Goal: Answer question/provide support: Share knowledge or assist other users

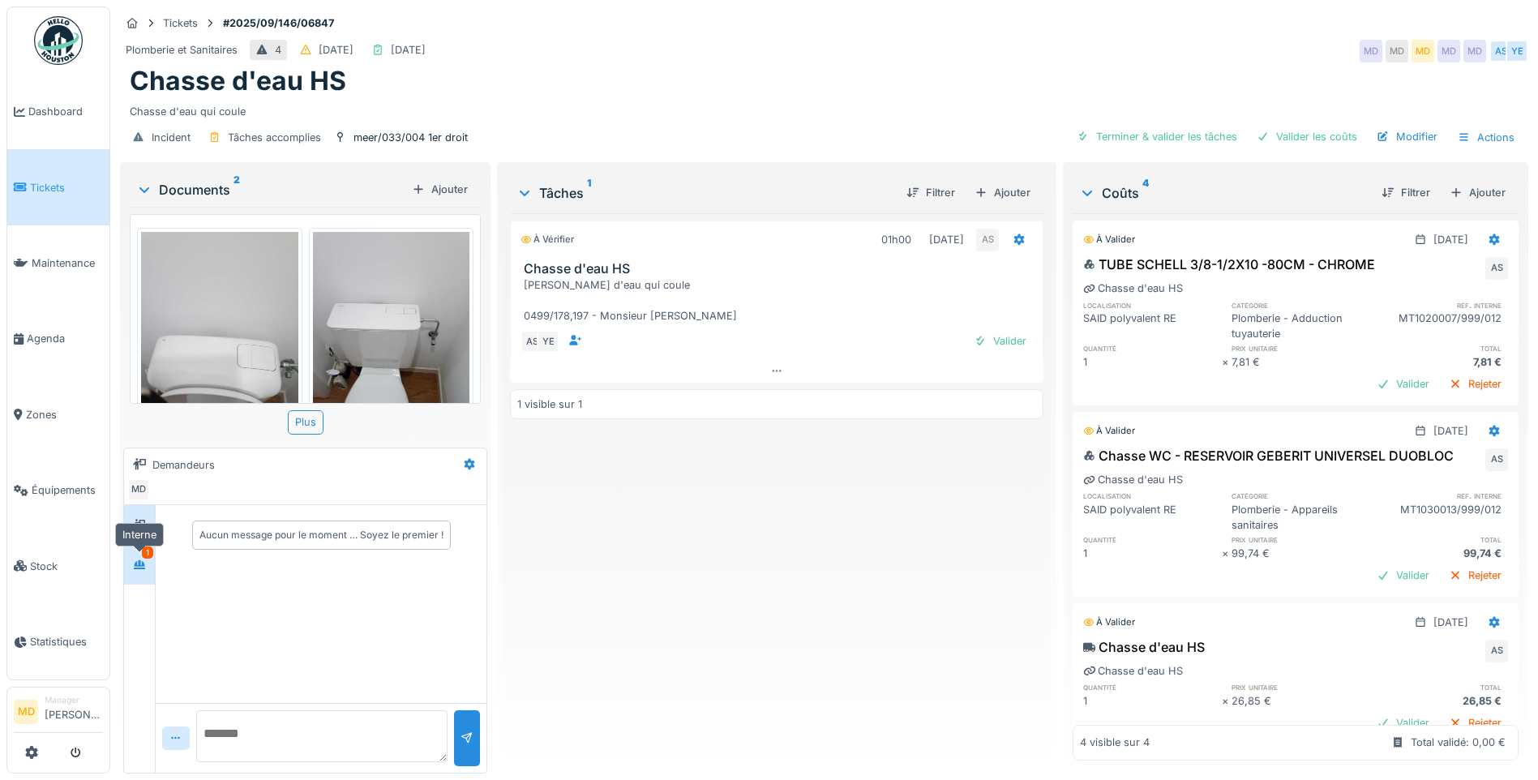
click at [143, 569] on icon at bounding box center [139, 564] width 11 height 9
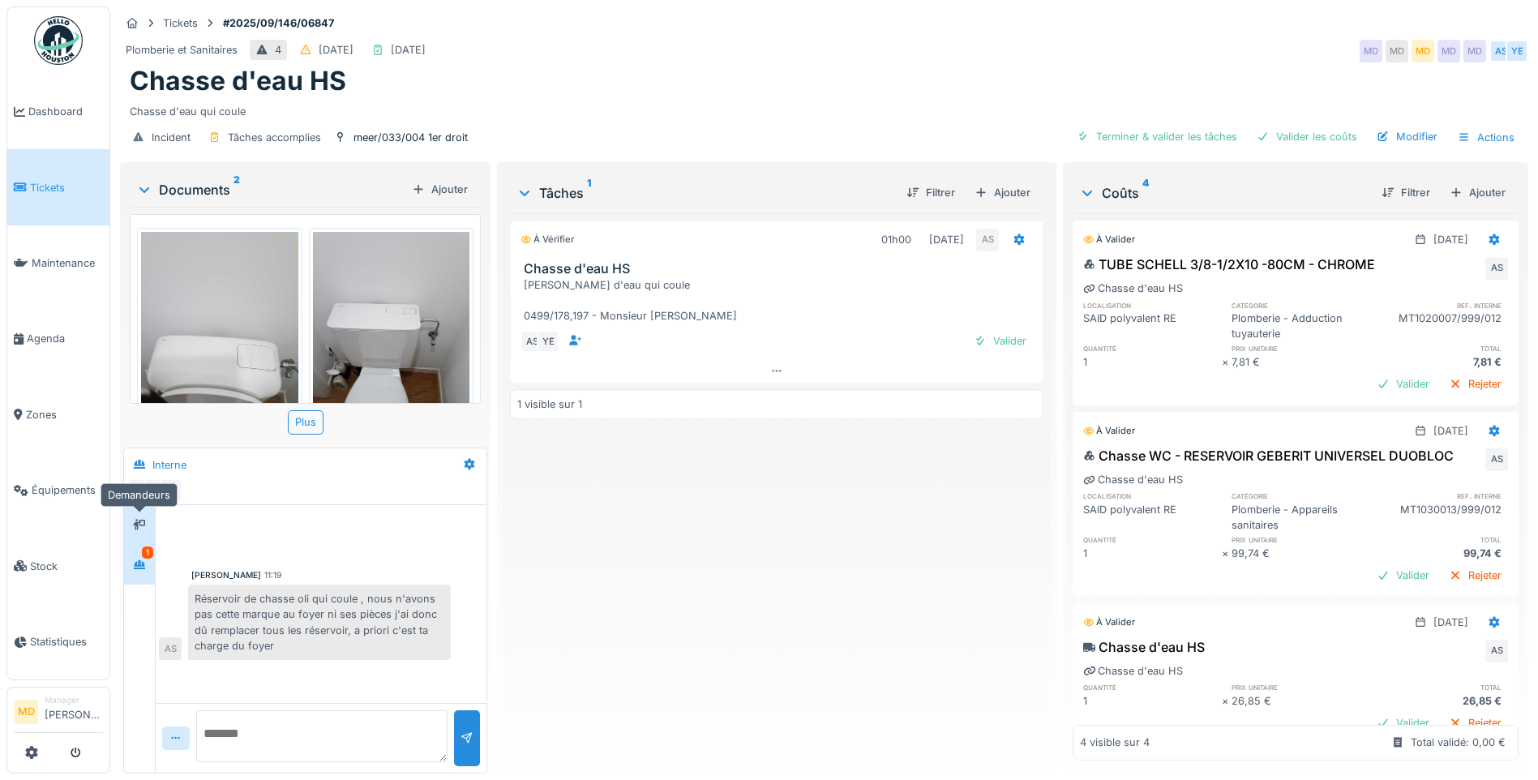
click at [143, 526] on icon at bounding box center [139, 524] width 13 height 11
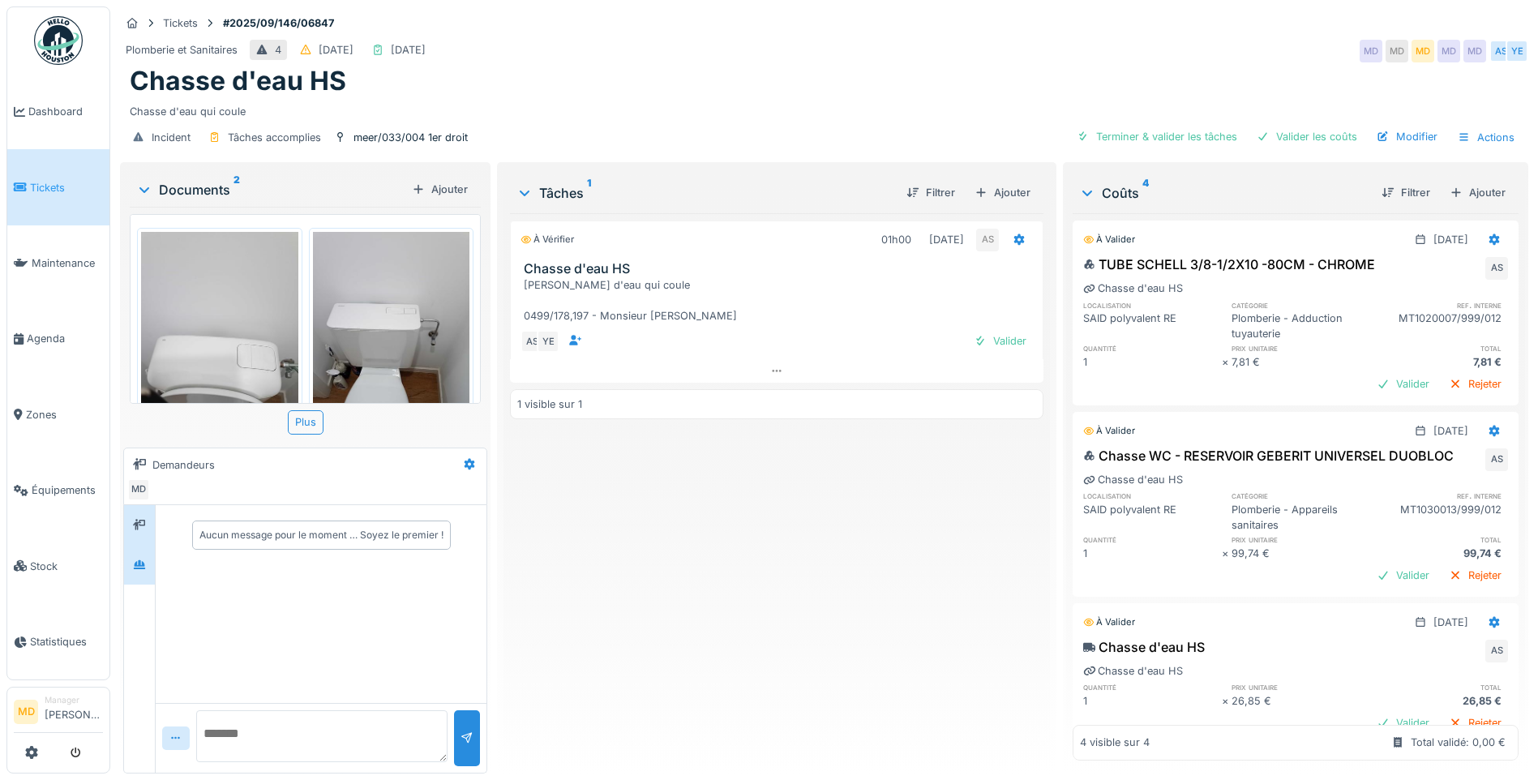
click at [145, 558] on div at bounding box center [139, 564] width 13 height 15
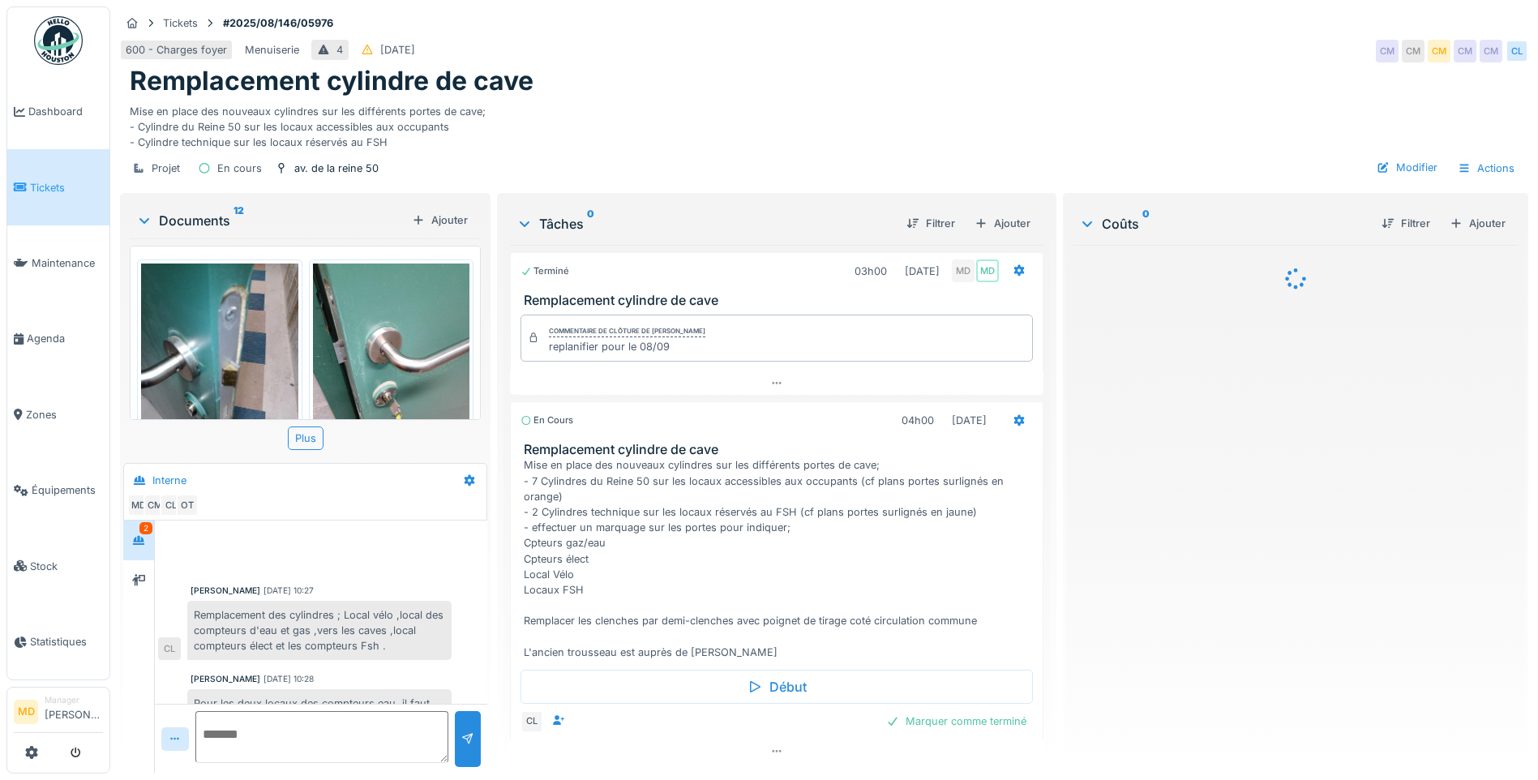
scroll to position [520, 0]
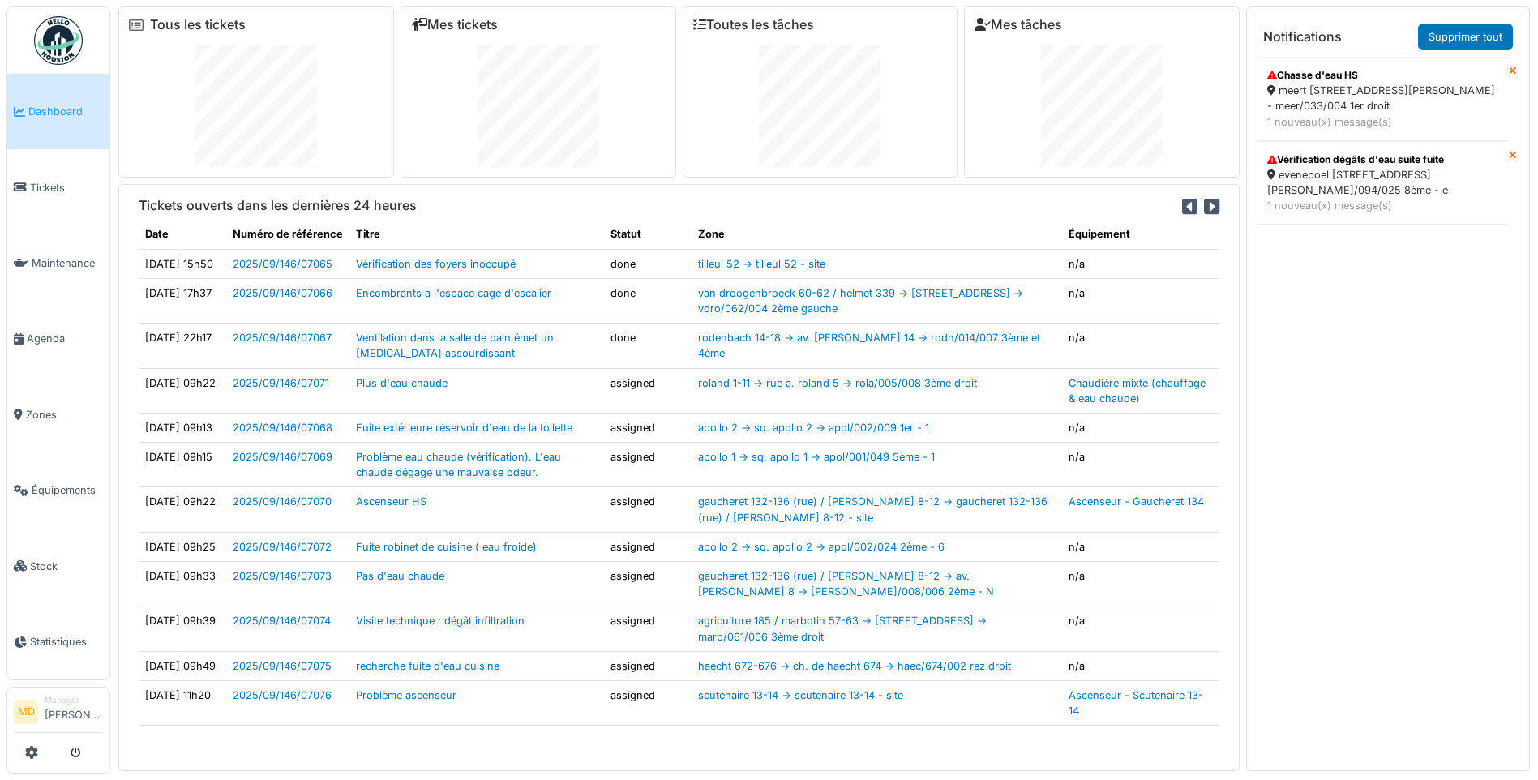
click at [55, 118] on span "Dashboard" at bounding box center [65, 111] width 75 height 15
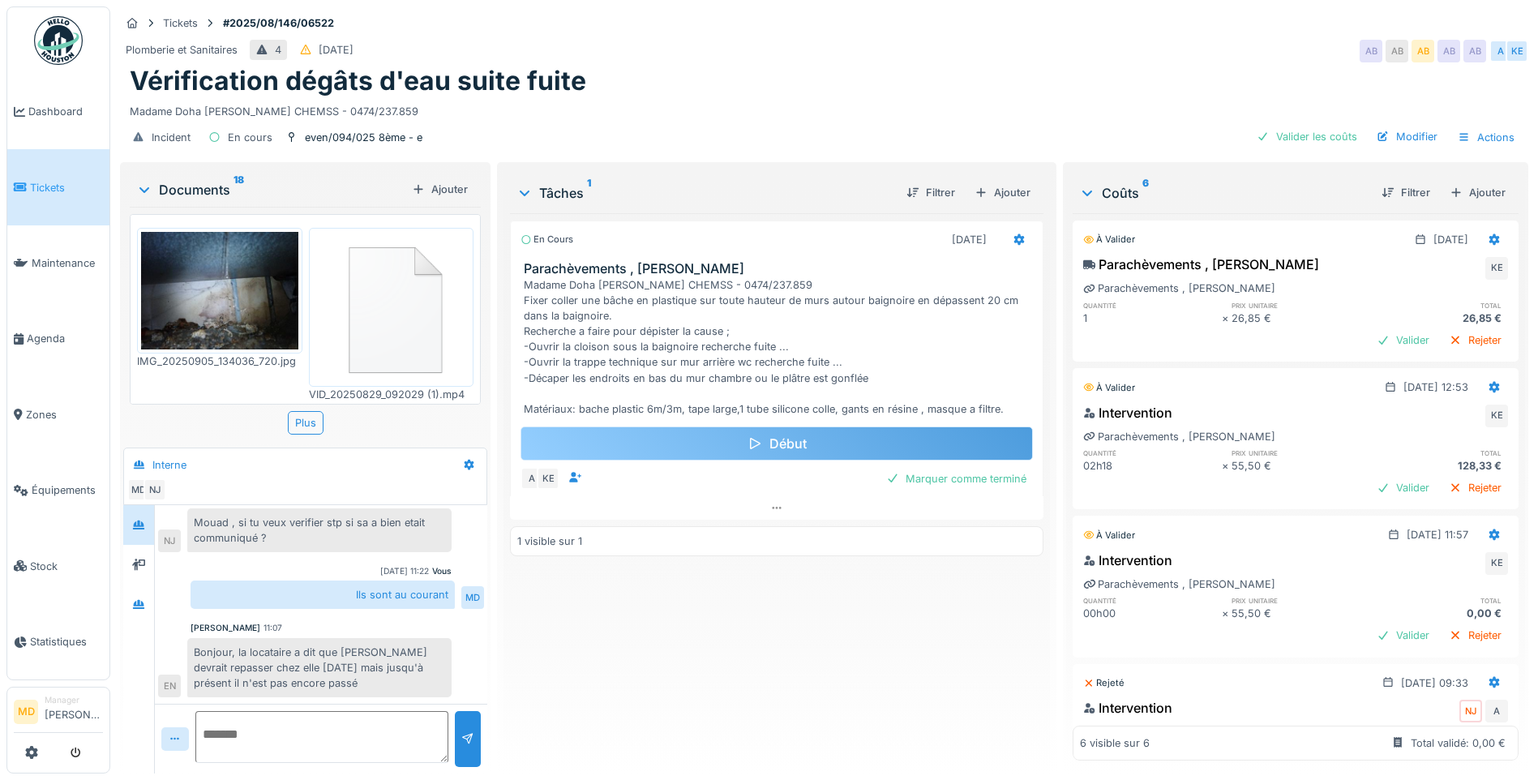
scroll to position [12, 0]
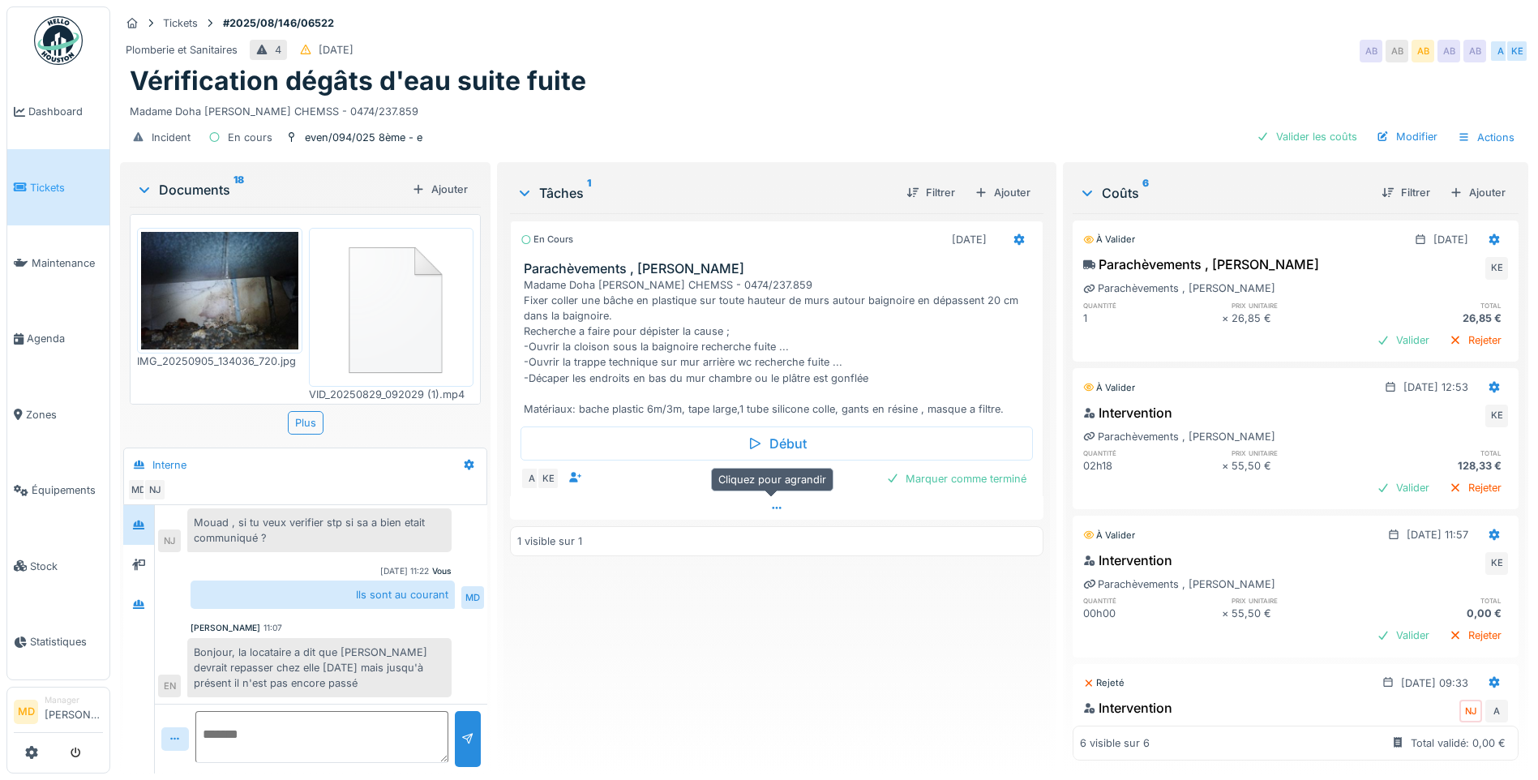
click at [770, 503] on icon at bounding box center [776, 508] width 13 height 11
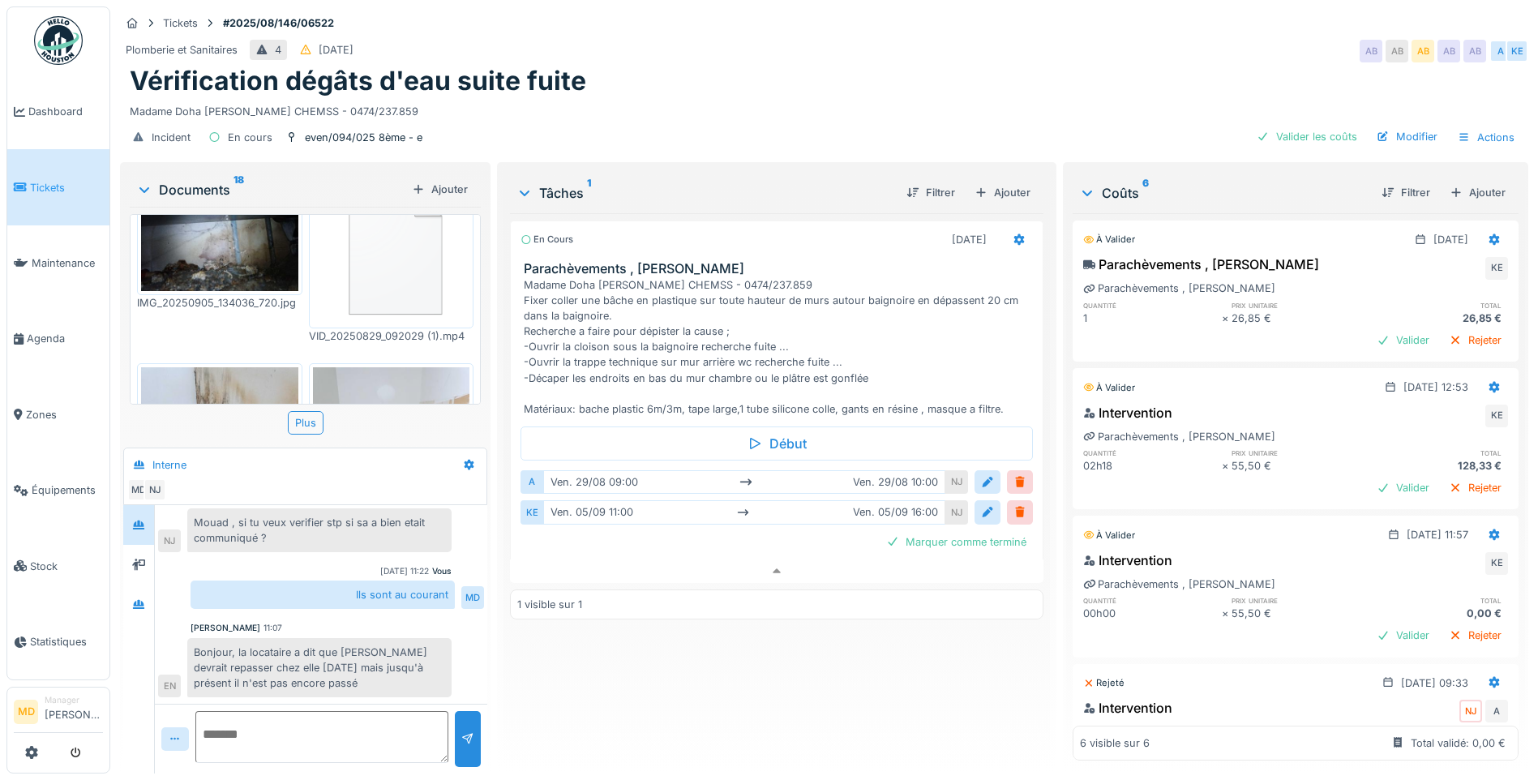
scroll to position [0, 0]
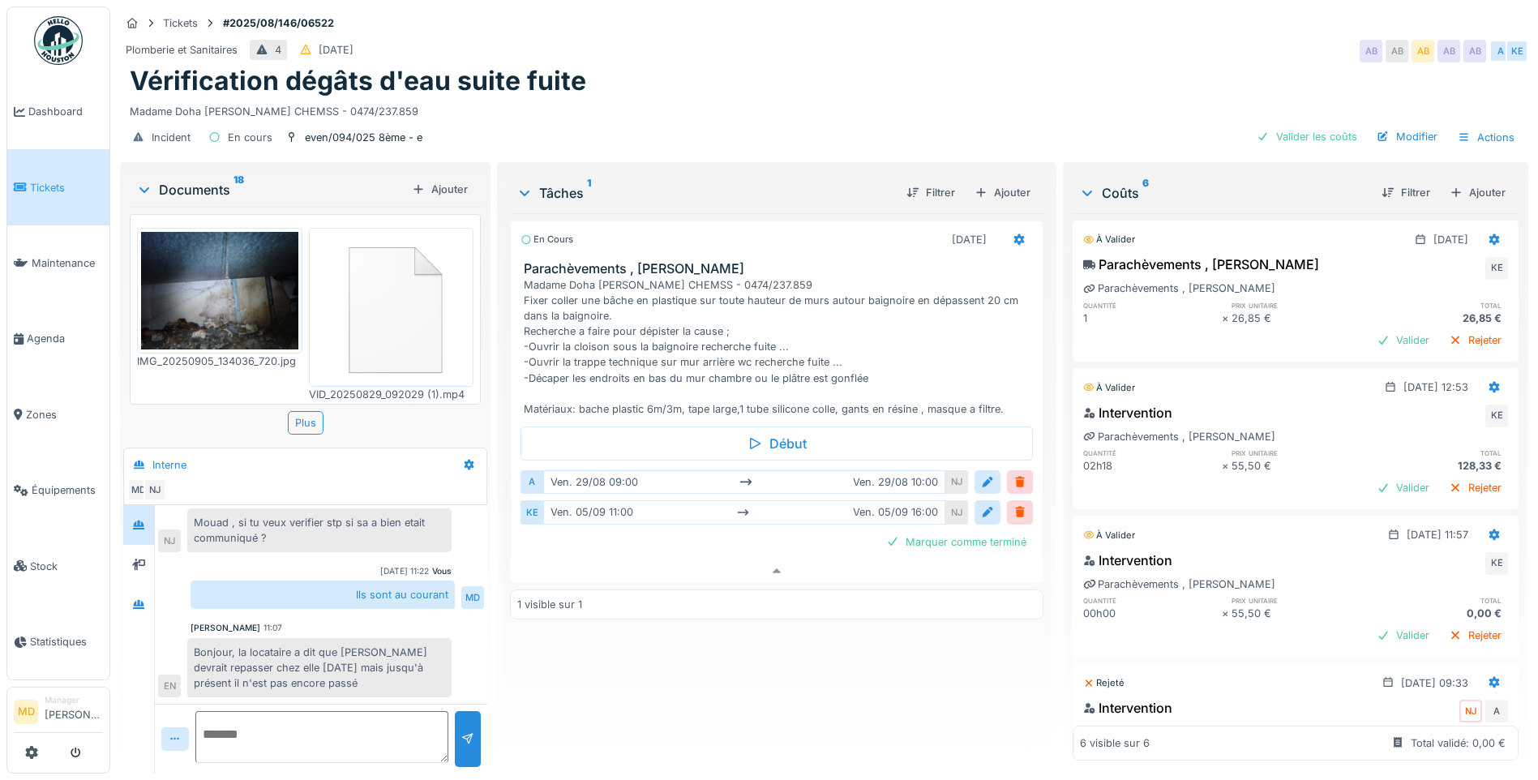
click at [910, 672] on div "En cours 05/09/2025 Parachèvements , Karim Madame Doha GOSSELIN CHEMSS - 0474/2…" at bounding box center [777, 486] width 534 height 547
click at [151, 594] on div at bounding box center [139, 604] width 24 height 20
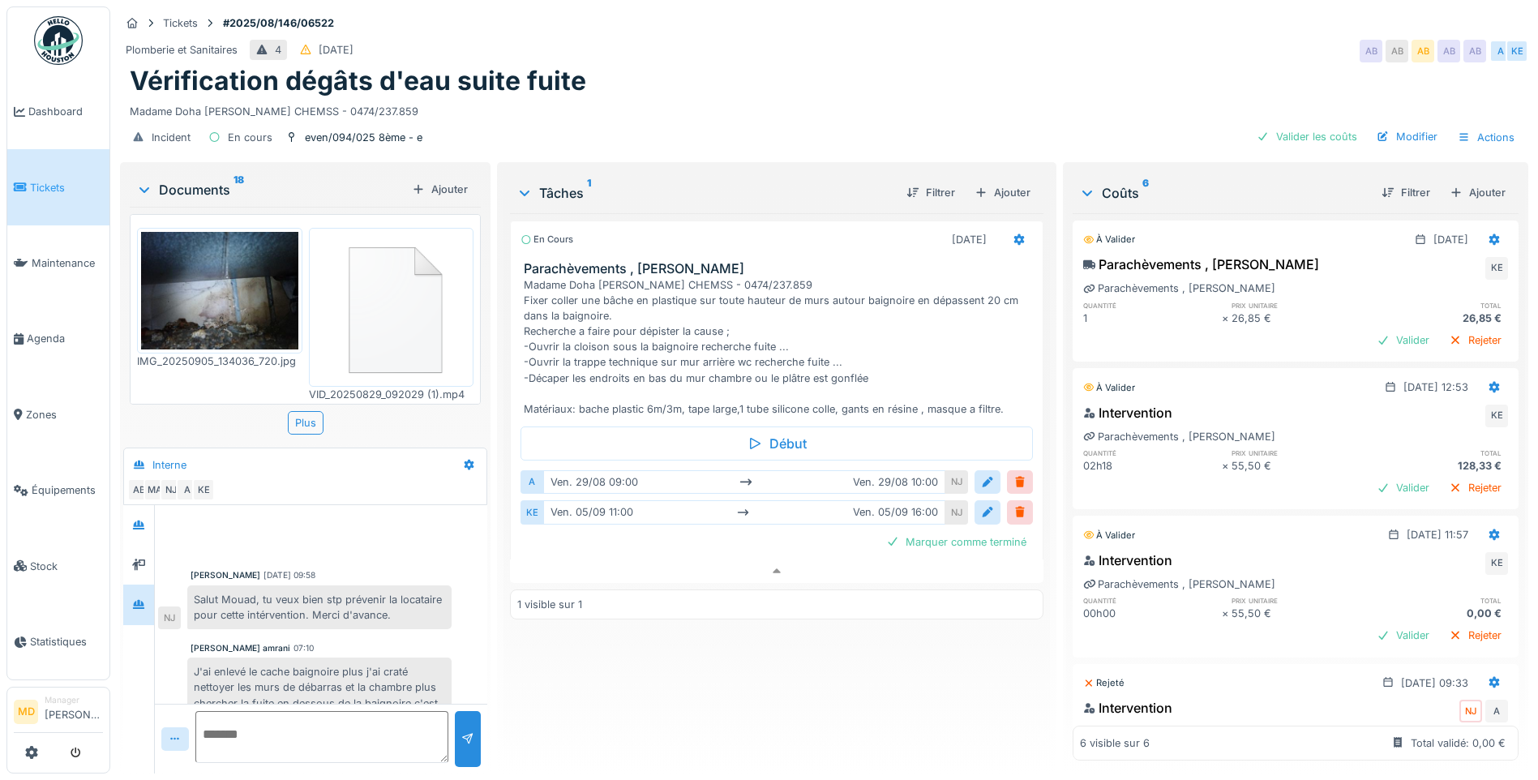
scroll to position [52, 0]
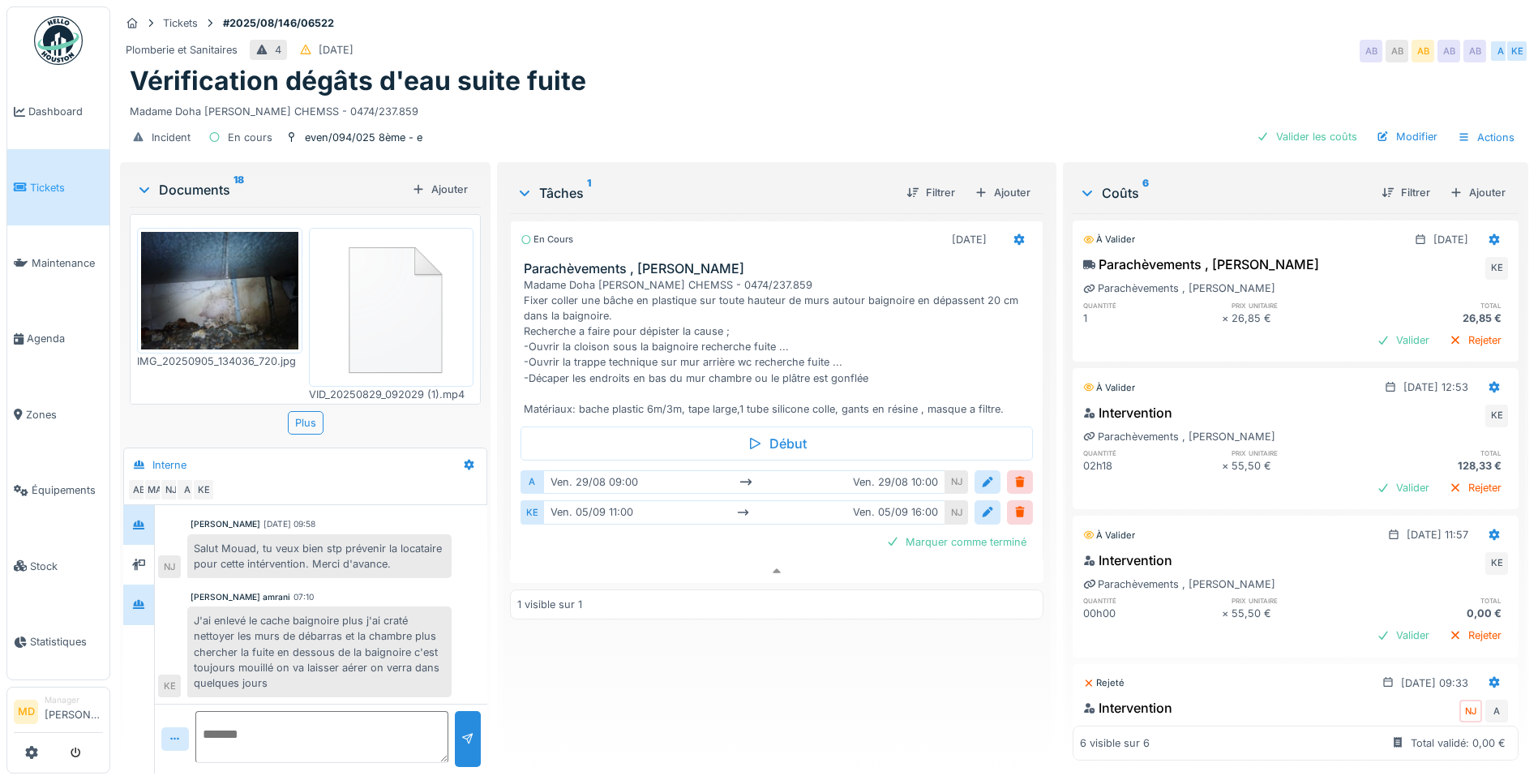
click at [127, 508] on div at bounding box center [138, 525] width 31 height 40
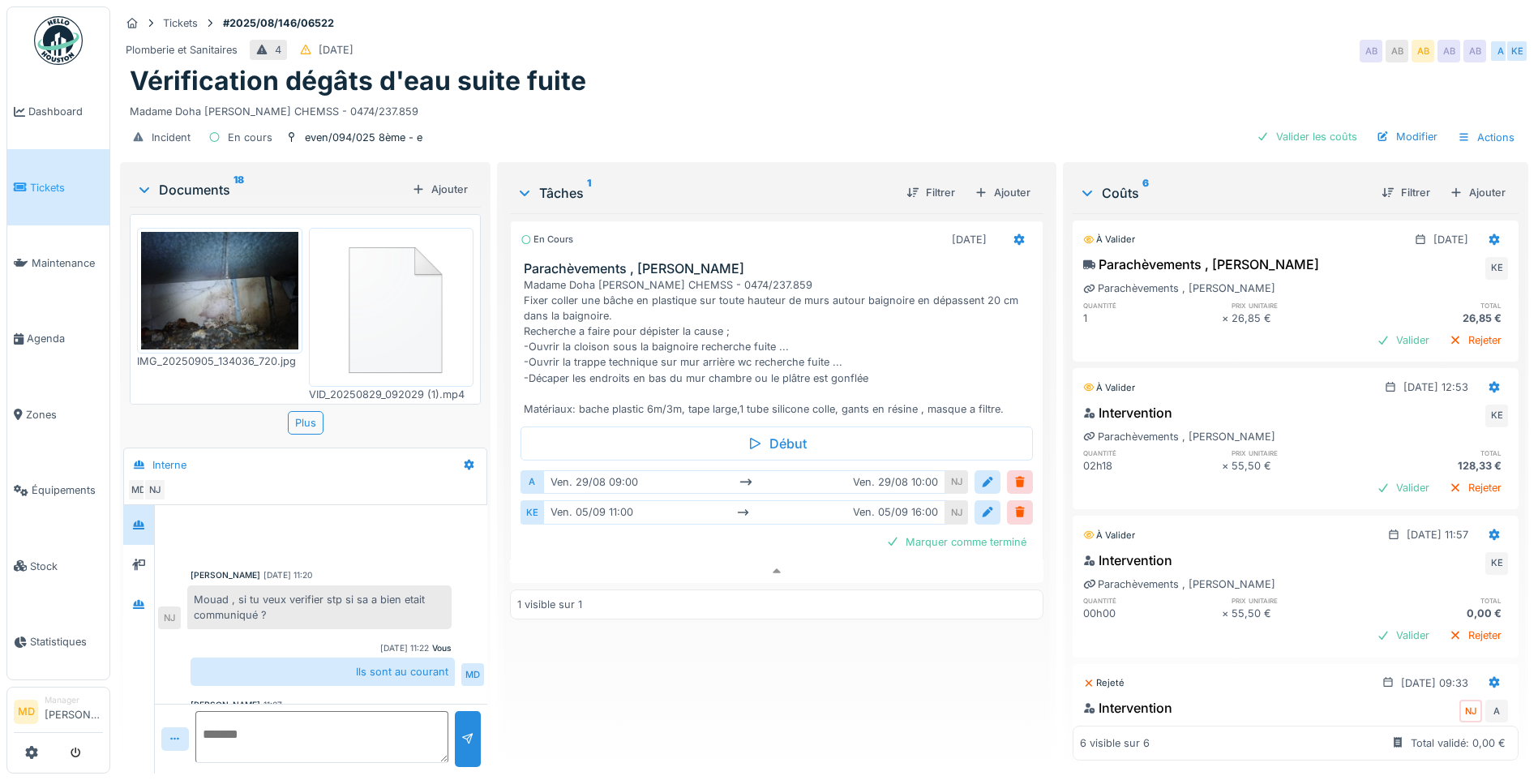
scroll to position [78, 0]
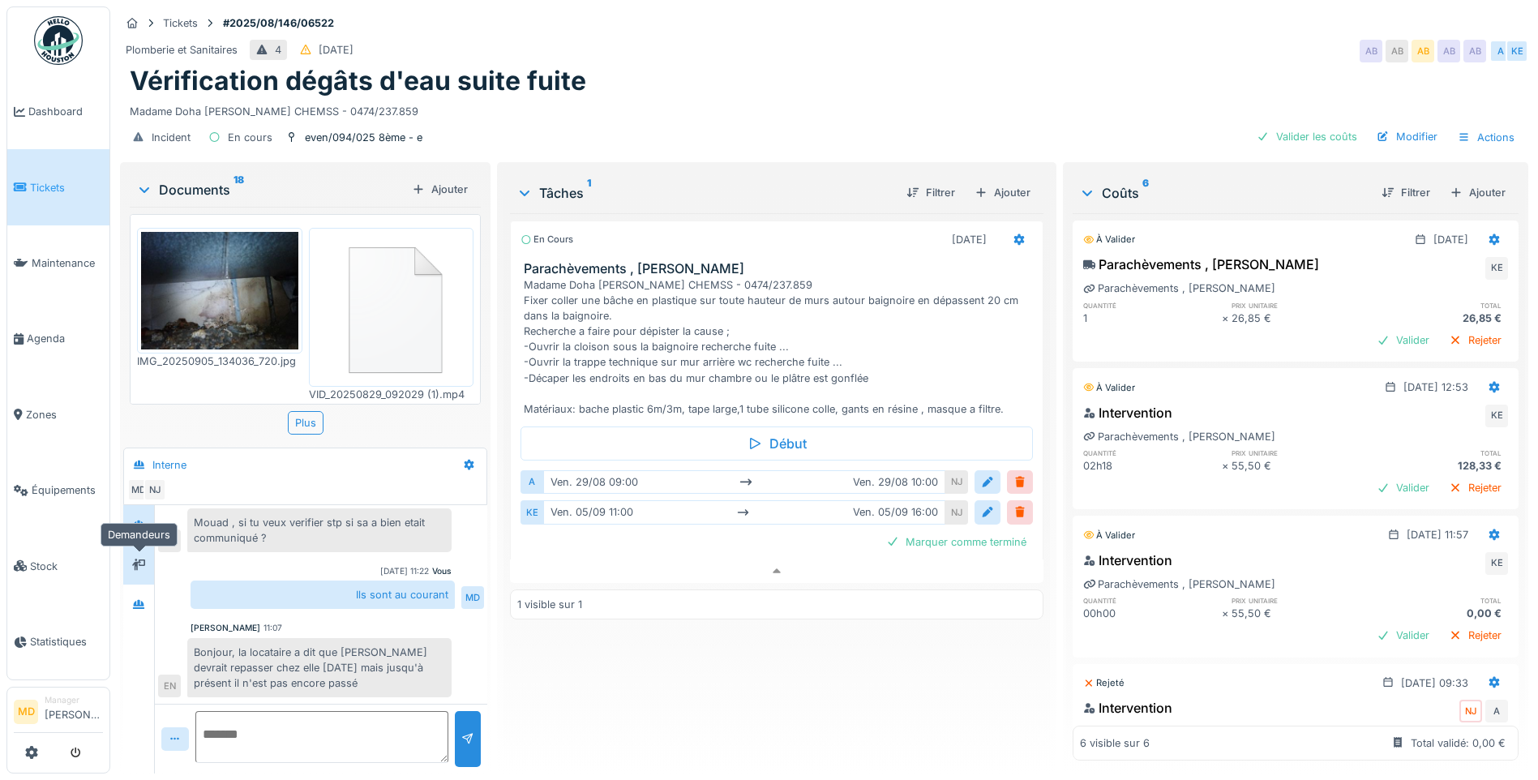
click at [149, 555] on div at bounding box center [139, 565] width 24 height 20
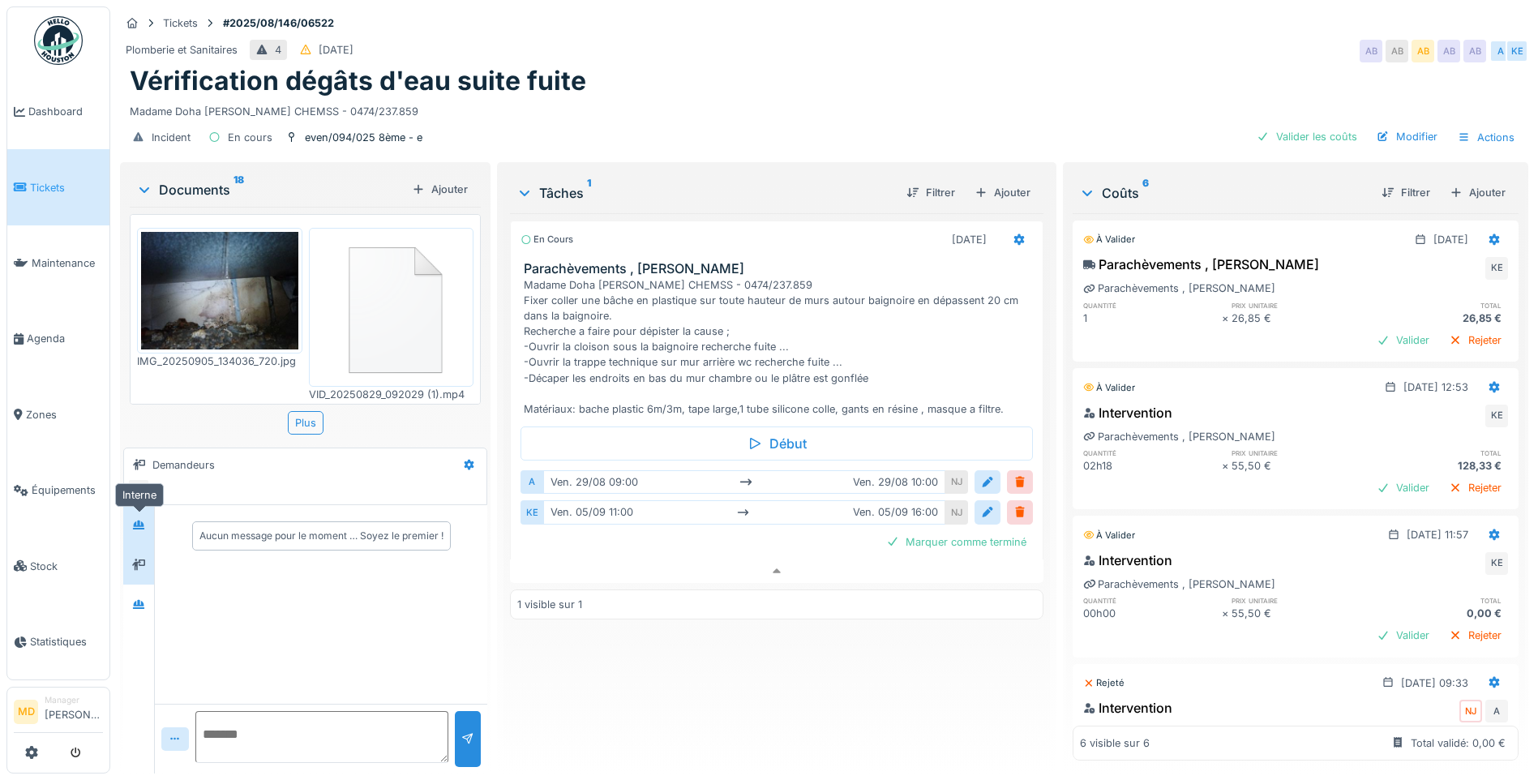
click at [145, 521] on div at bounding box center [139, 525] width 24 height 20
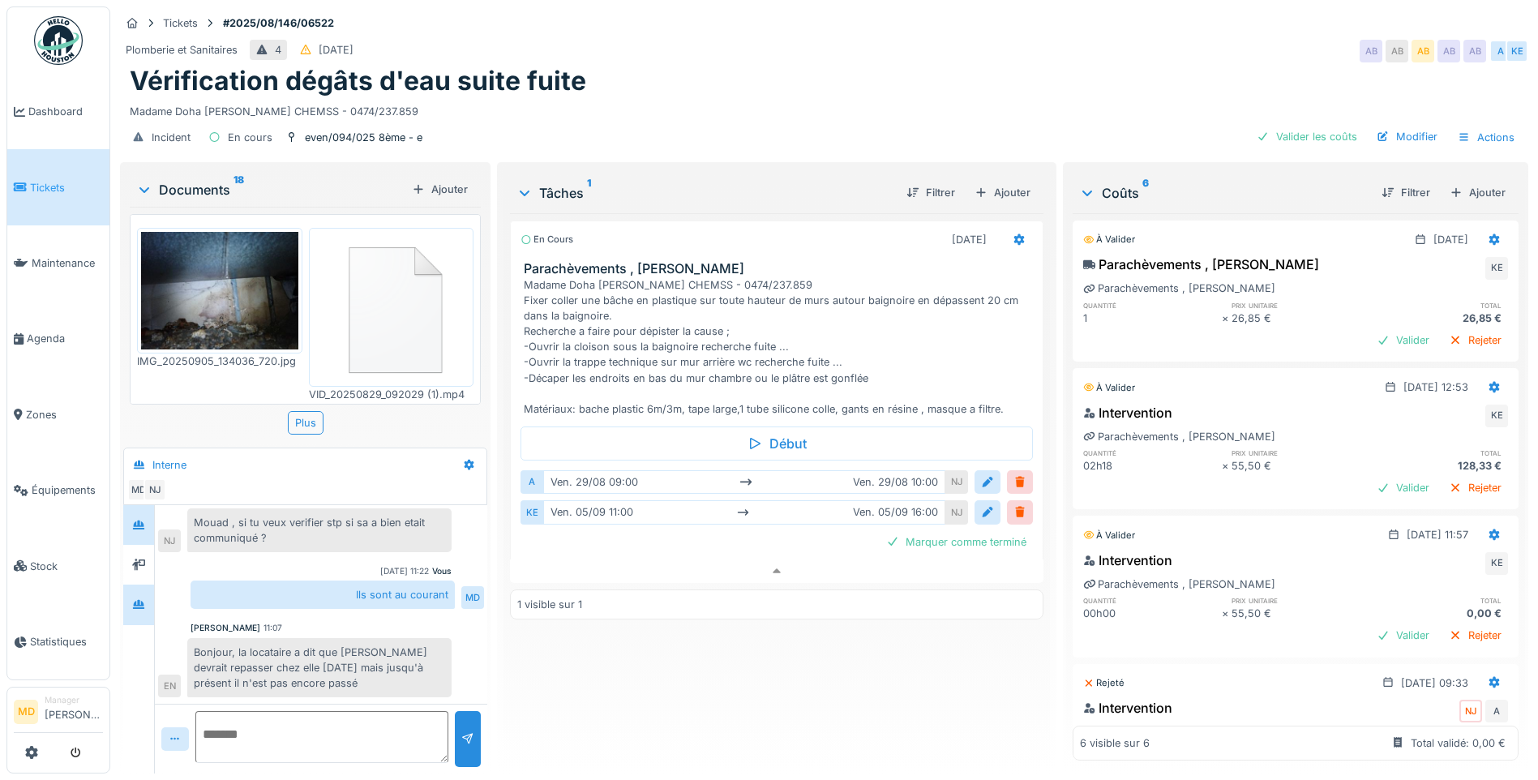
click at [153, 585] on div at bounding box center [138, 605] width 31 height 40
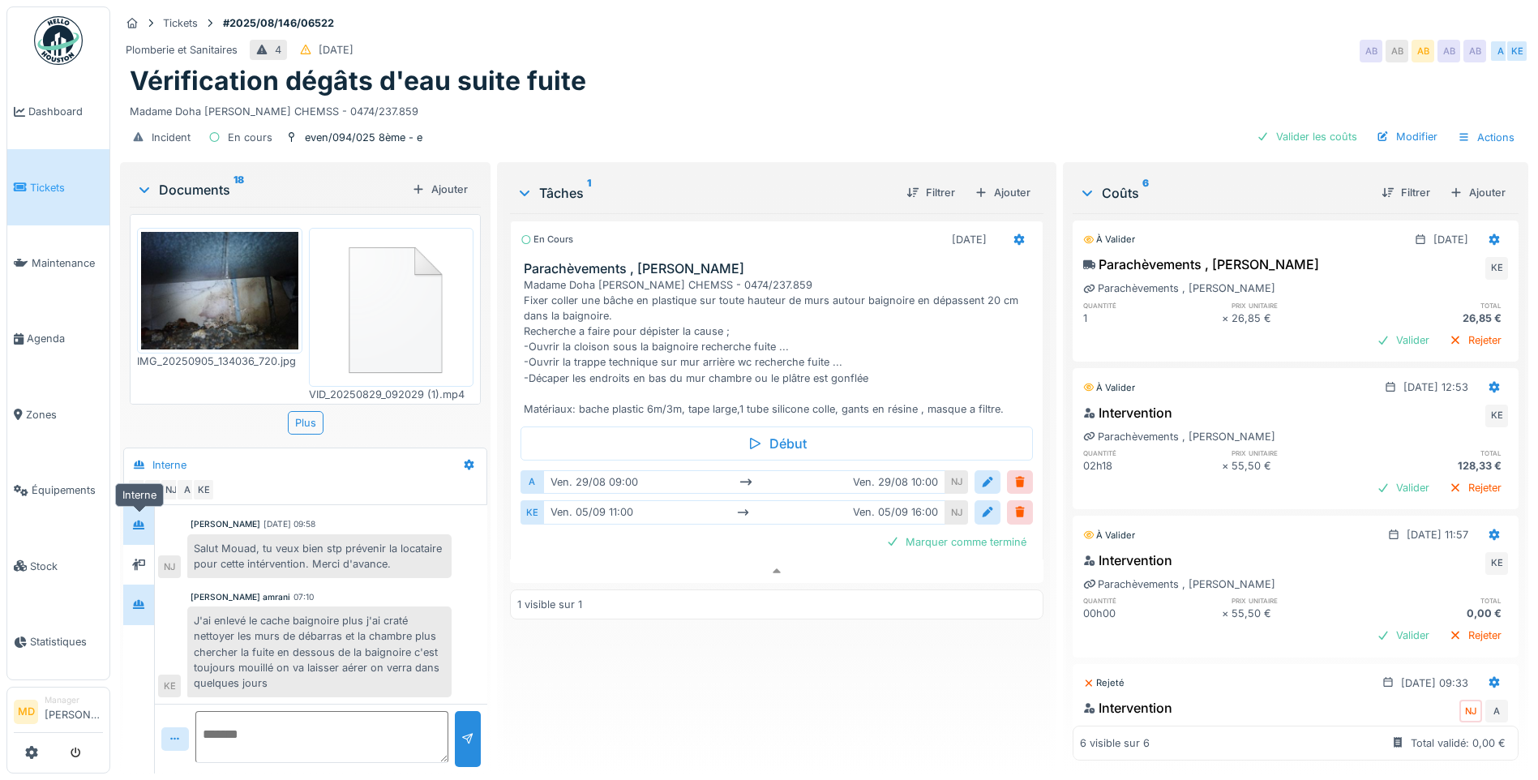
click at [136, 520] on icon at bounding box center [138, 525] width 13 height 11
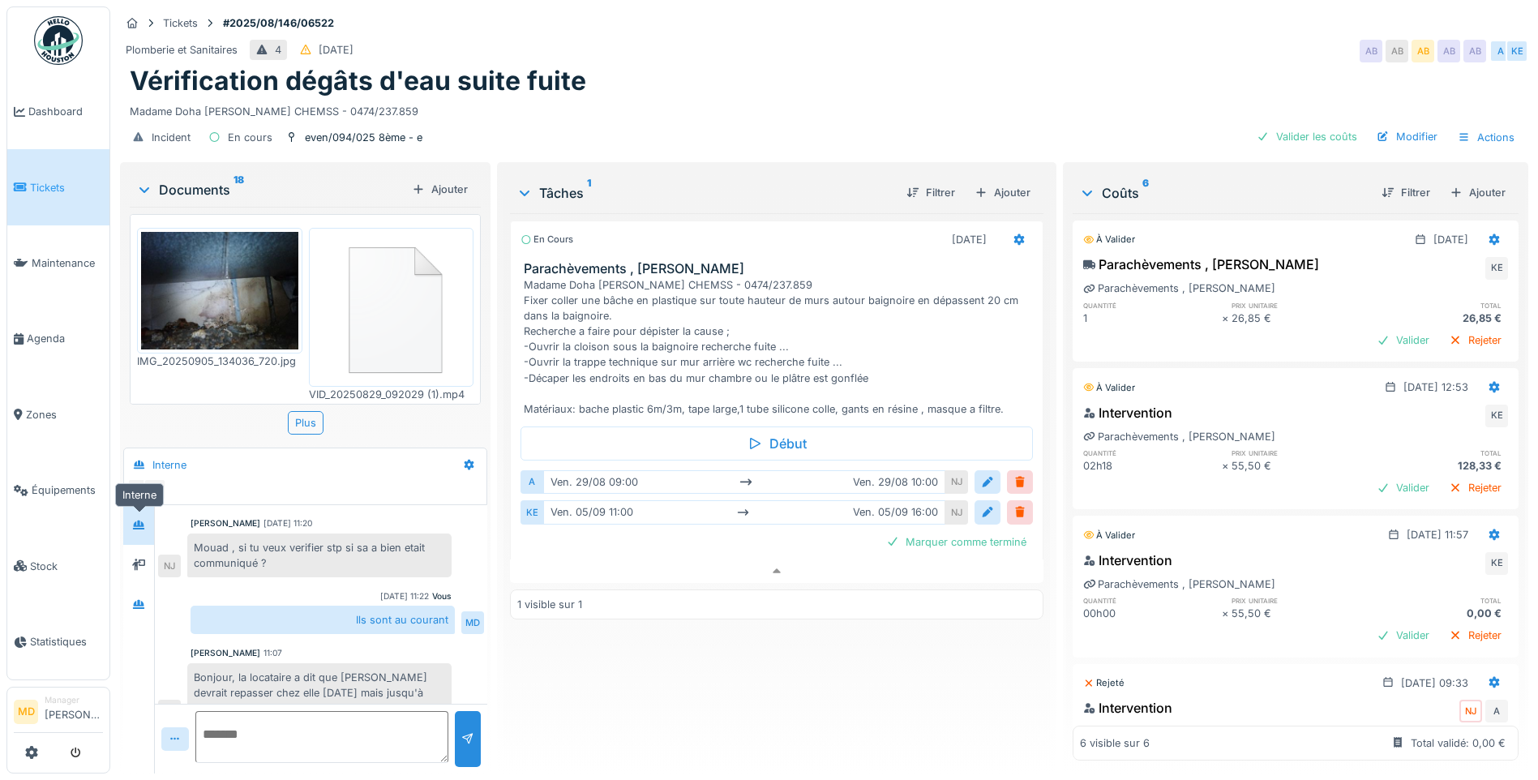
scroll to position [78, 0]
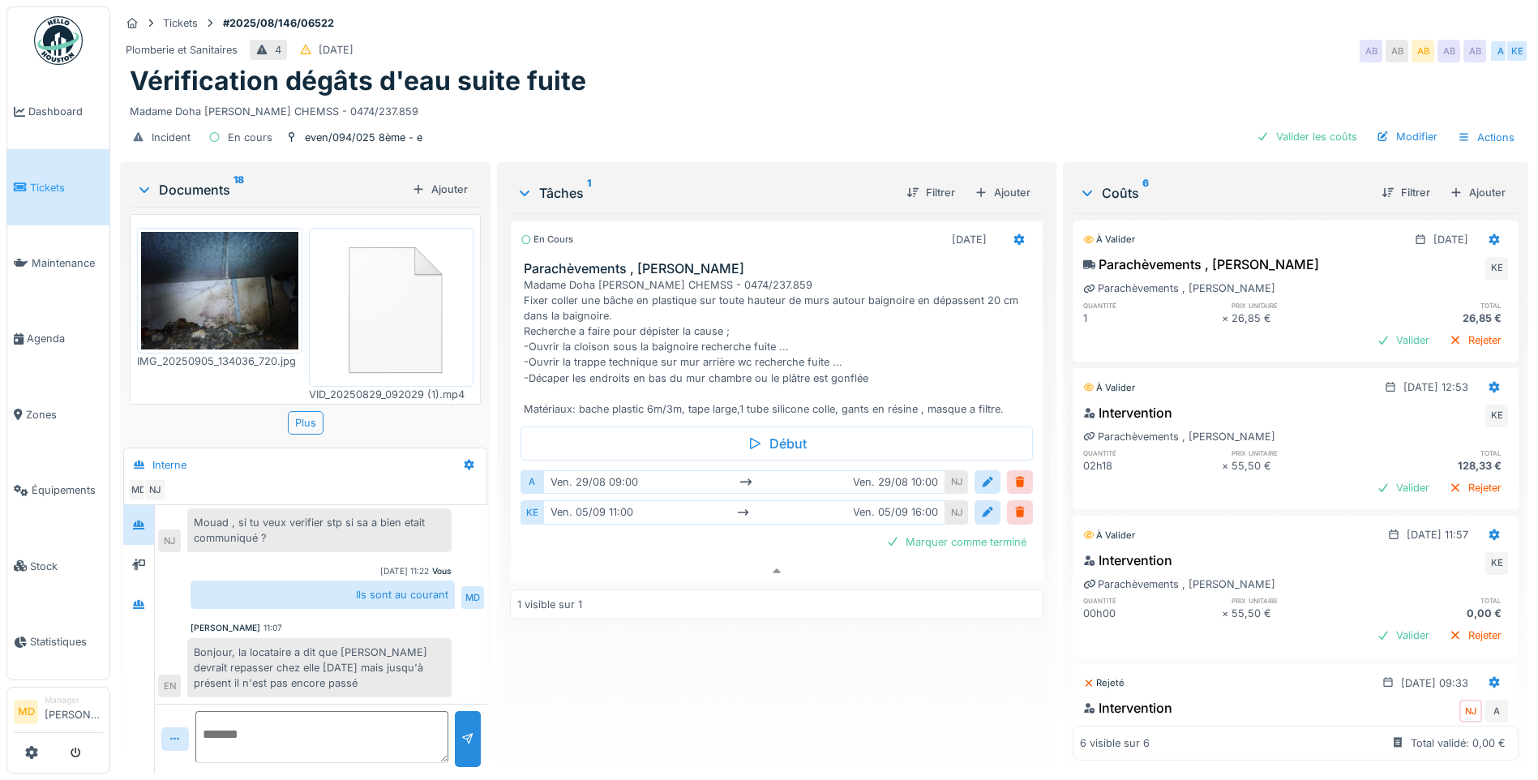
click at [381, 711] on textarea at bounding box center [321, 737] width 253 height 52
click at [380, 715] on textarea at bounding box center [321, 737] width 253 height 52
type textarea "**********"
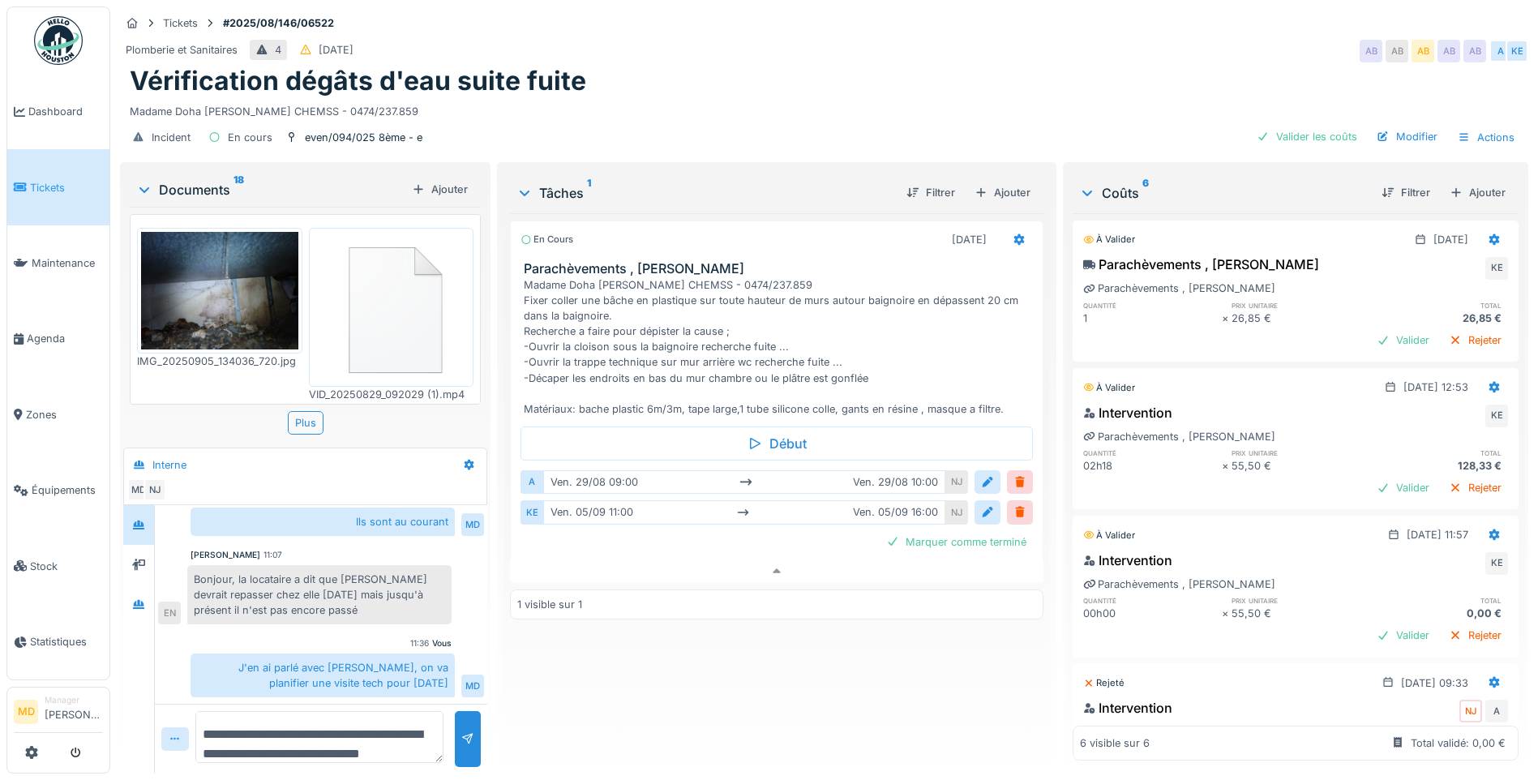
scroll to position [12, 0]
click at [993, 182] on div "Ajouter" at bounding box center [1002, 193] width 69 height 22
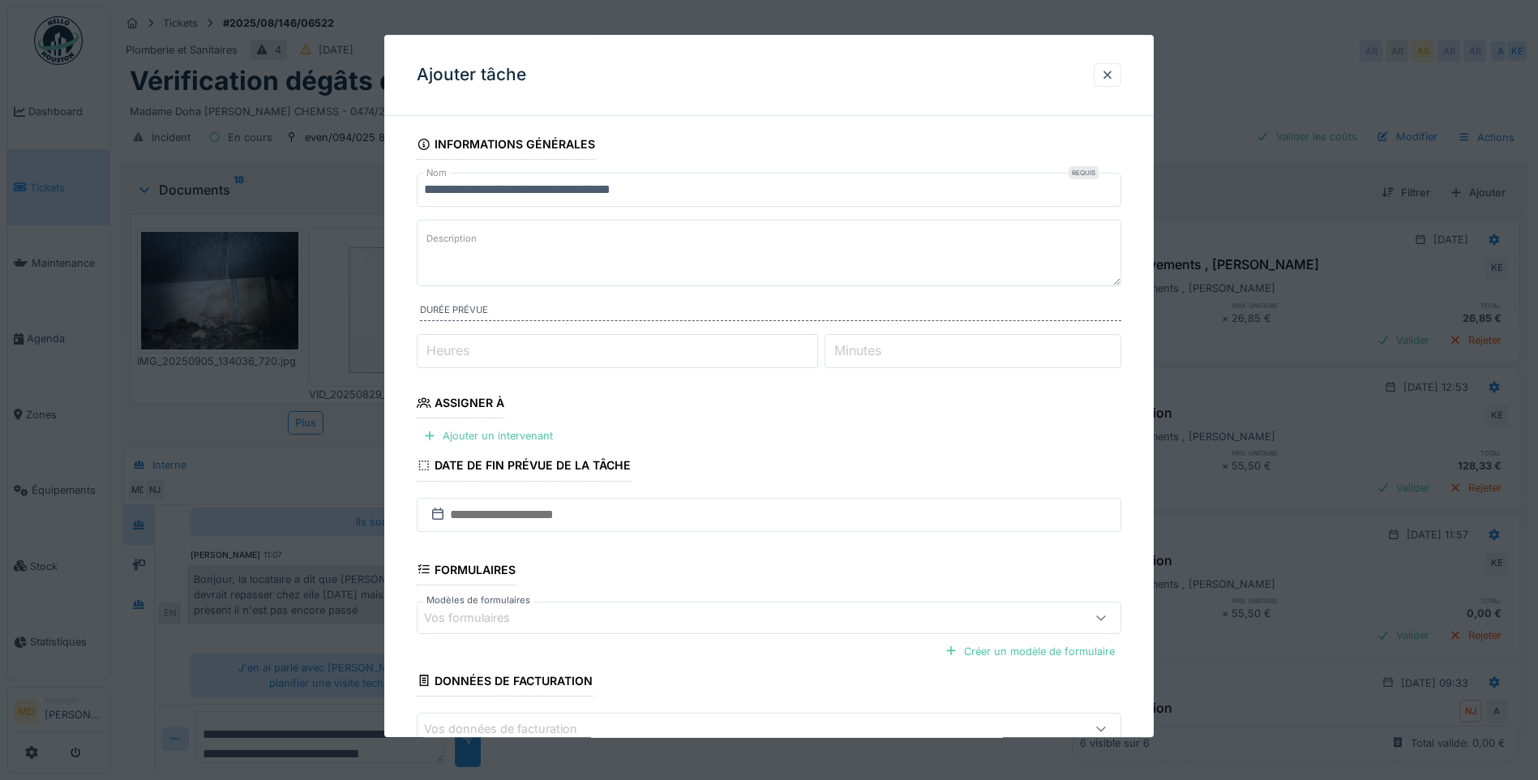
click at [427, 183] on input "**********" at bounding box center [769, 190] width 705 height 34
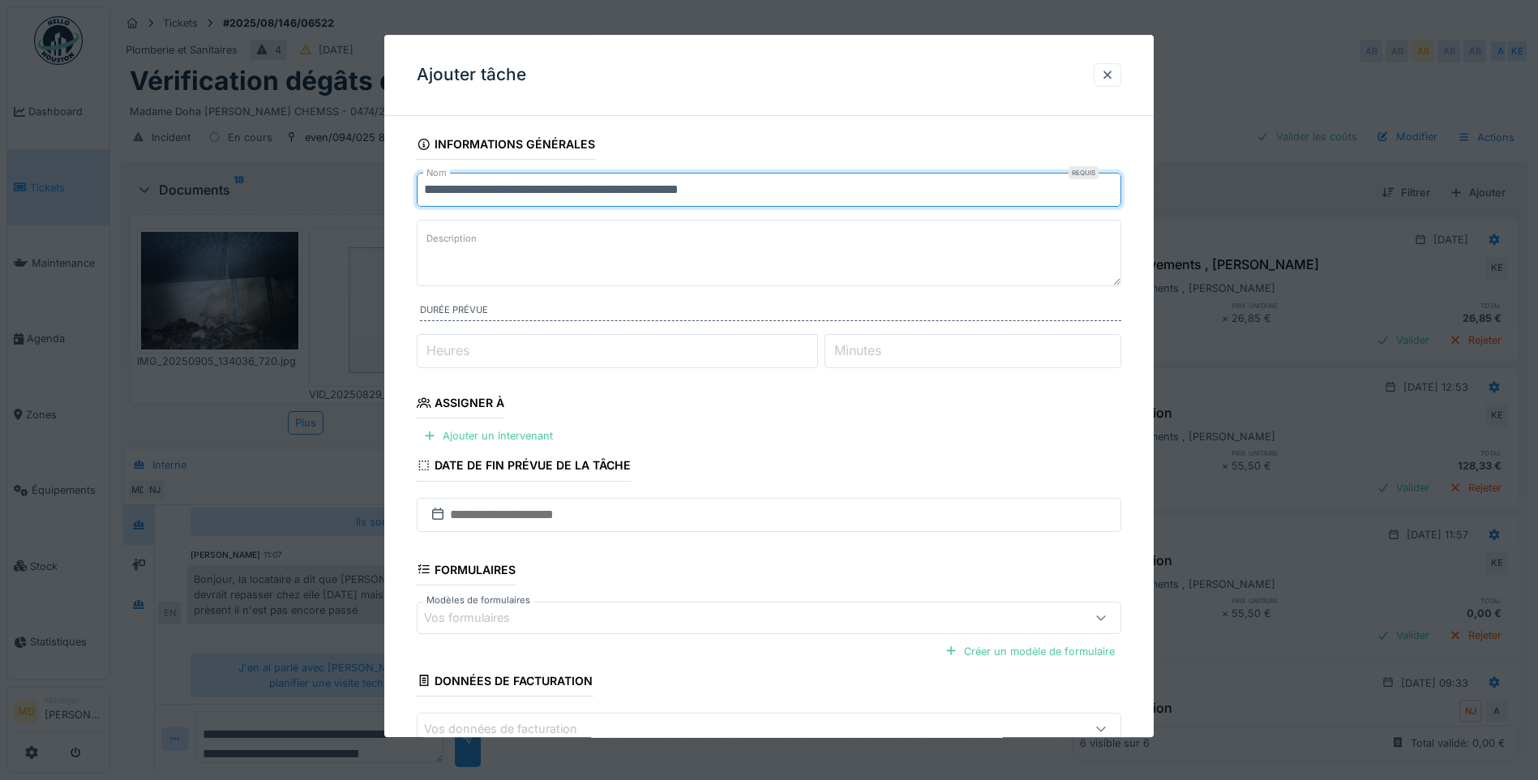
type input "**********"
click at [539, 260] on textarea "Description" at bounding box center [769, 253] width 705 height 67
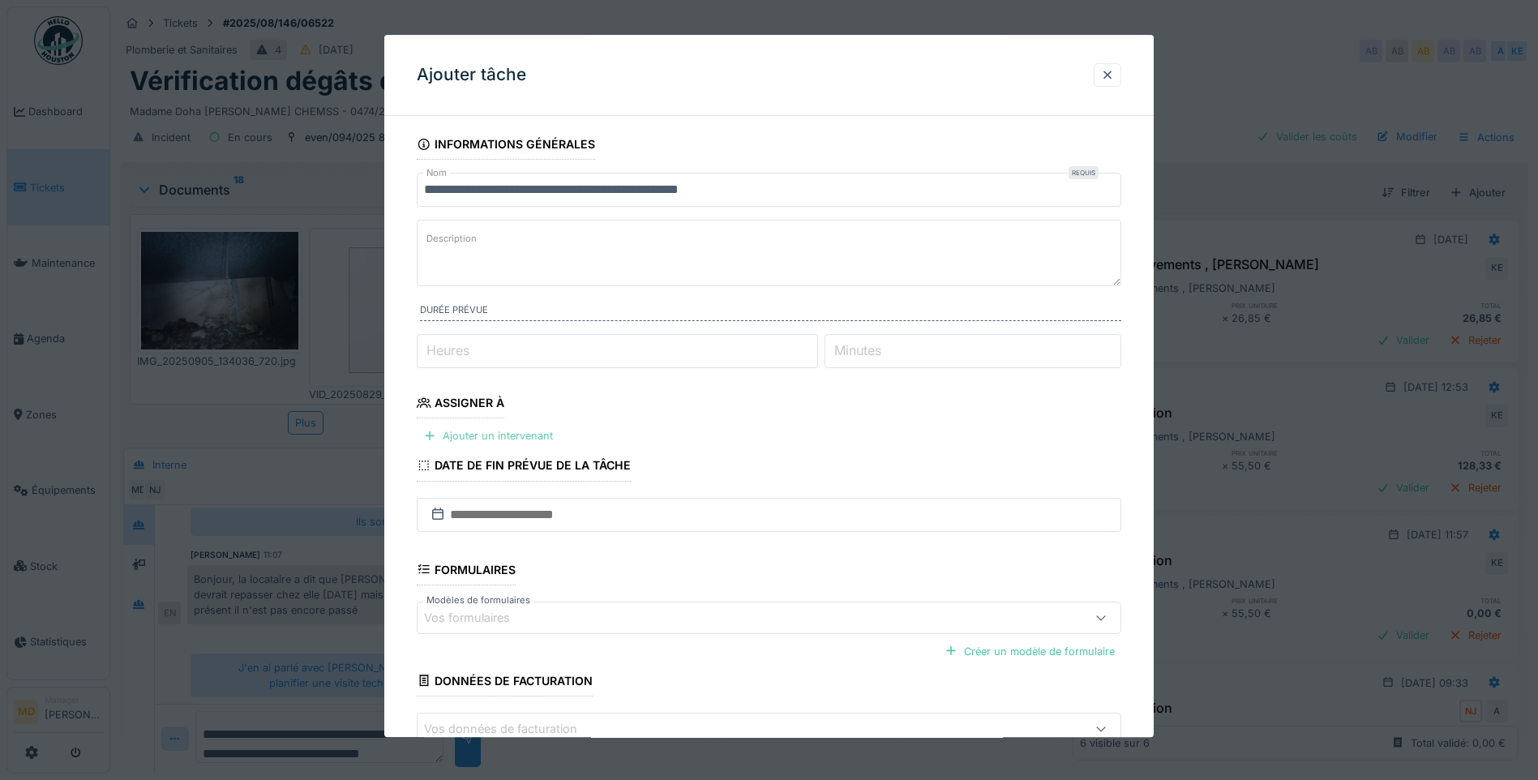
click at [487, 433] on div "Ajouter un intervenant" at bounding box center [488, 436] width 143 height 22
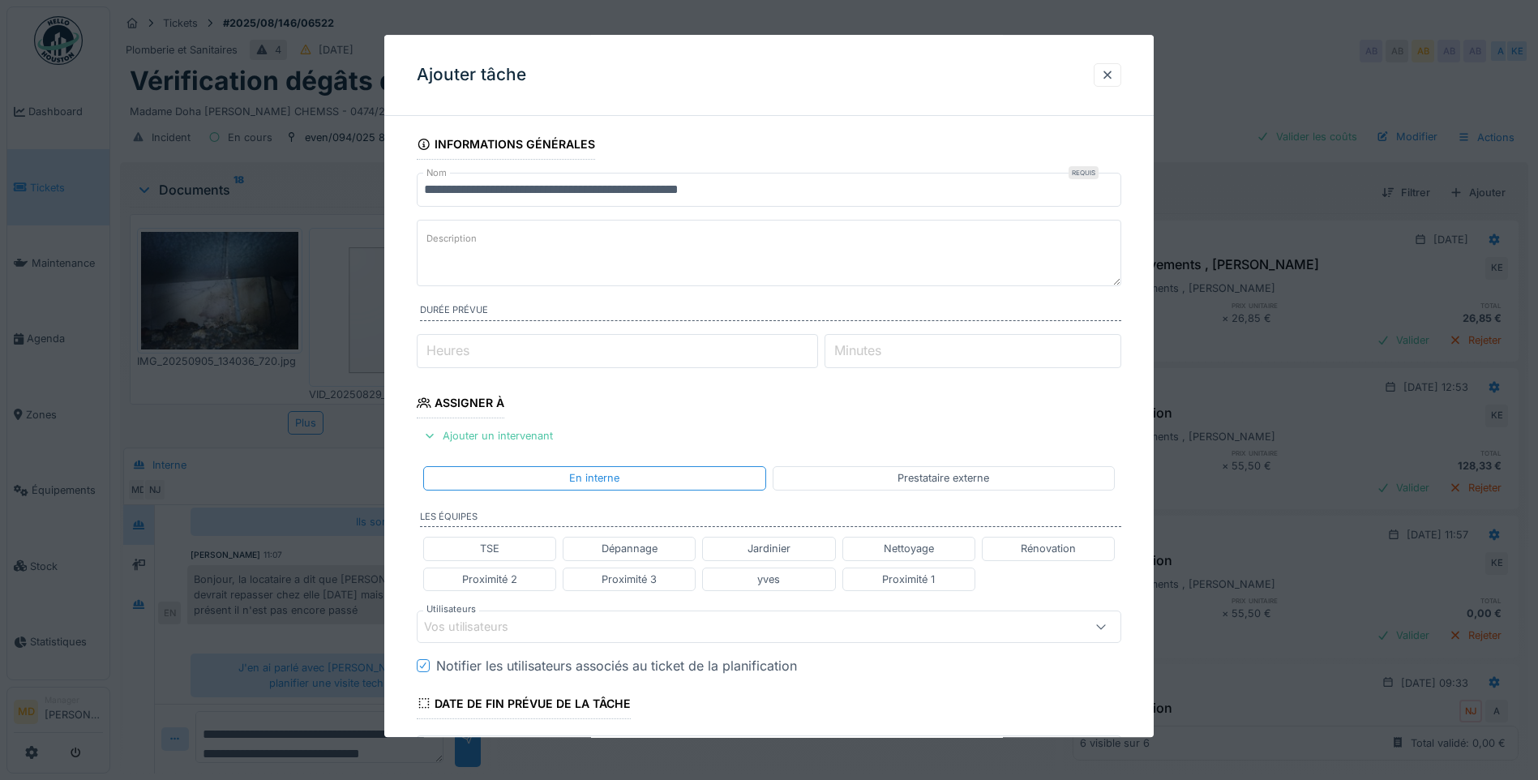
click at [500, 618] on div "Vos utilisateurs" at bounding box center [477, 627] width 107 height 18
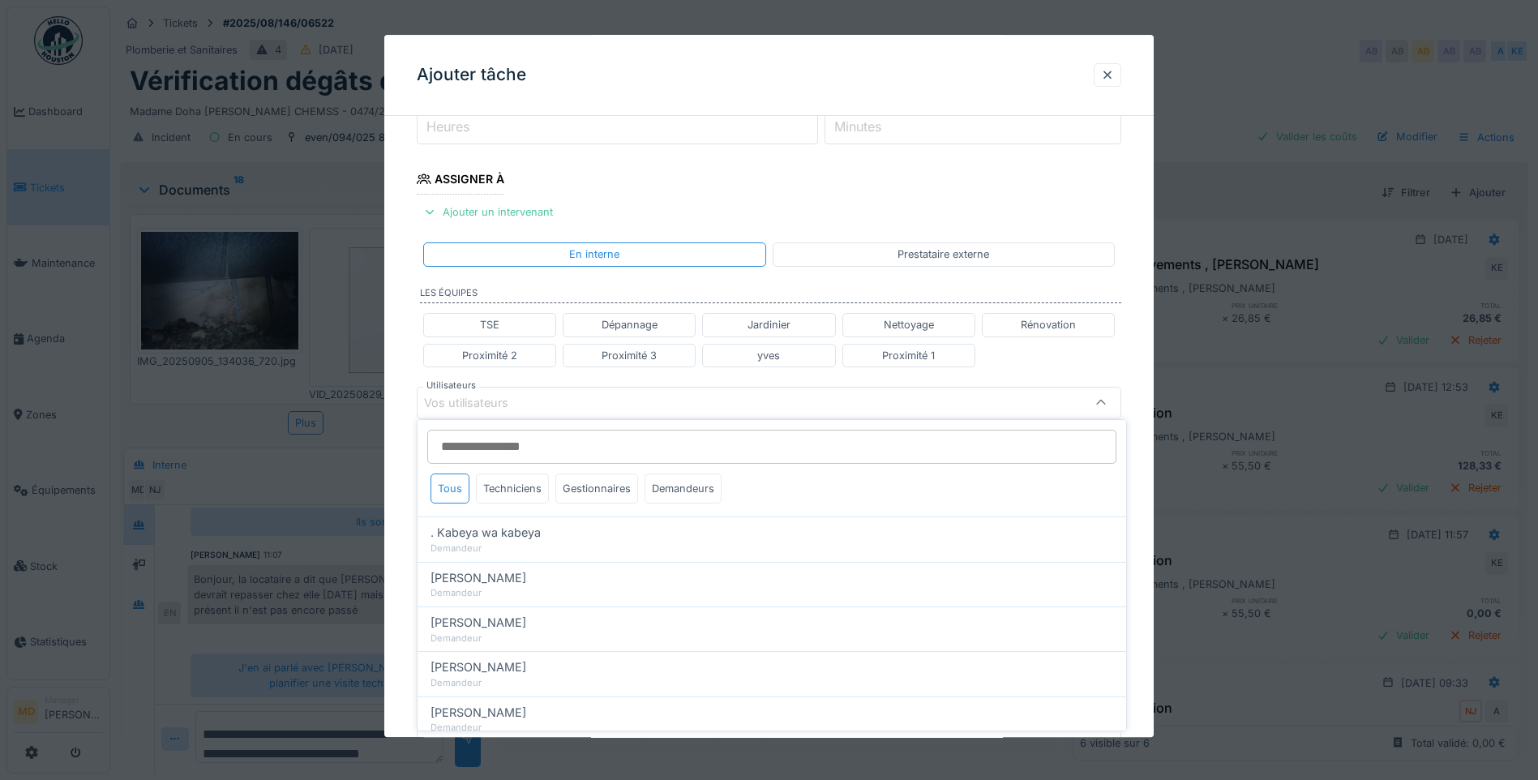
scroll to position [241, 0]
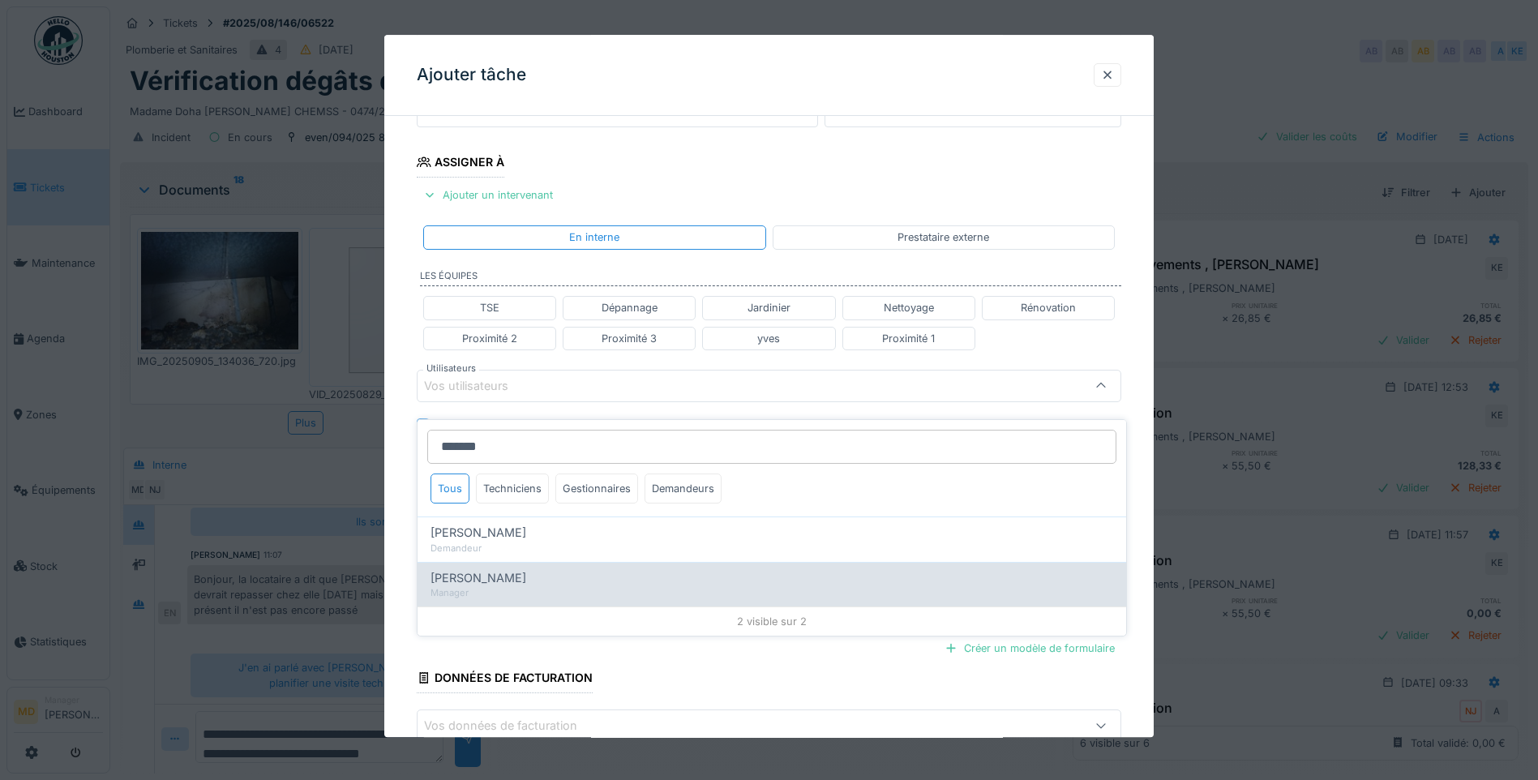
type input "*******"
click at [502, 587] on div "Manager" at bounding box center [772, 593] width 683 height 14
type input "*****"
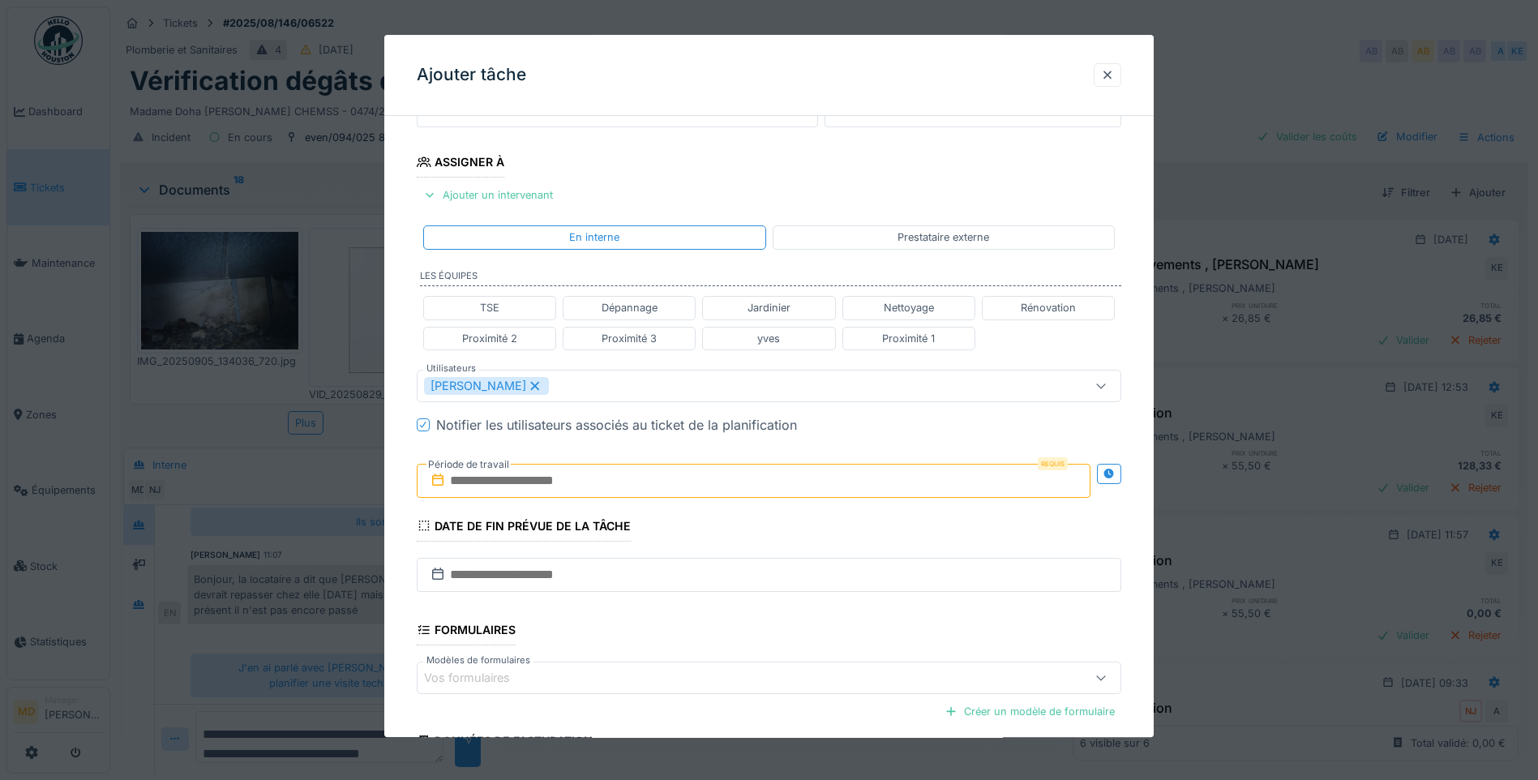
click at [400, 310] on div "**********" at bounding box center [769, 393] width 770 height 1010
click at [1114, 474] on icon at bounding box center [1109, 474] width 11 height 11
click at [611, 476] on input "text" at bounding box center [579, 481] width 325 height 34
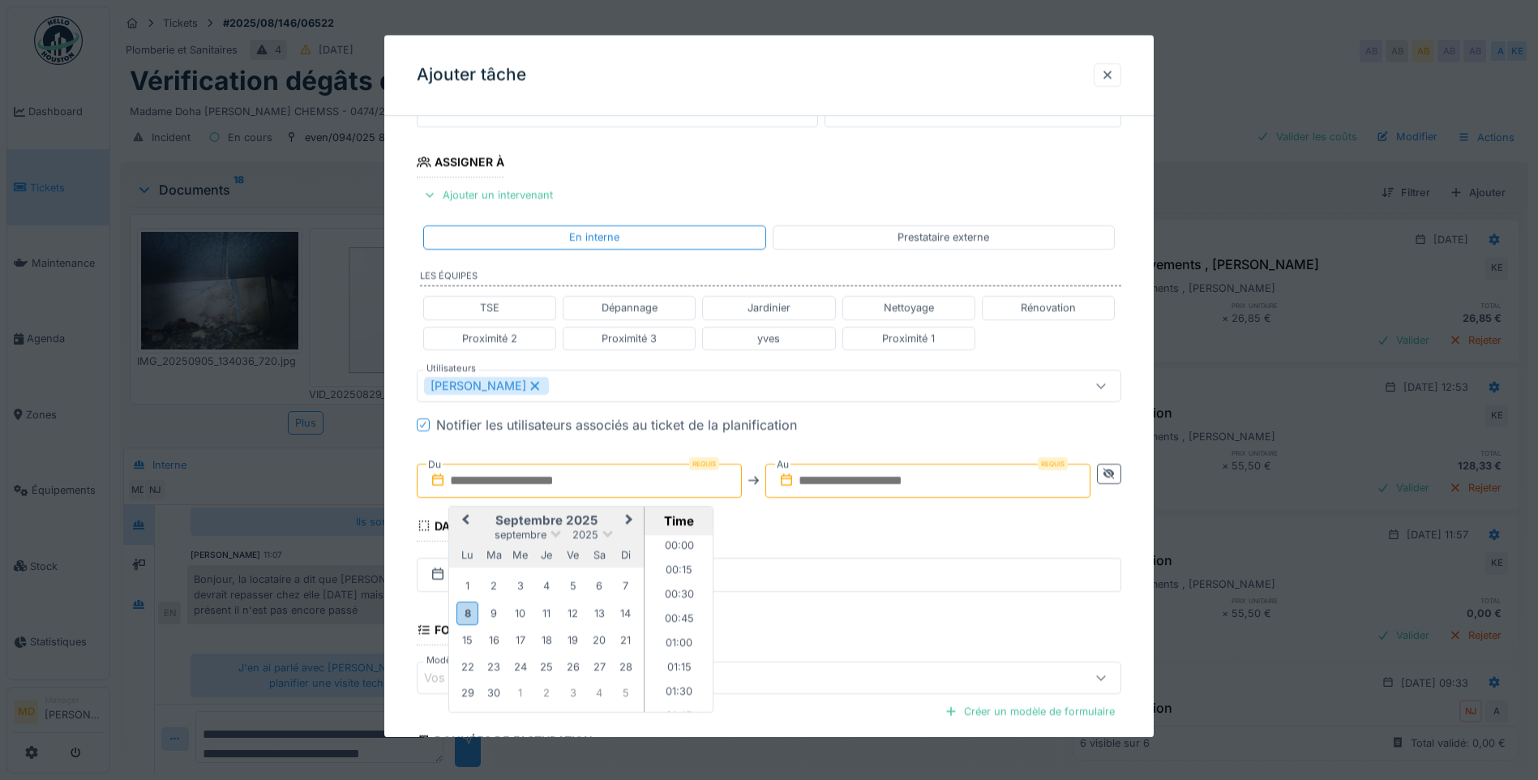
scroll to position [1043, 0]
click at [411, 457] on div "**********" at bounding box center [769, 393] width 770 height 1010
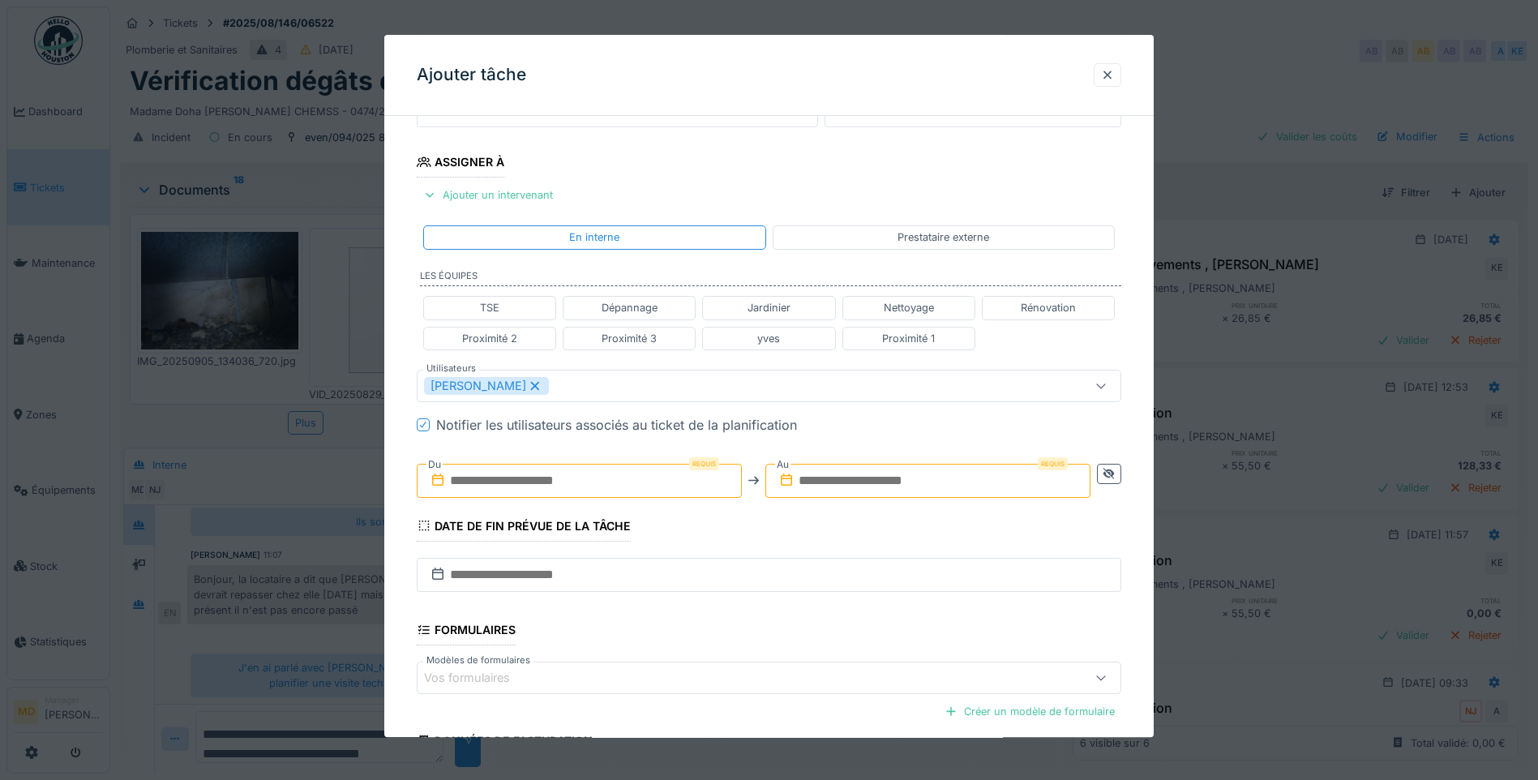
click at [470, 474] on input "text" at bounding box center [579, 481] width 325 height 34
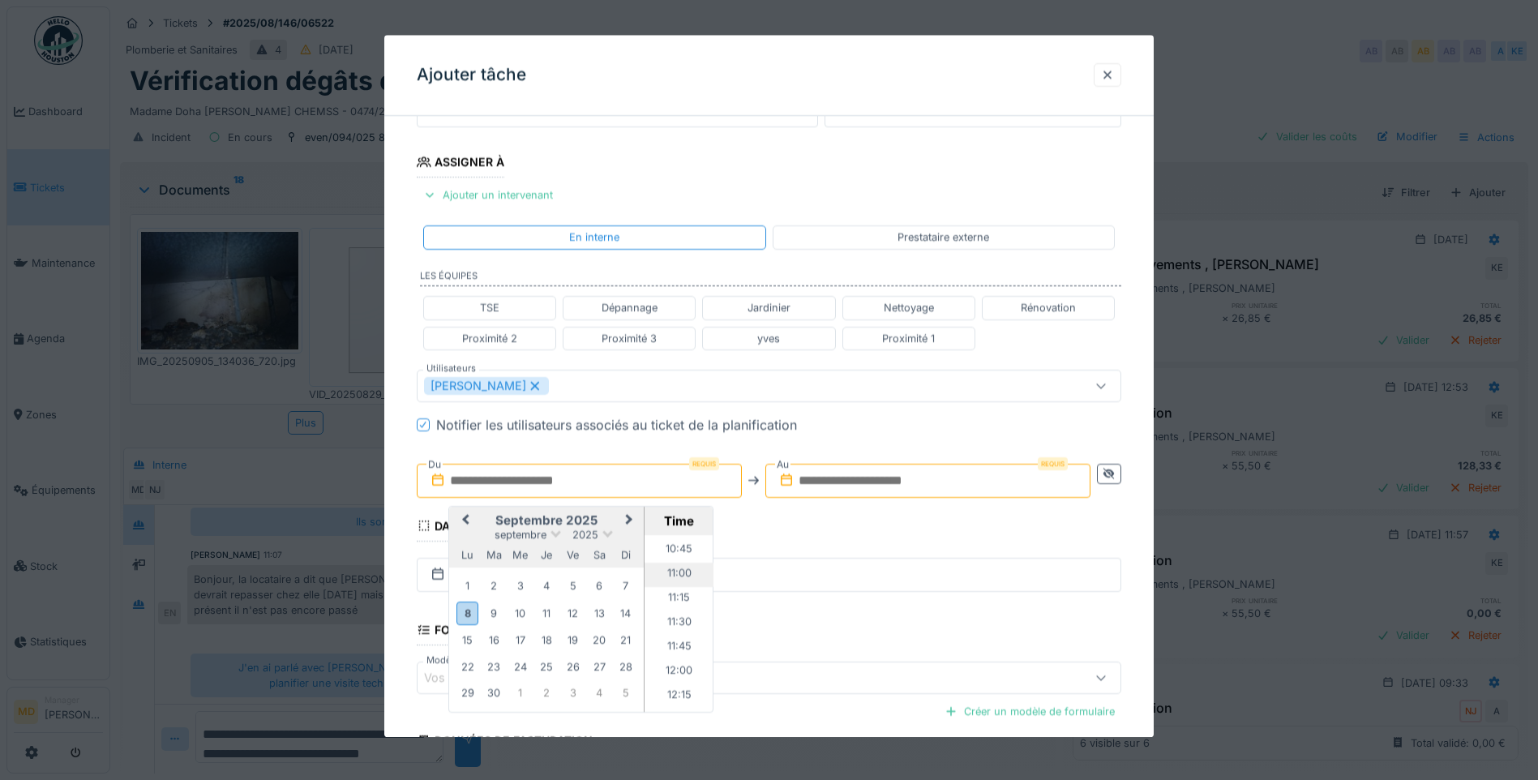
click at [667, 569] on li "11:00" at bounding box center [679, 575] width 69 height 24
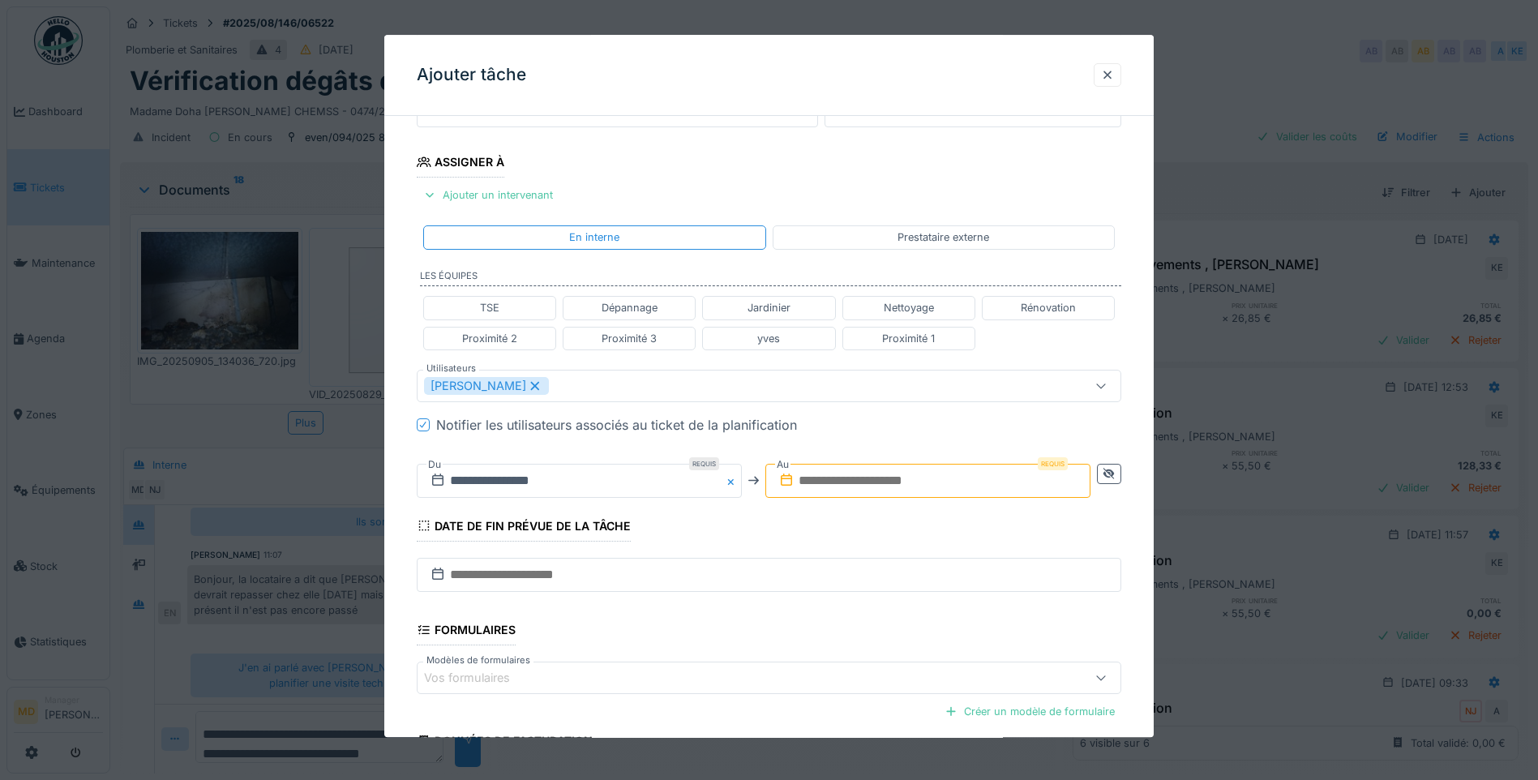
click at [843, 479] on input "text" at bounding box center [928, 481] width 325 height 34
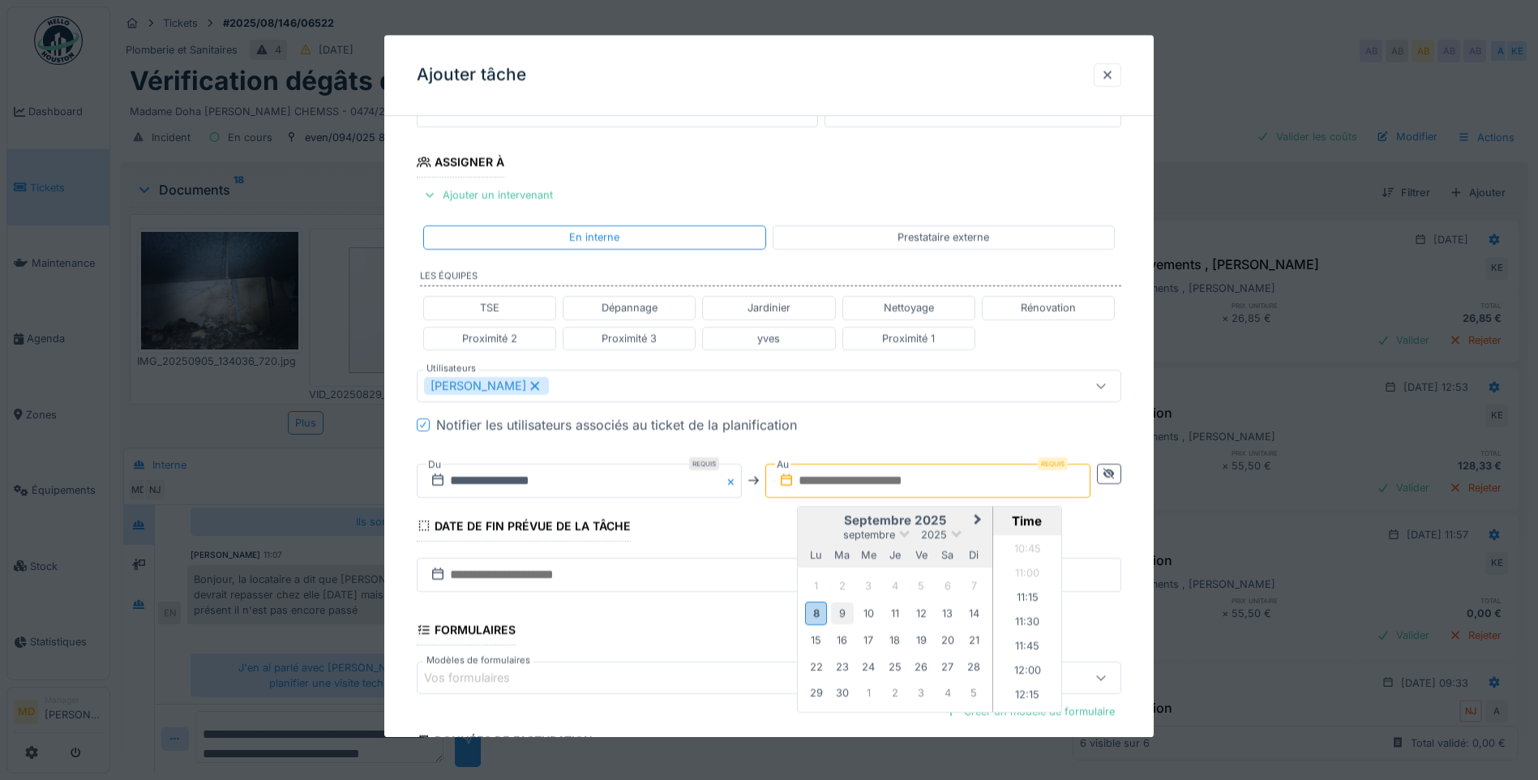
click at [841, 611] on div "9" at bounding box center [842, 614] width 22 height 22
click at [586, 493] on input "**********" at bounding box center [579, 481] width 325 height 34
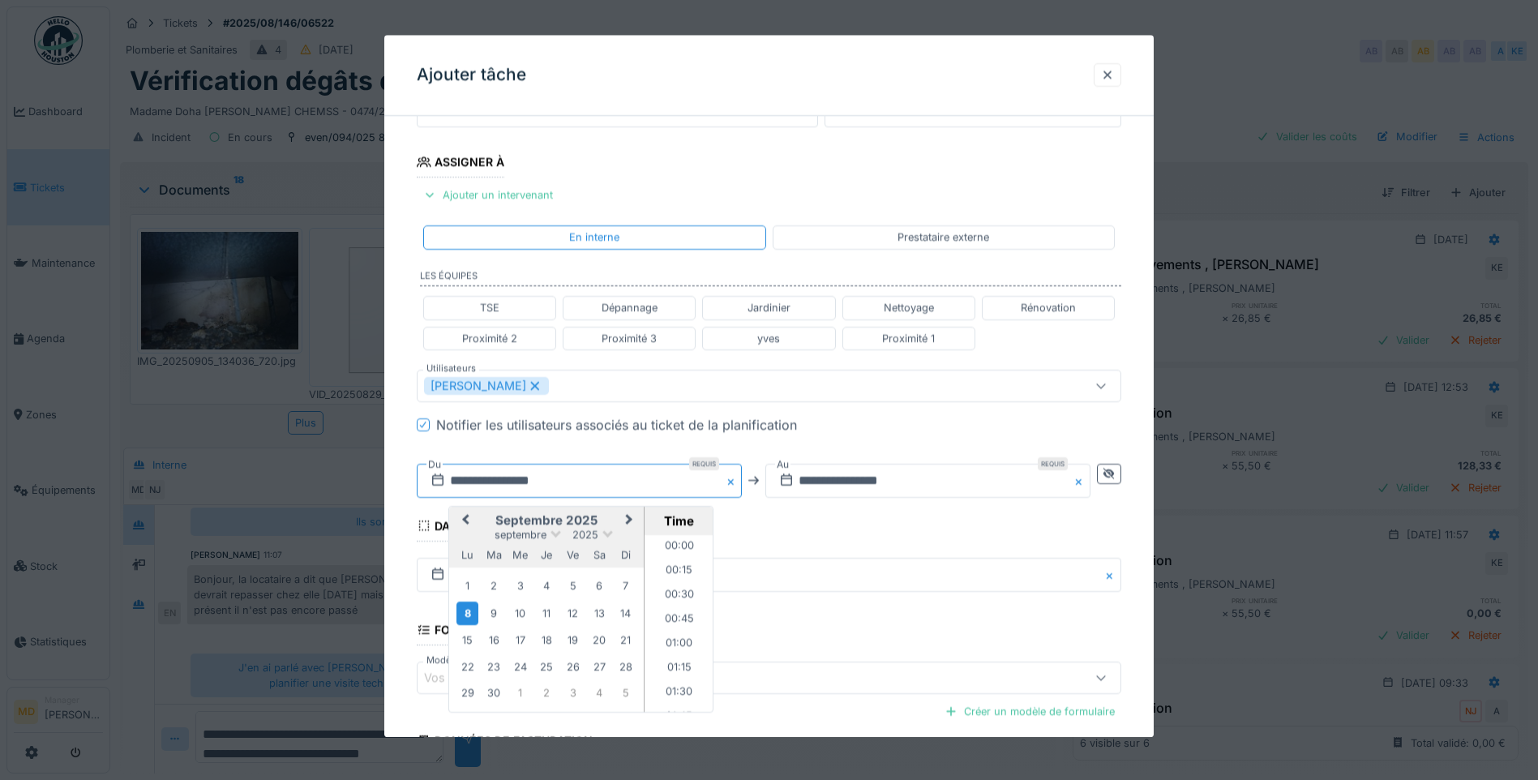
scroll to position [994, 0]
click at [491, 620] on div "9" at bounding box center [494, 614] width 22 height 22
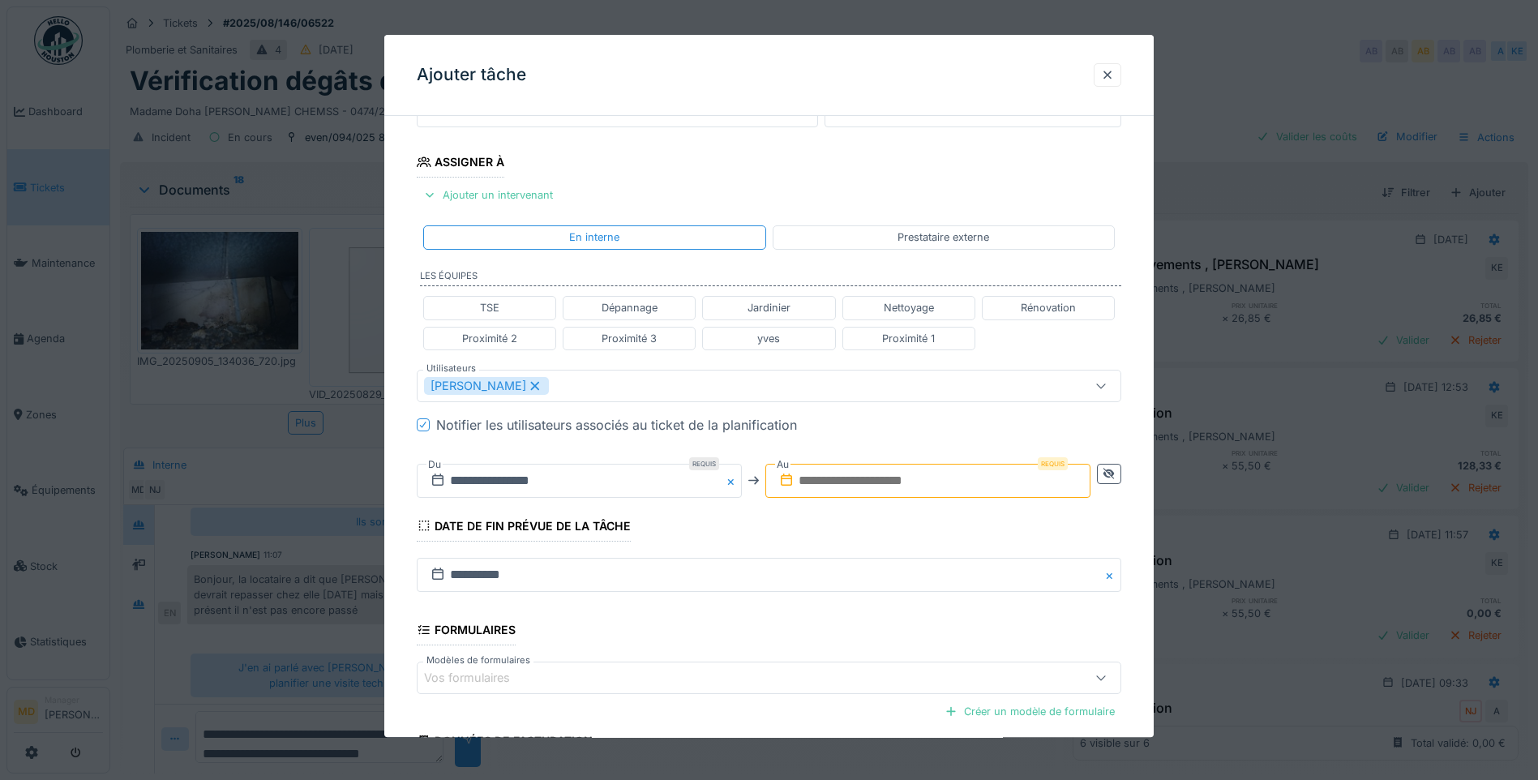
click at [858, 478] on input "text" at bounding box center [928, 481] width 325 height 34
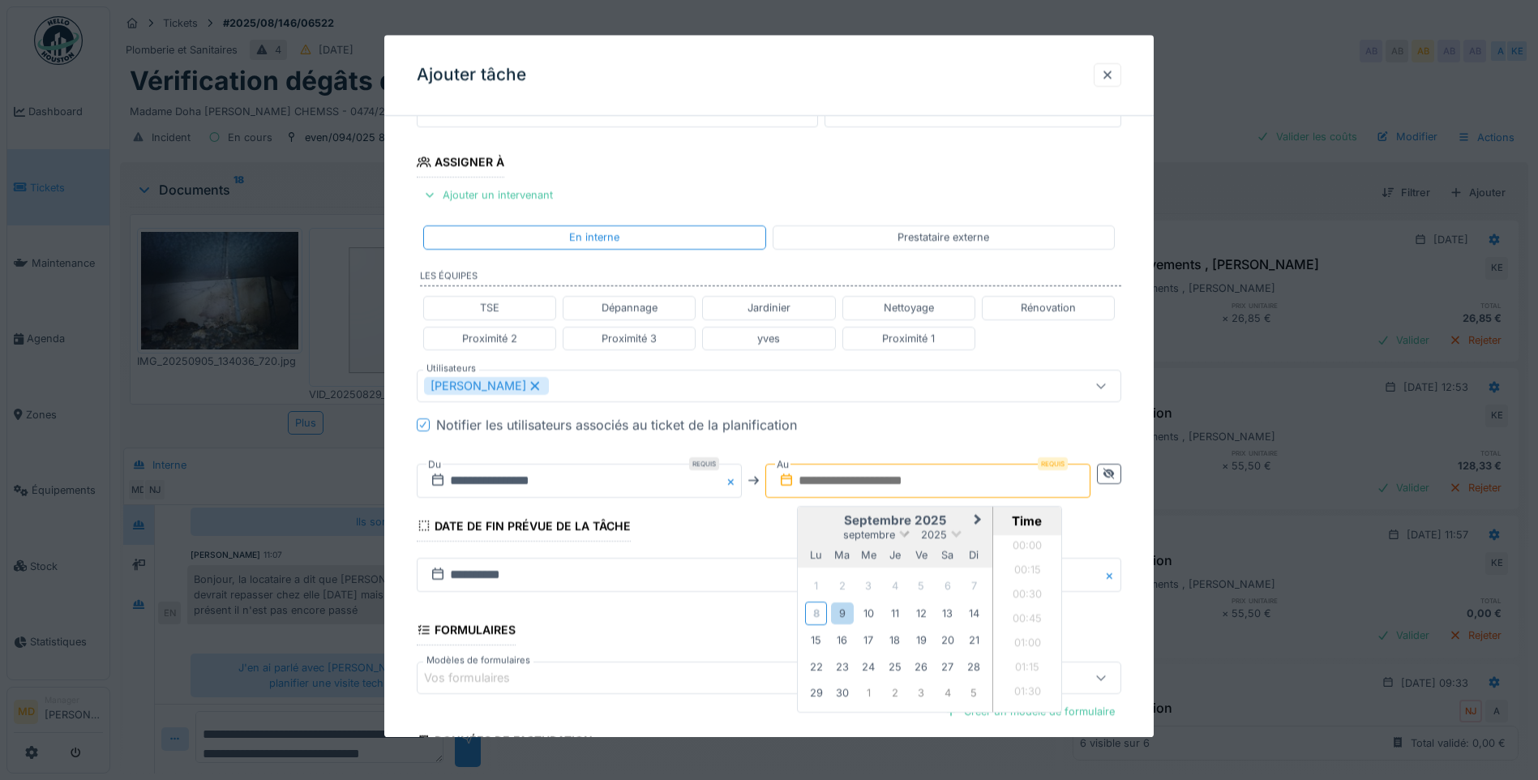
scroll to position [1043, 0]
click at [843, 602] on div "8 9 10 11 12 13 14" at bounding box center [895, 614] width 184 height 28
click at [847, 610] on div "9" at bounding box center [842, 614] width 22 height 22
click at [1023, 613] on li "13:00" at bounding box center [1027, 607] width 69 height 24
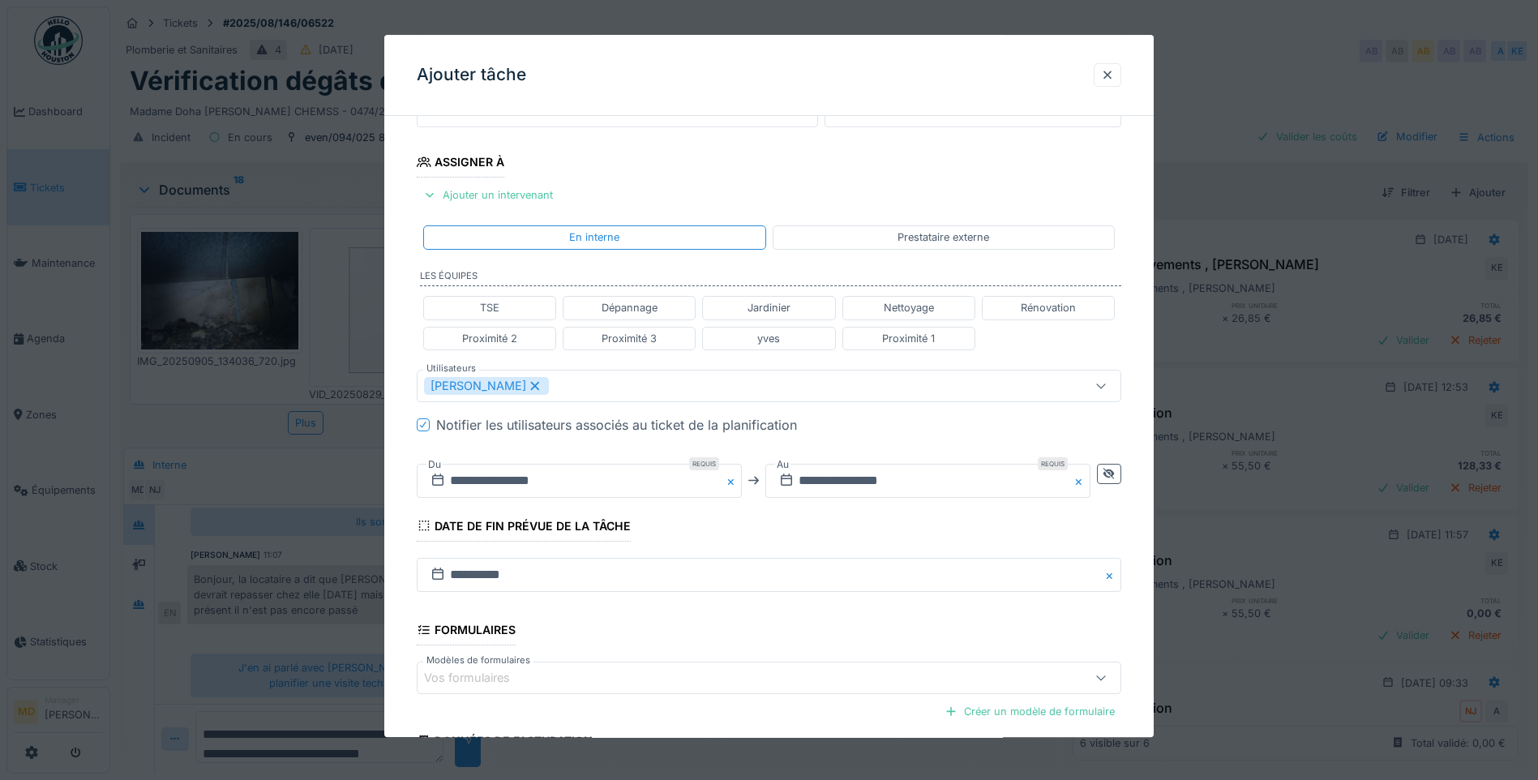
click at [792, 517] on fieldset "**********" at bounding box center [769, 376] width 705 height 977
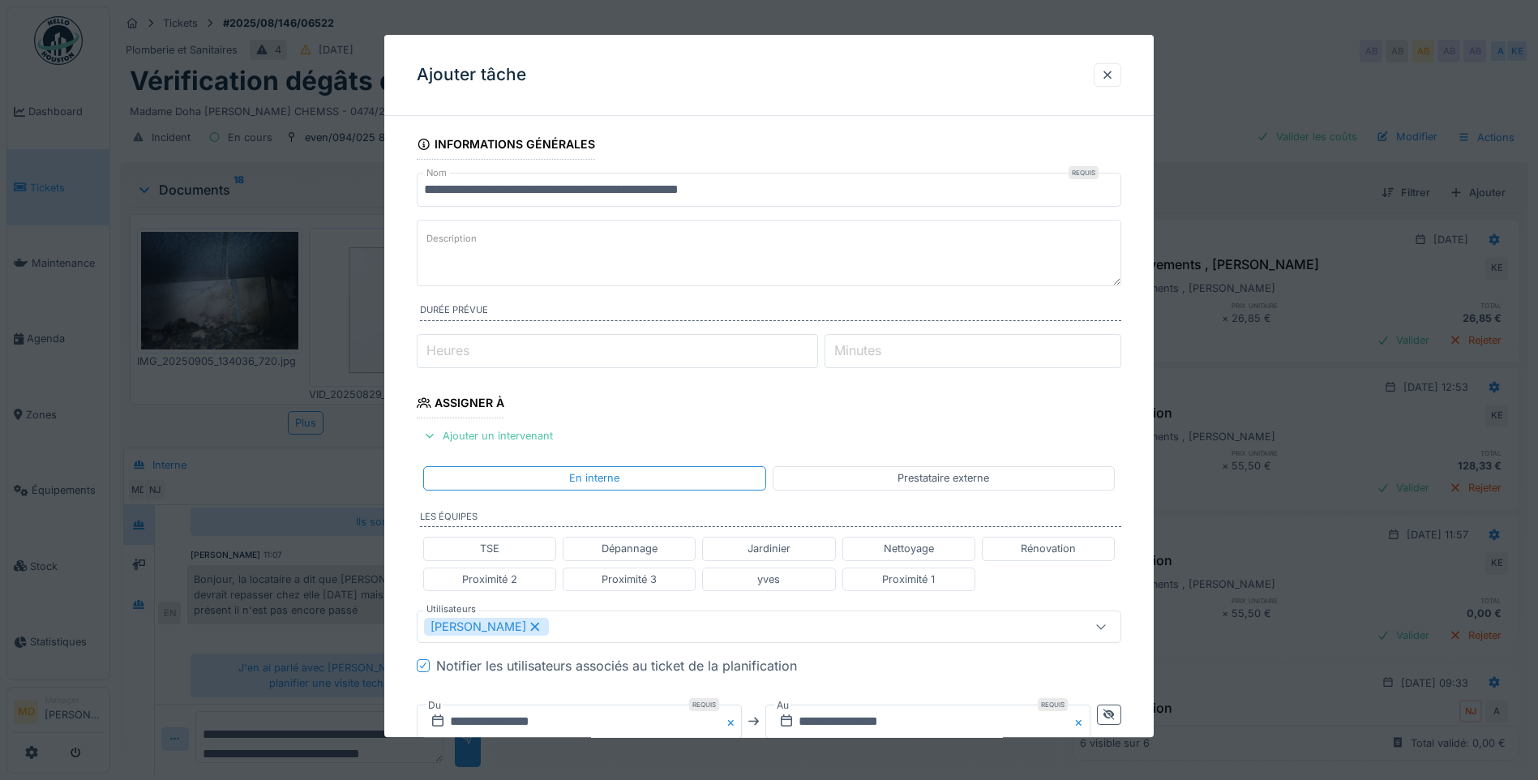
scroll to position [401, 0]
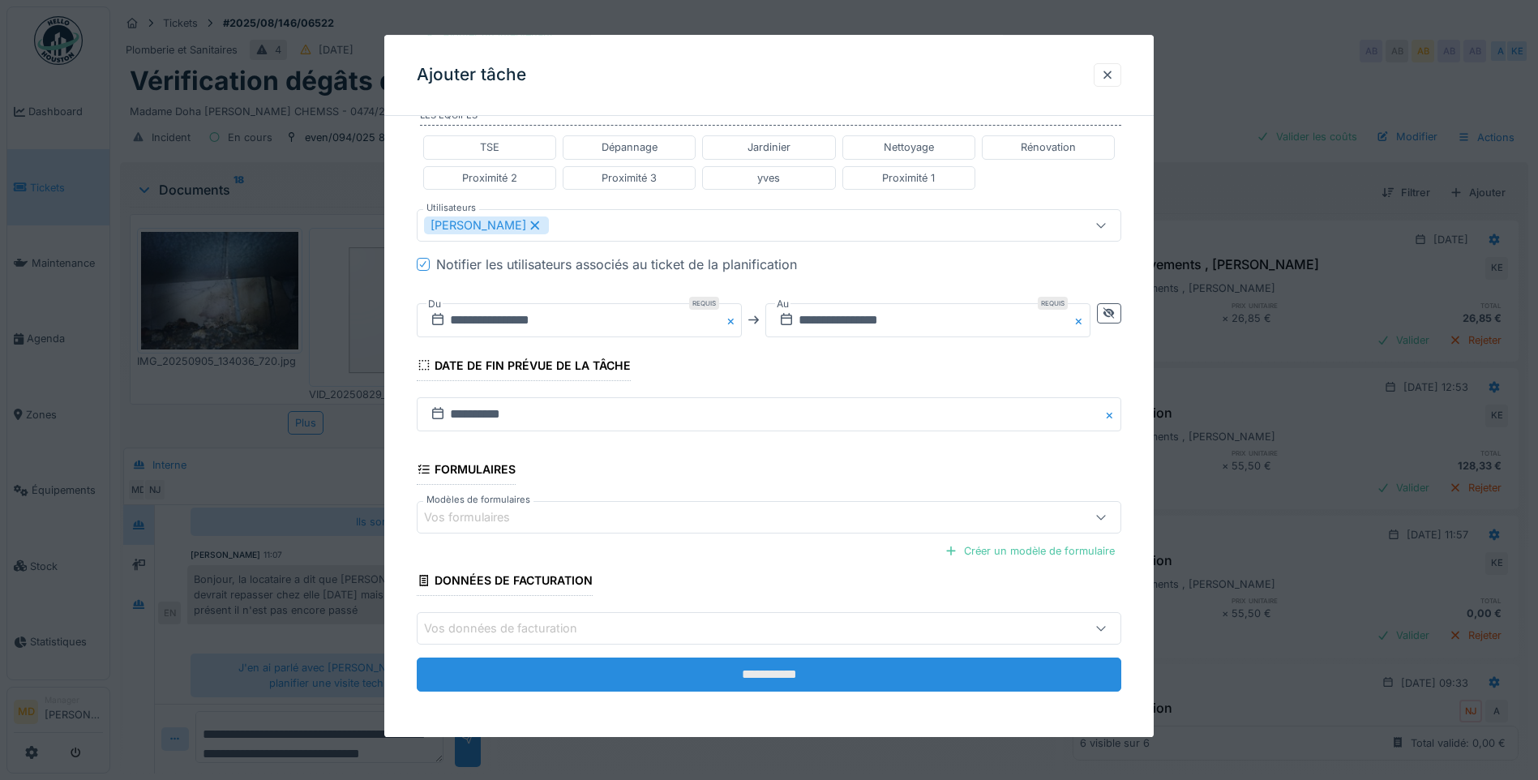
click at [736, 664] on input "**********" at bounding box center [769, 676] width 705 height 34
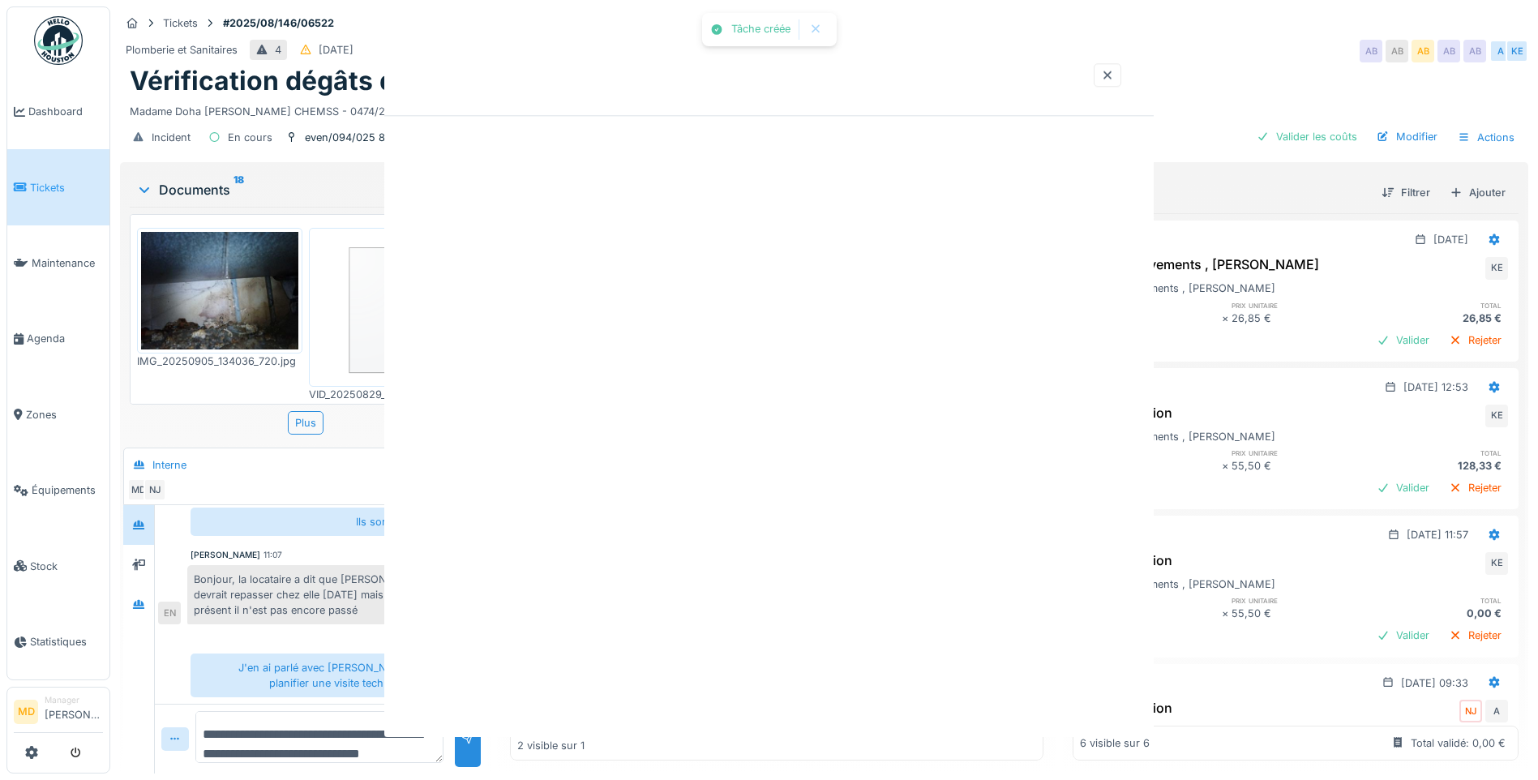
scroll to position [0, 0]
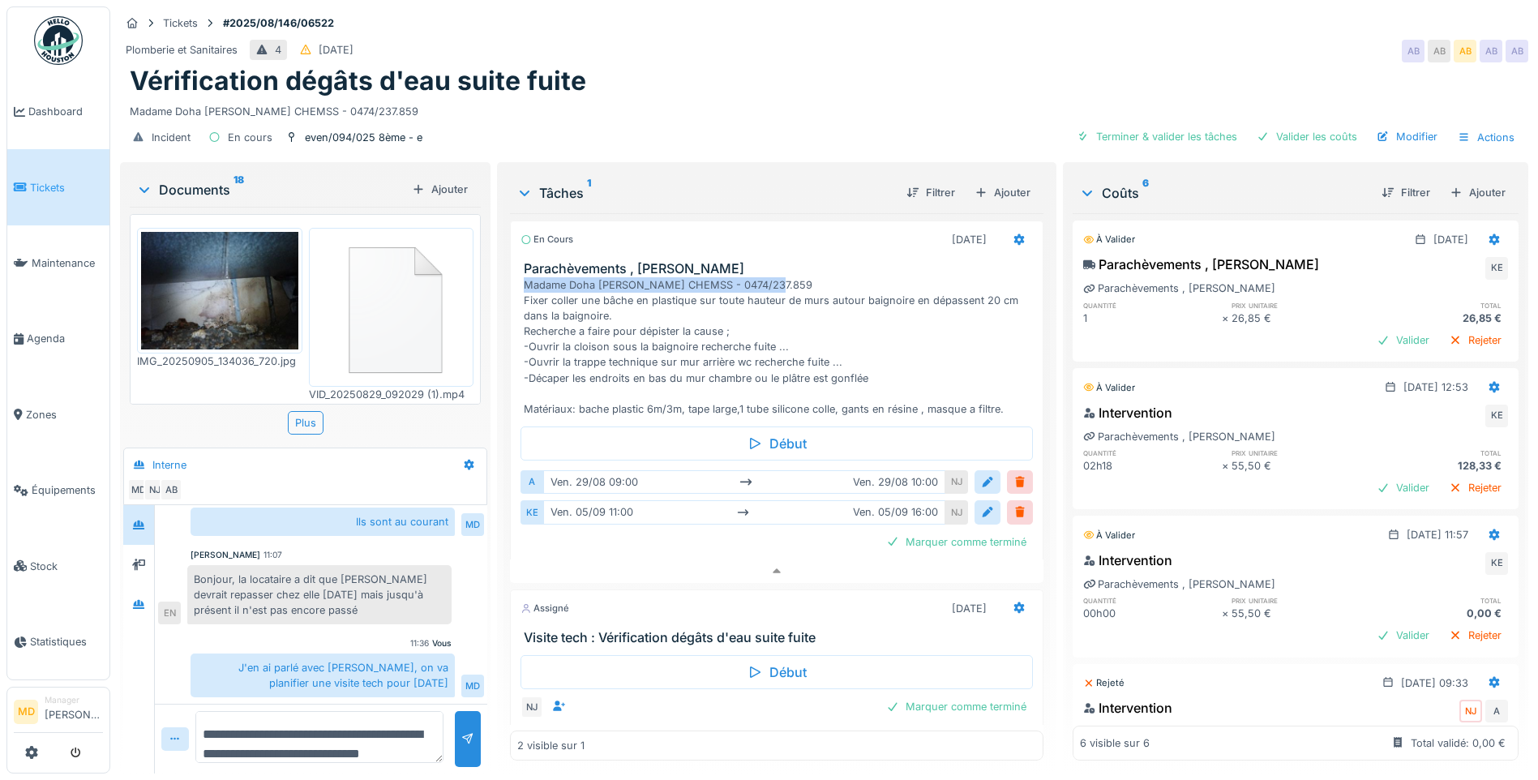
drag, startPoint x: 777, startPoint y: 274, endPoint x: 519, endPoint y: 268, distance: 258.0
click at [519, 268] on div "Parachèvements , Karim Madame Doha GOSSELIN CHEMSS - 0474/237.859 Fixer coller …" at bounding box center [777, 339] width 532 height 156
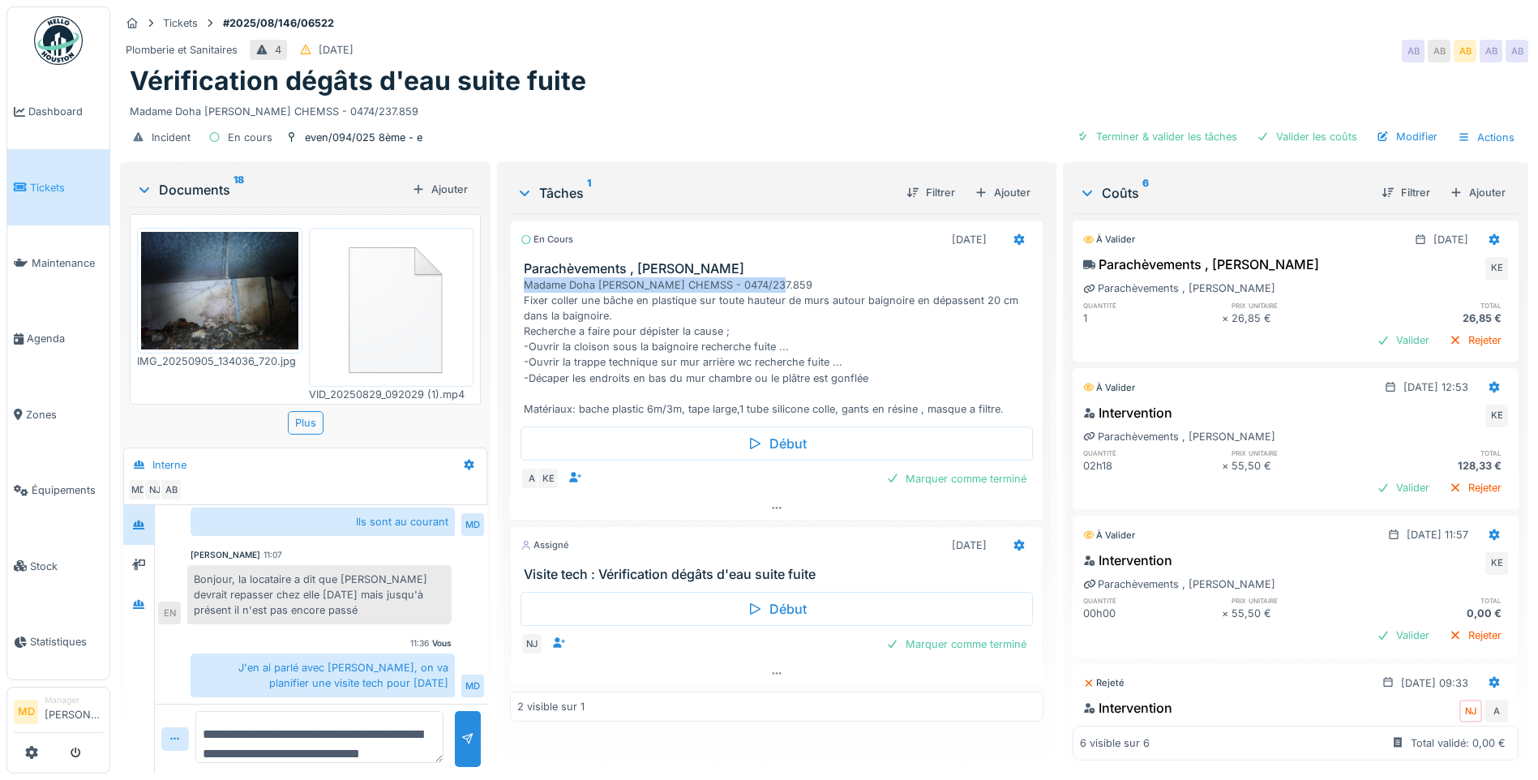
copy div "Madame Doha GOSSELIN CHEMSS - 0474/237.859"
click at [1015, 539] on icon at bounding box center [1020, 544] width 11 height 11
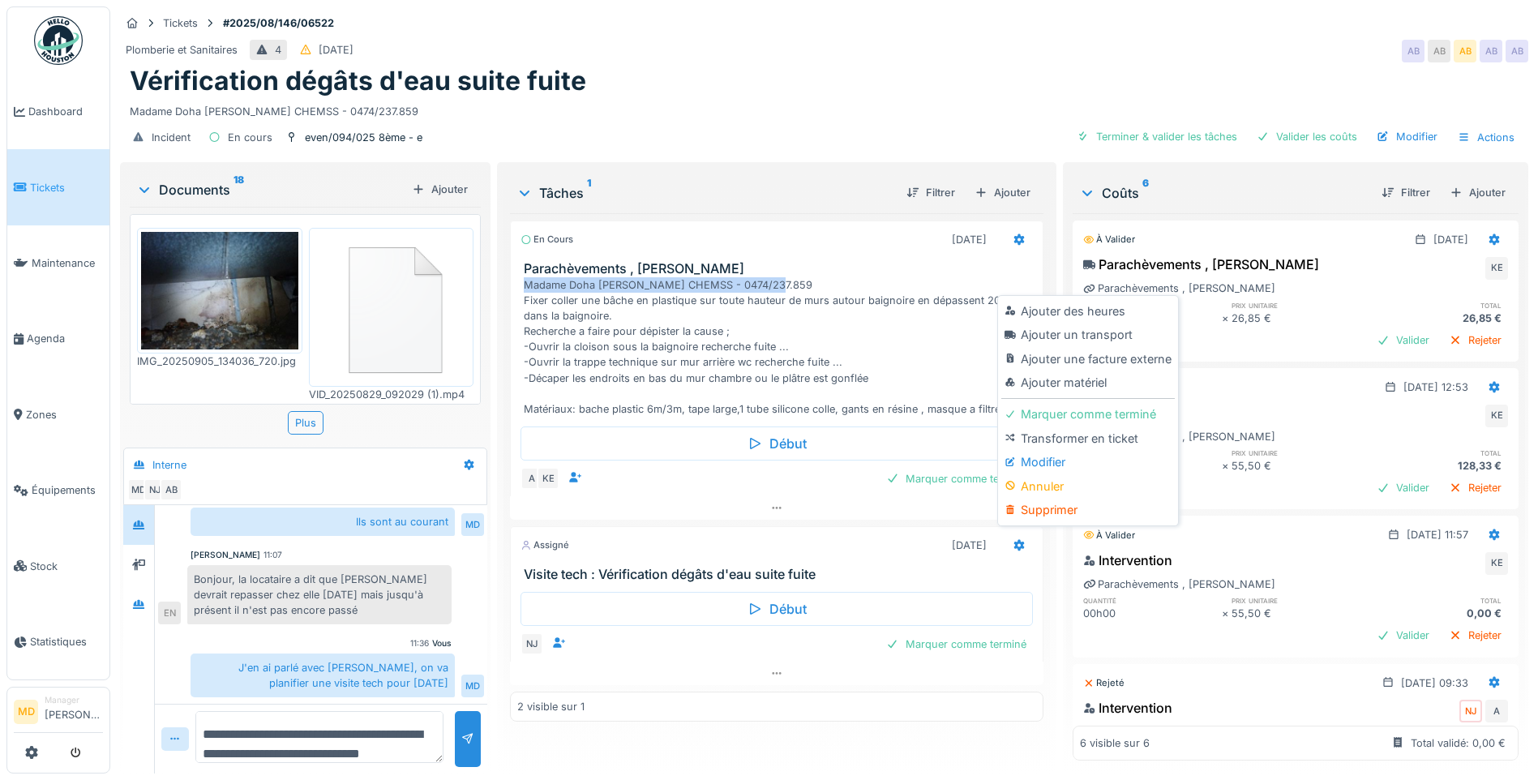
click at [1026, 451] on div "Modifier" at bounding box center [1088, 462] width 173 height 24
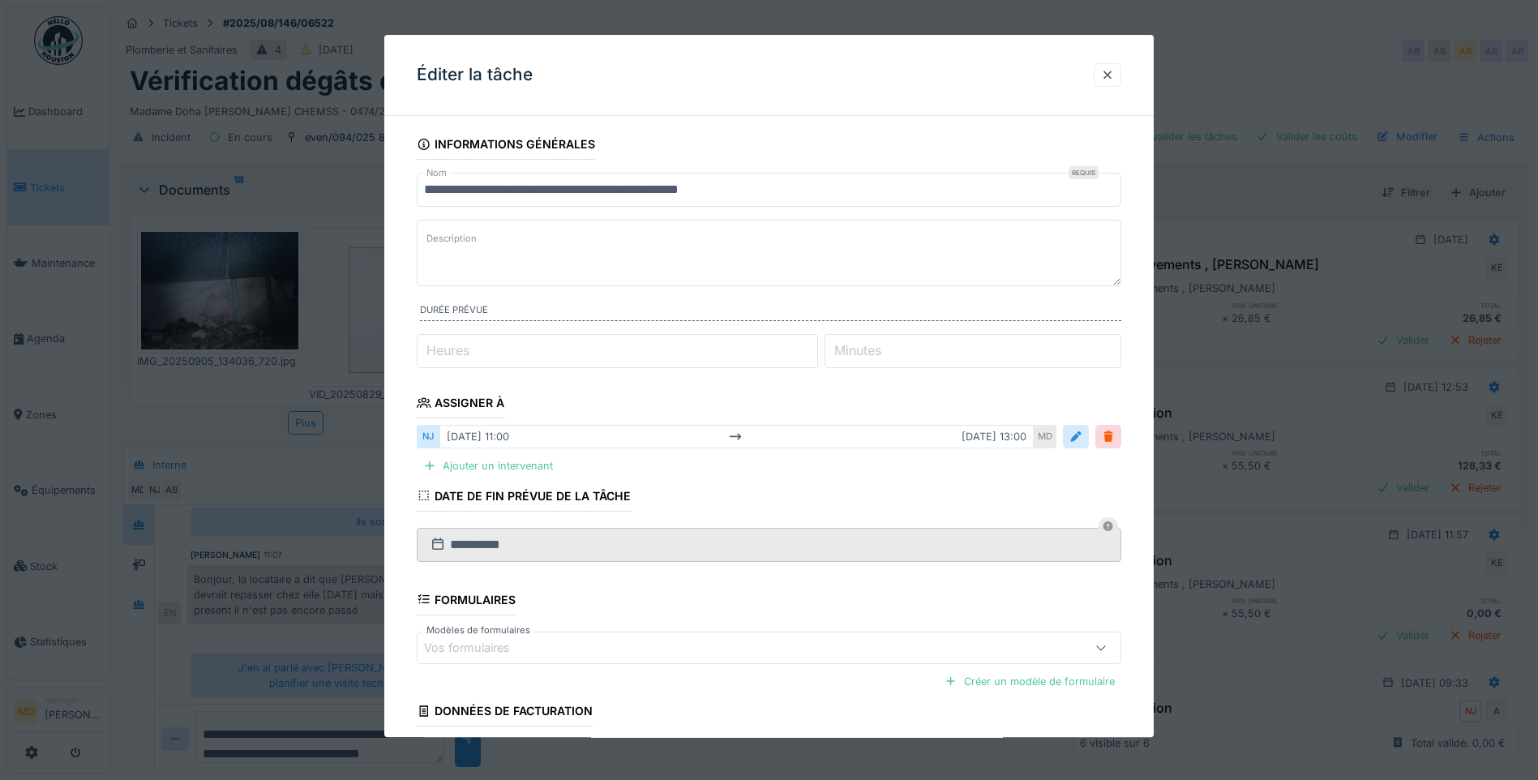
click at [507, 233] on textarea "Description" at bounding box center [769, 253] width 705 height 67
paste textarea "**********"
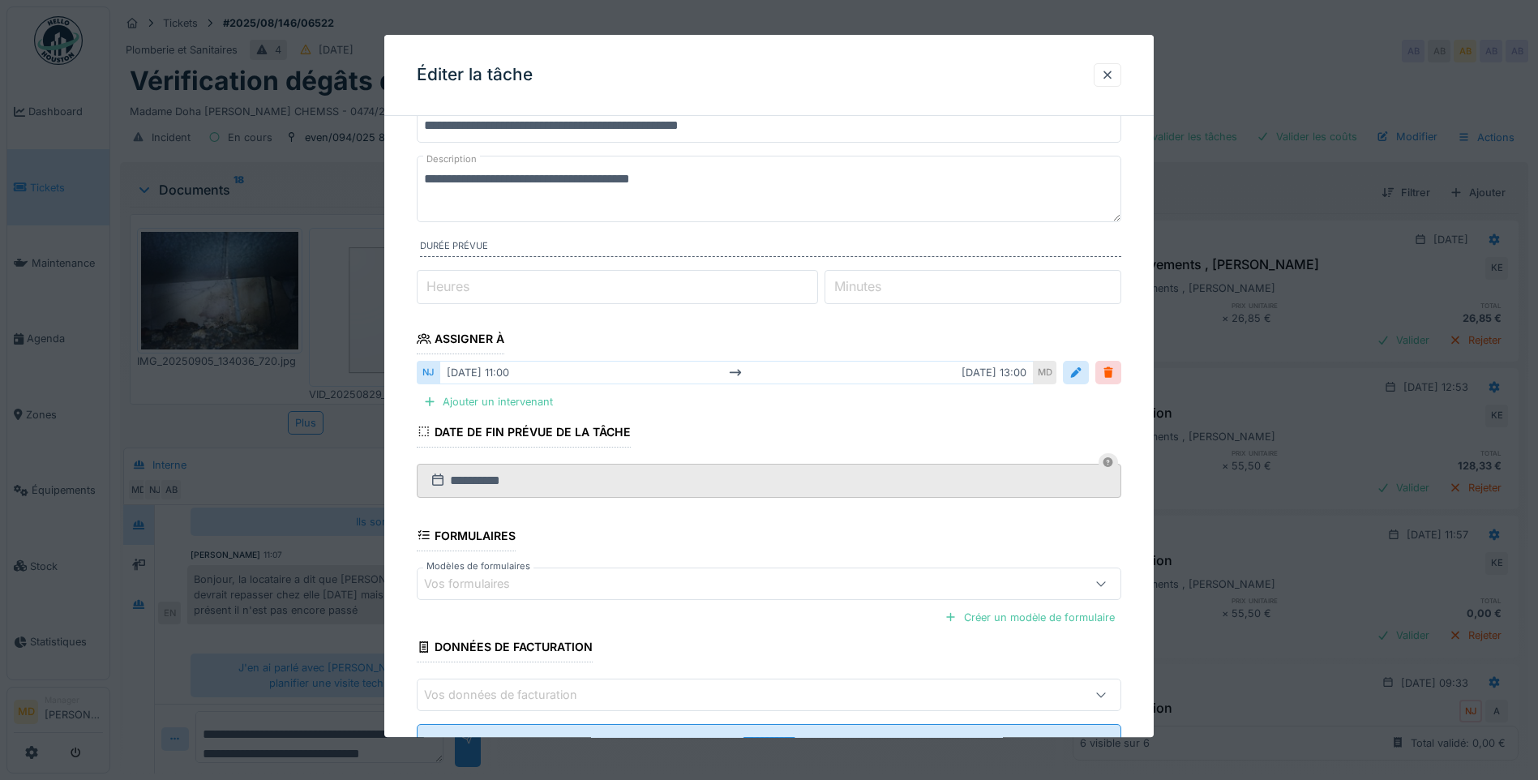
scroll to position [131, 0]
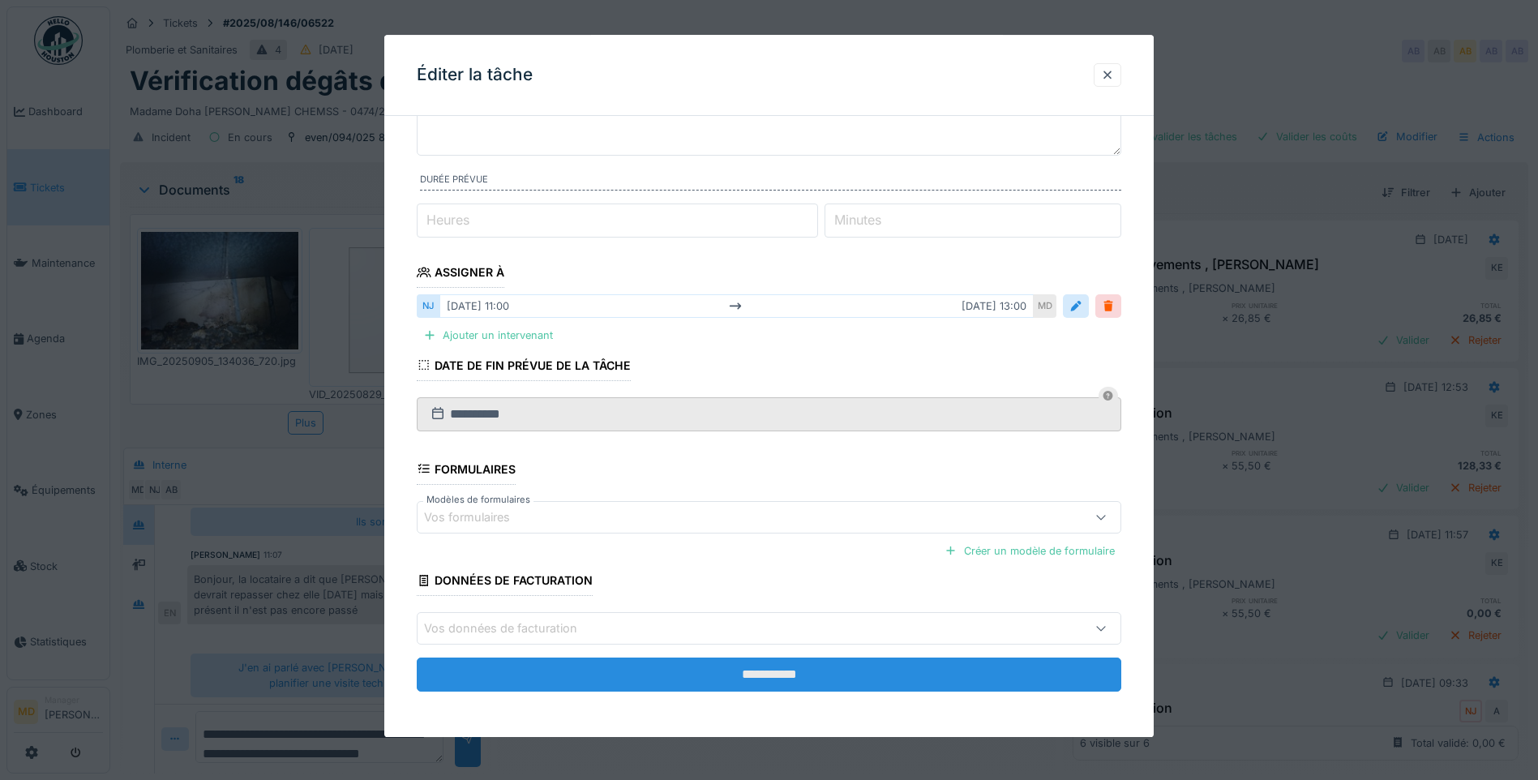
type textarea "**********"
click at [672, 680] on input "**********" at bounding box center [769, 675] width 705 height 34
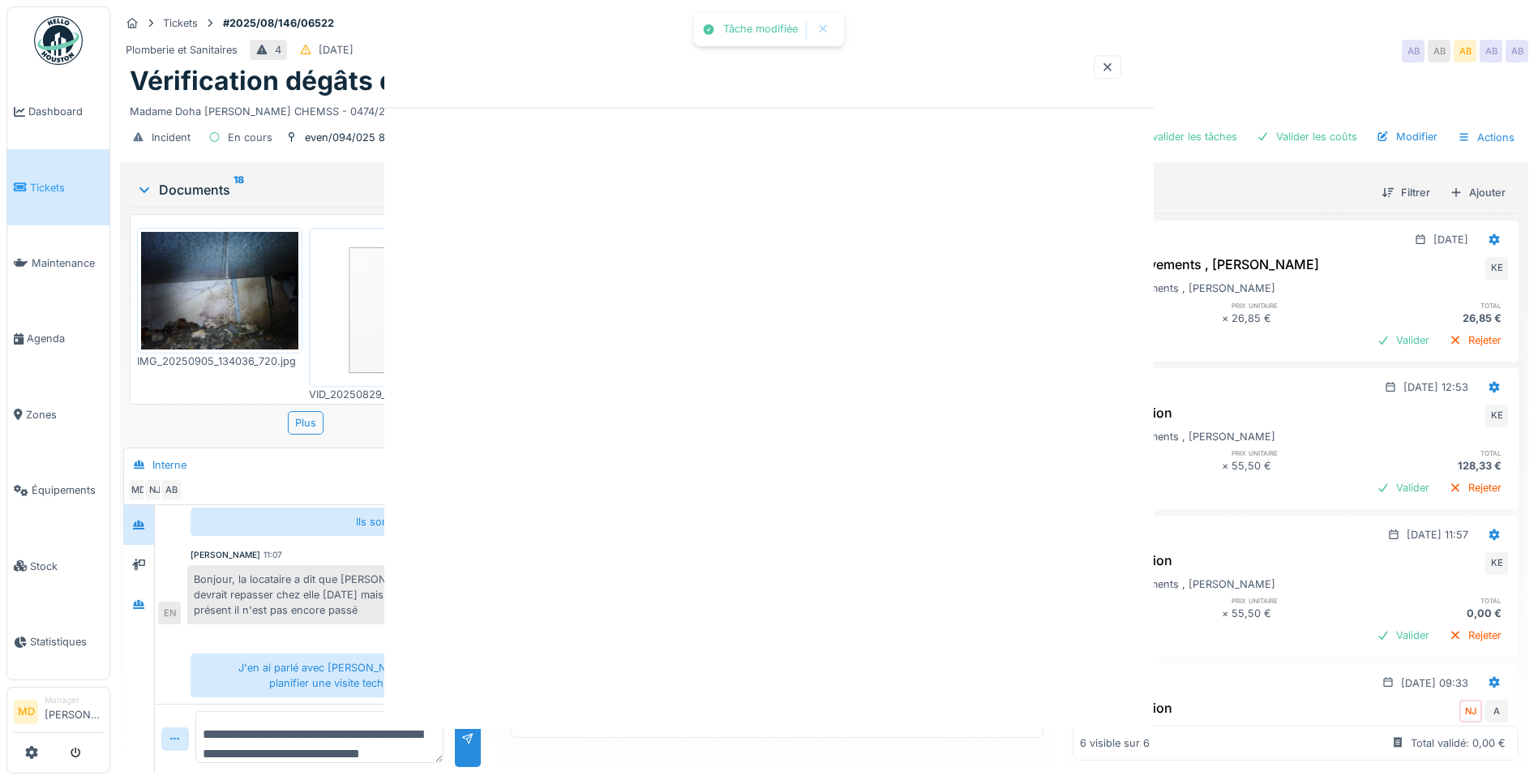
scroll to position [0, 0]
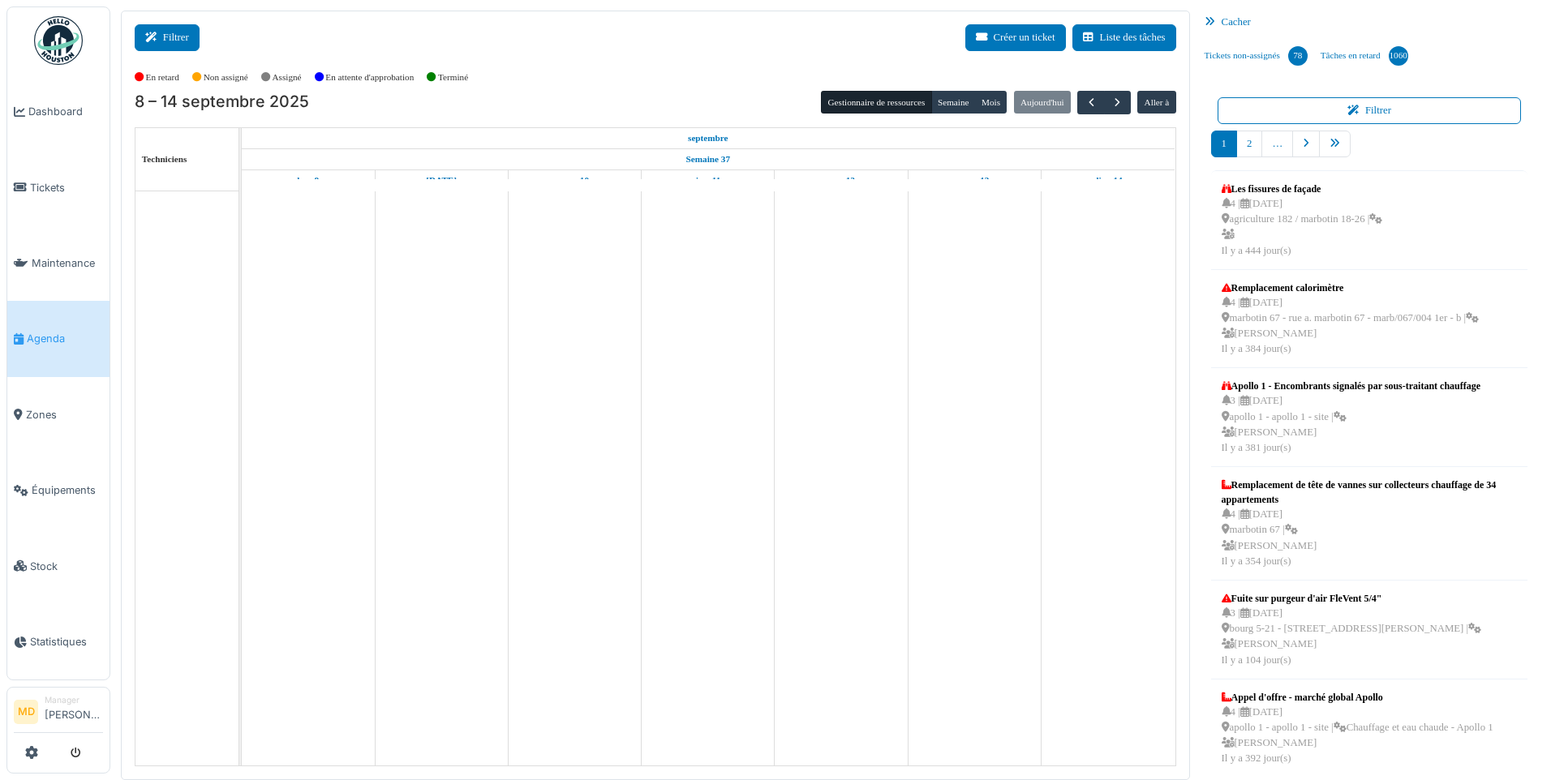
click at [161, 36] on icon at bounding box center [154, 37] width 18 height 11
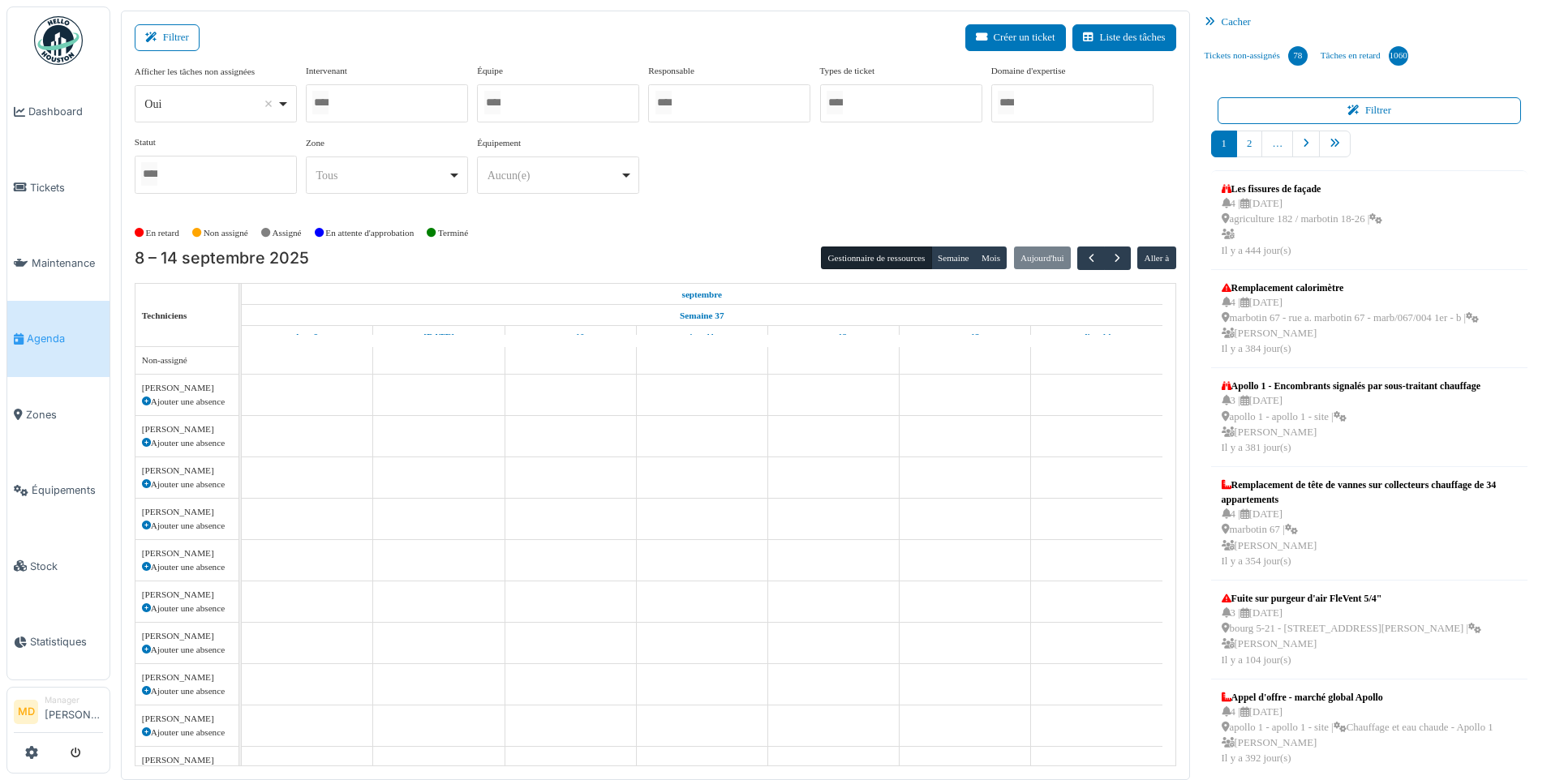
click at [431, 99] on div at bounding box center [387, 103] width 162 height 38
type input "****"
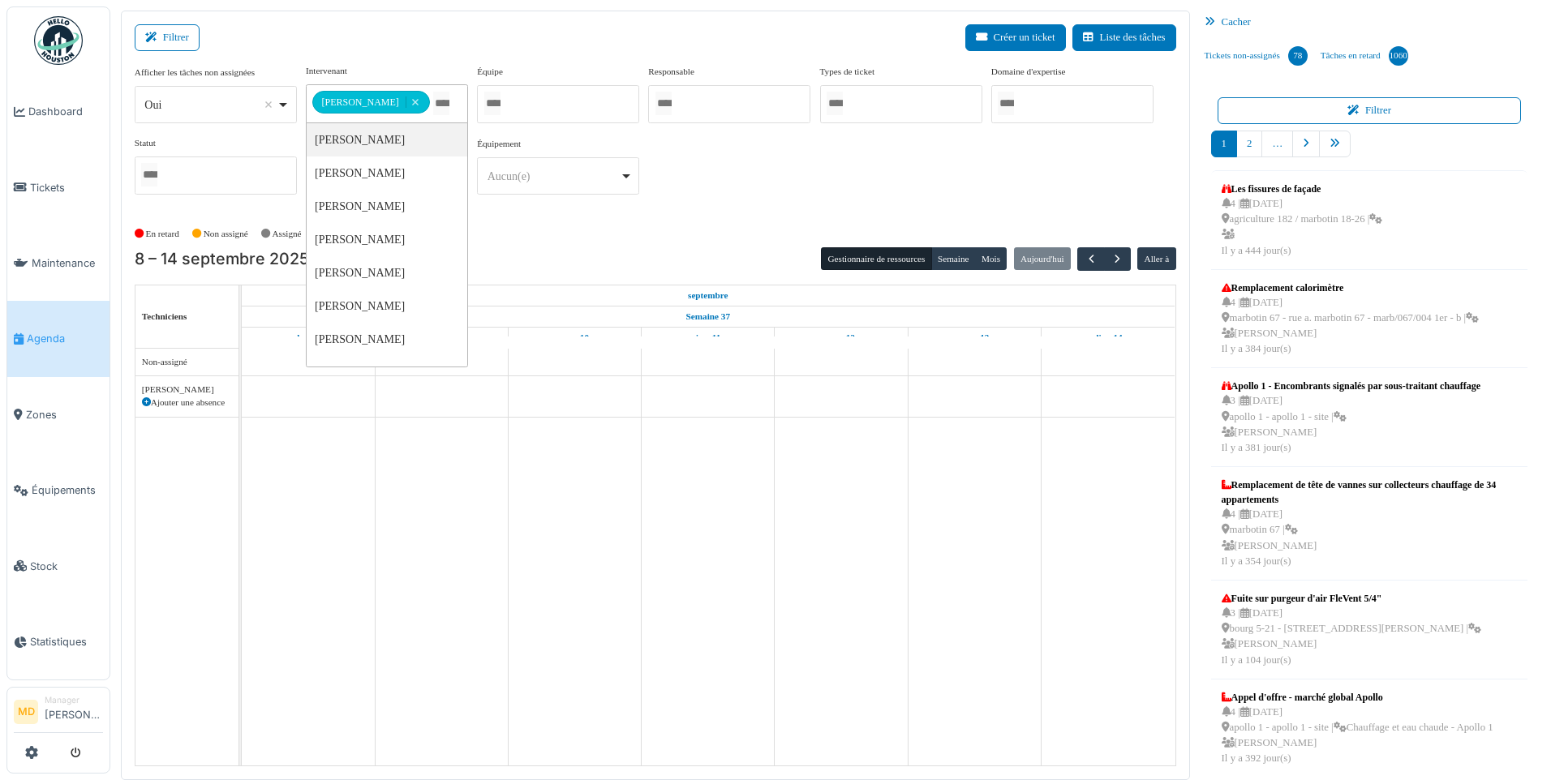
click at [933, 164] on div "**********" at bounding box center [655, 136] width 1041 height 144
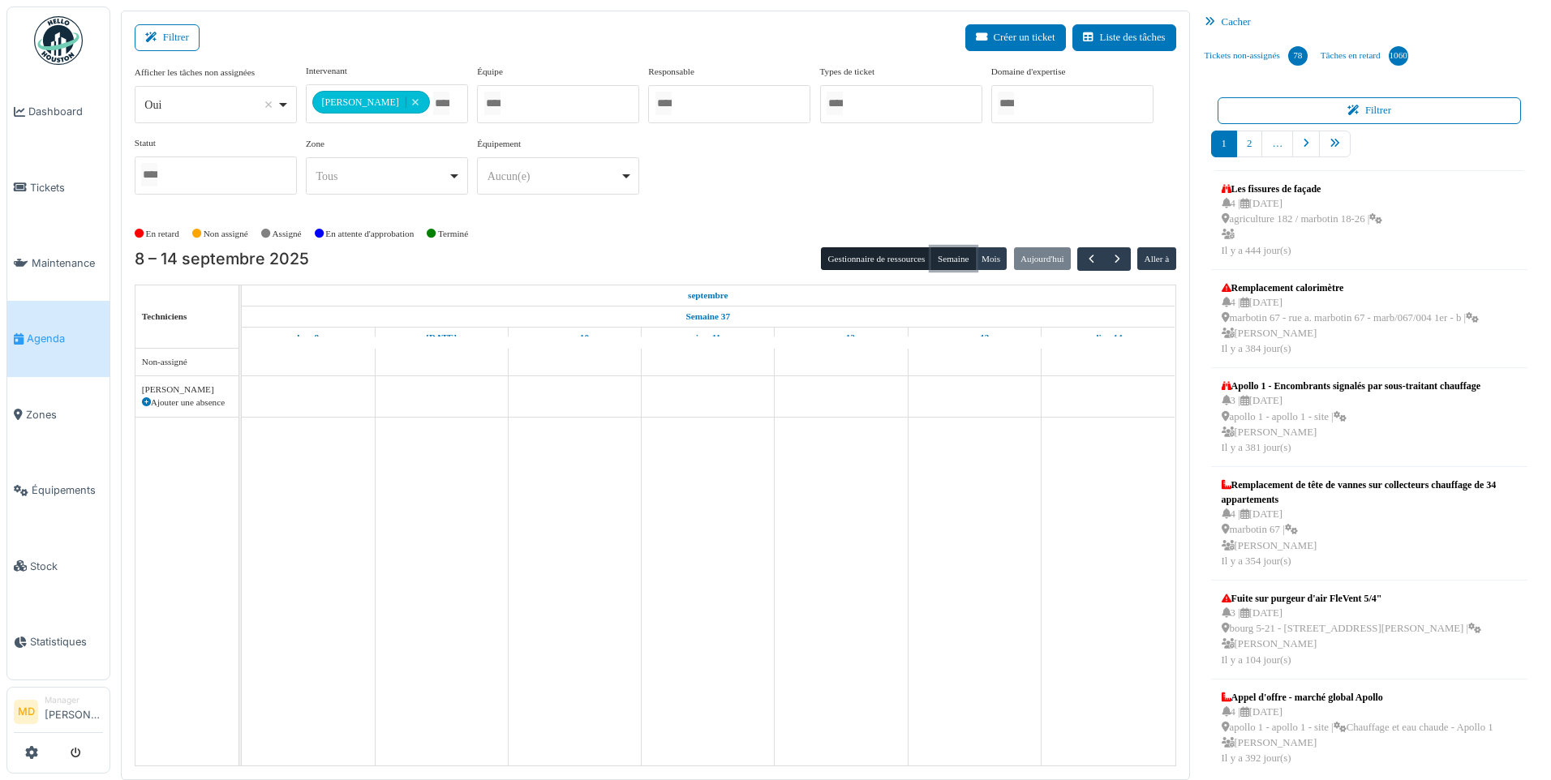
click at [957, 249] on button "Semaine" at bounding box center [953, 258] width 45 height 23
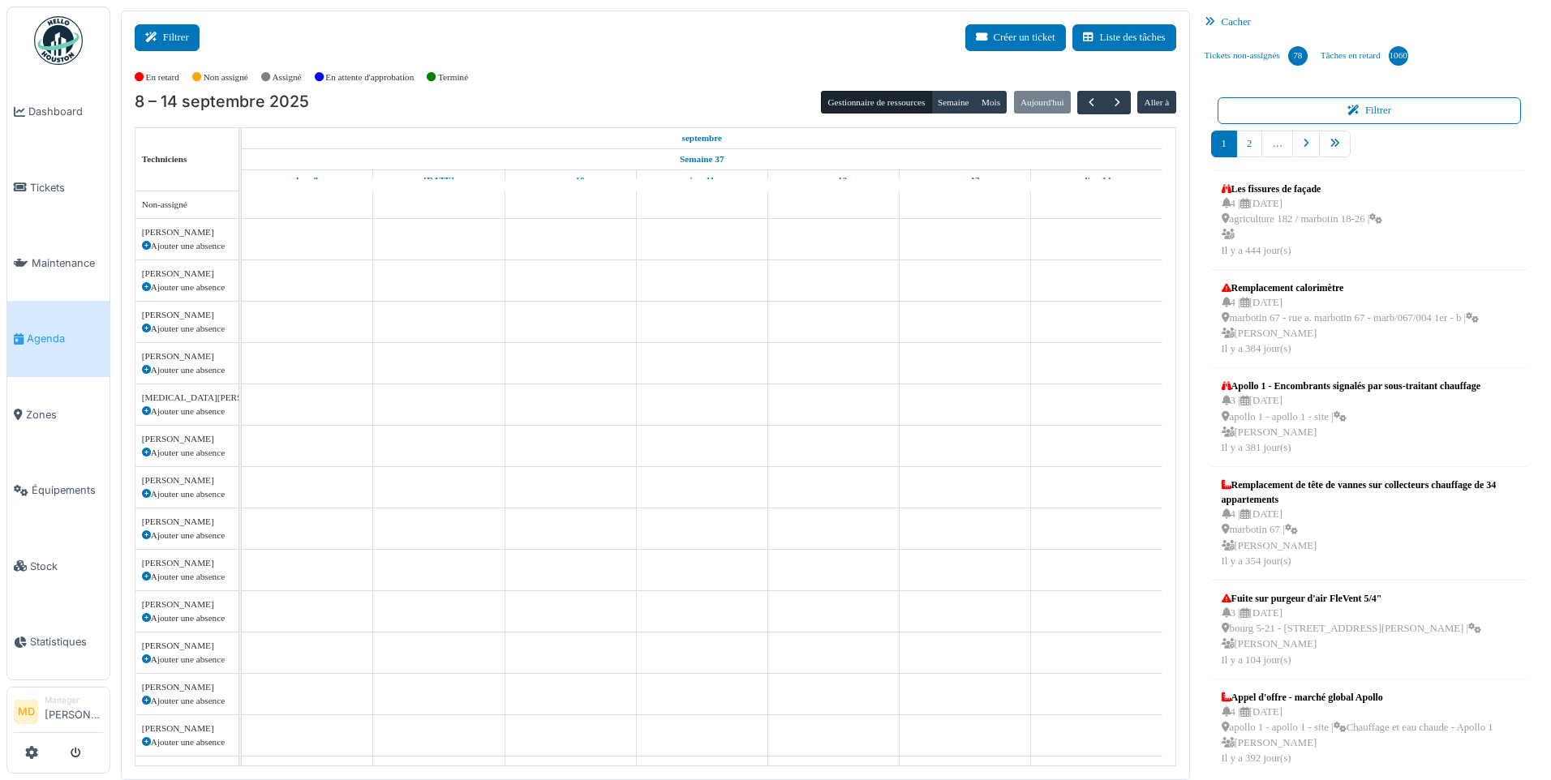
click at [169, 38] on button "Filtrer" at bounding box center [167, 37] width 65 height 27
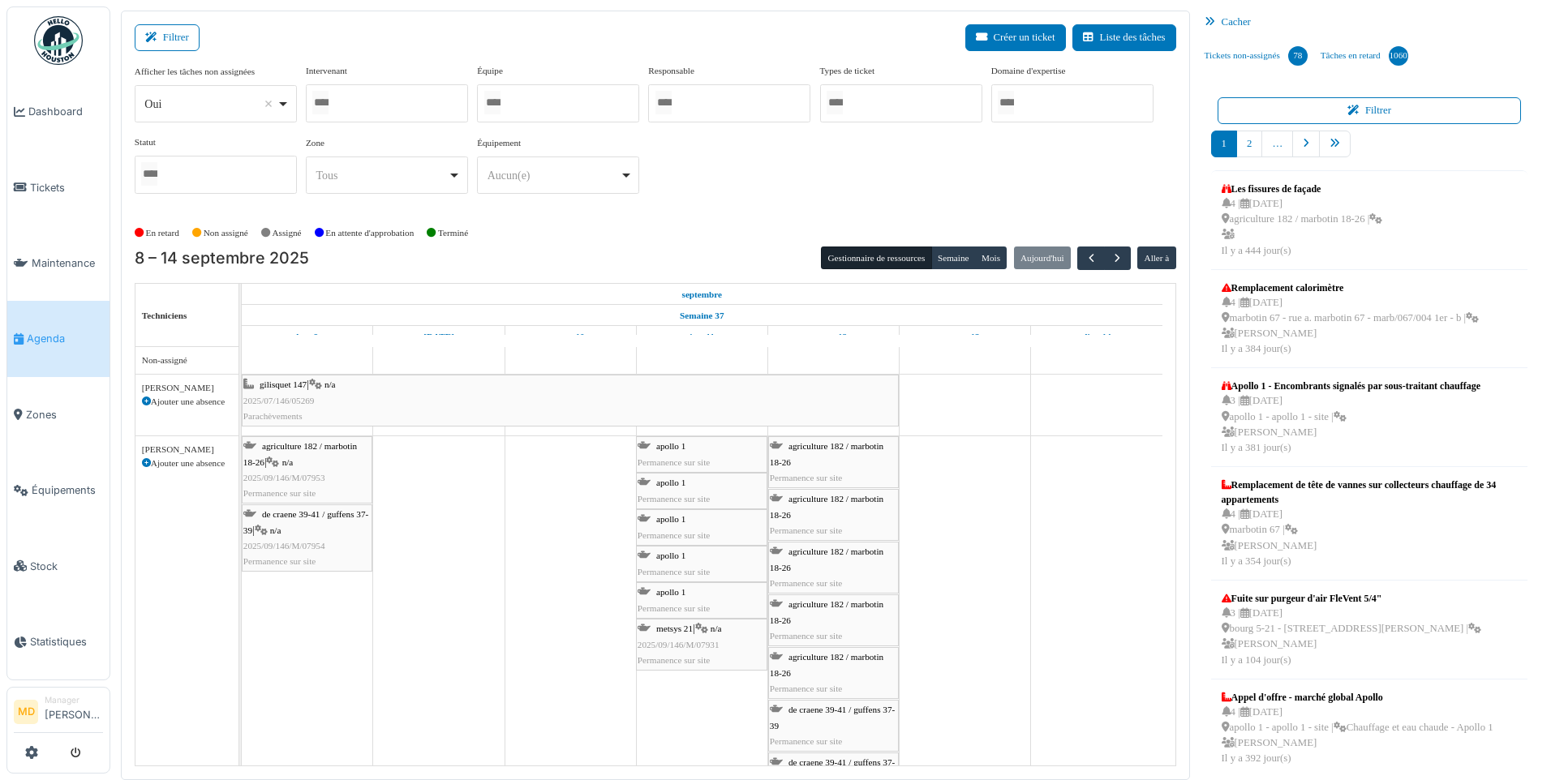
click at [392, 105] on div at bounding box center [387, 103] width 162 height 38
type input "*****"
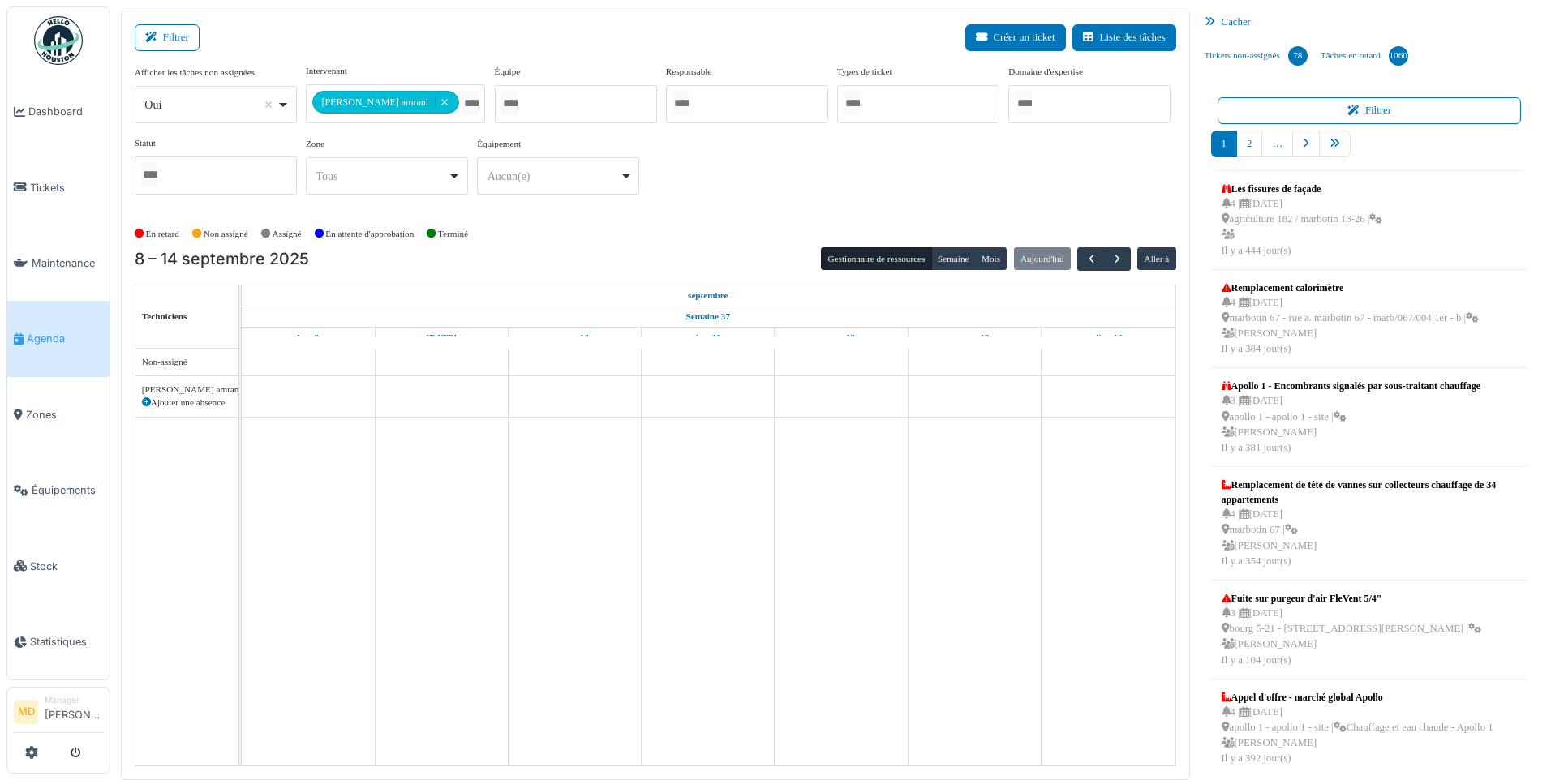
click at [793, 165] on div "**********" at bounding box center [655, 136] width 1041 height 144
click at [959, 261] on button "Semaine" at bounding box center [953, 258] width 45 height 23
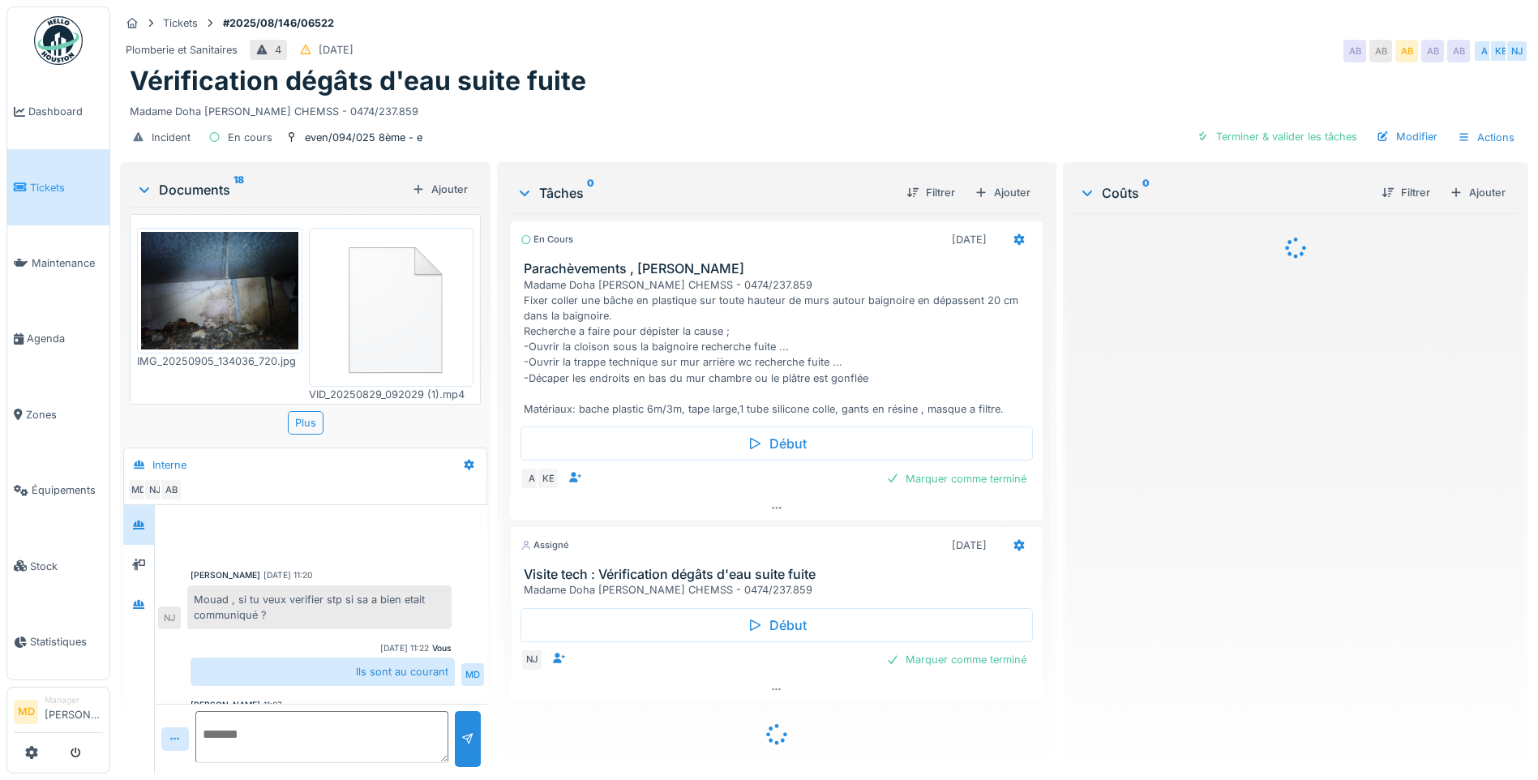
scroll to position [151, 0]
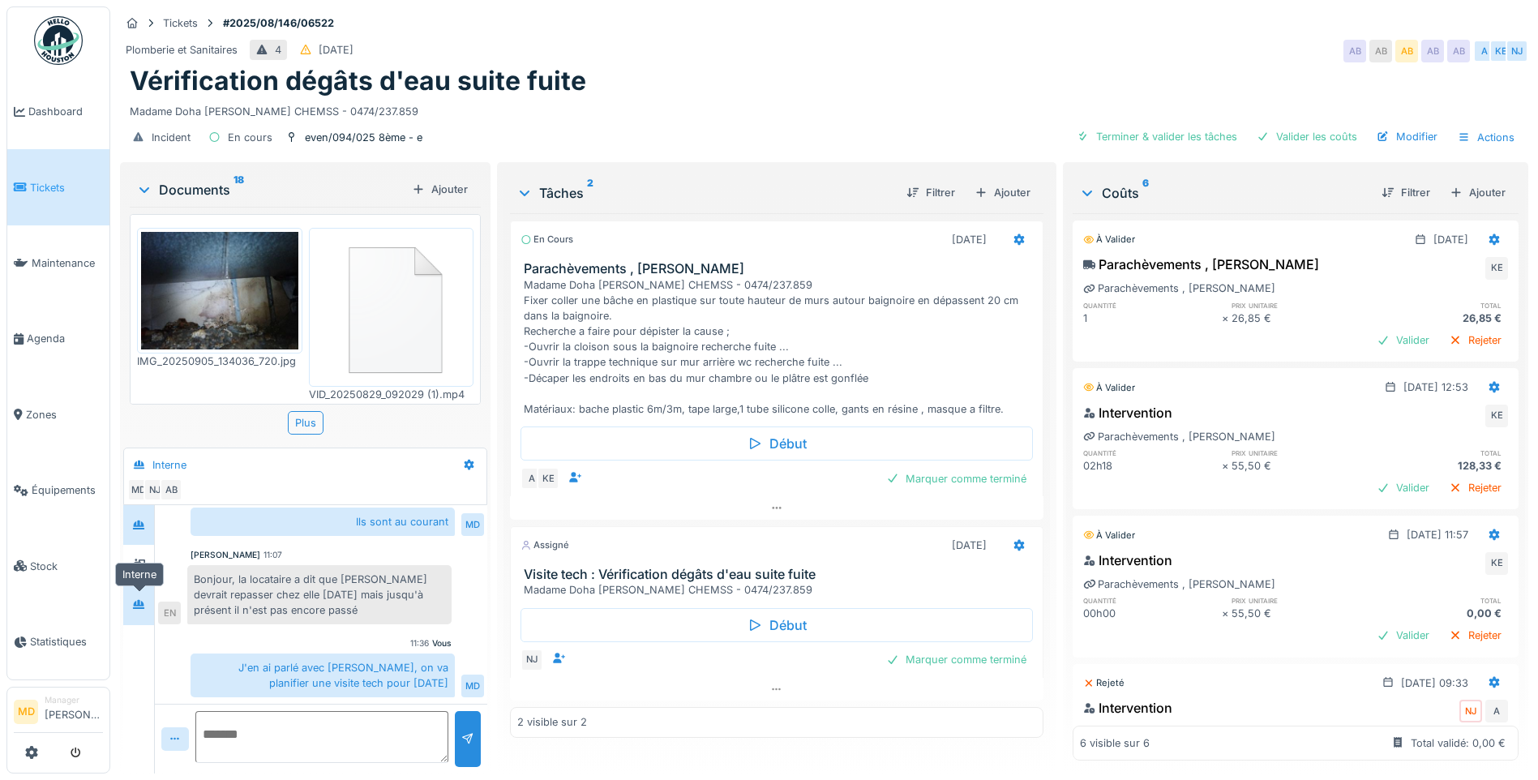
click at [142, 600] on div at bounding box center [138, 604] width 13 height 15
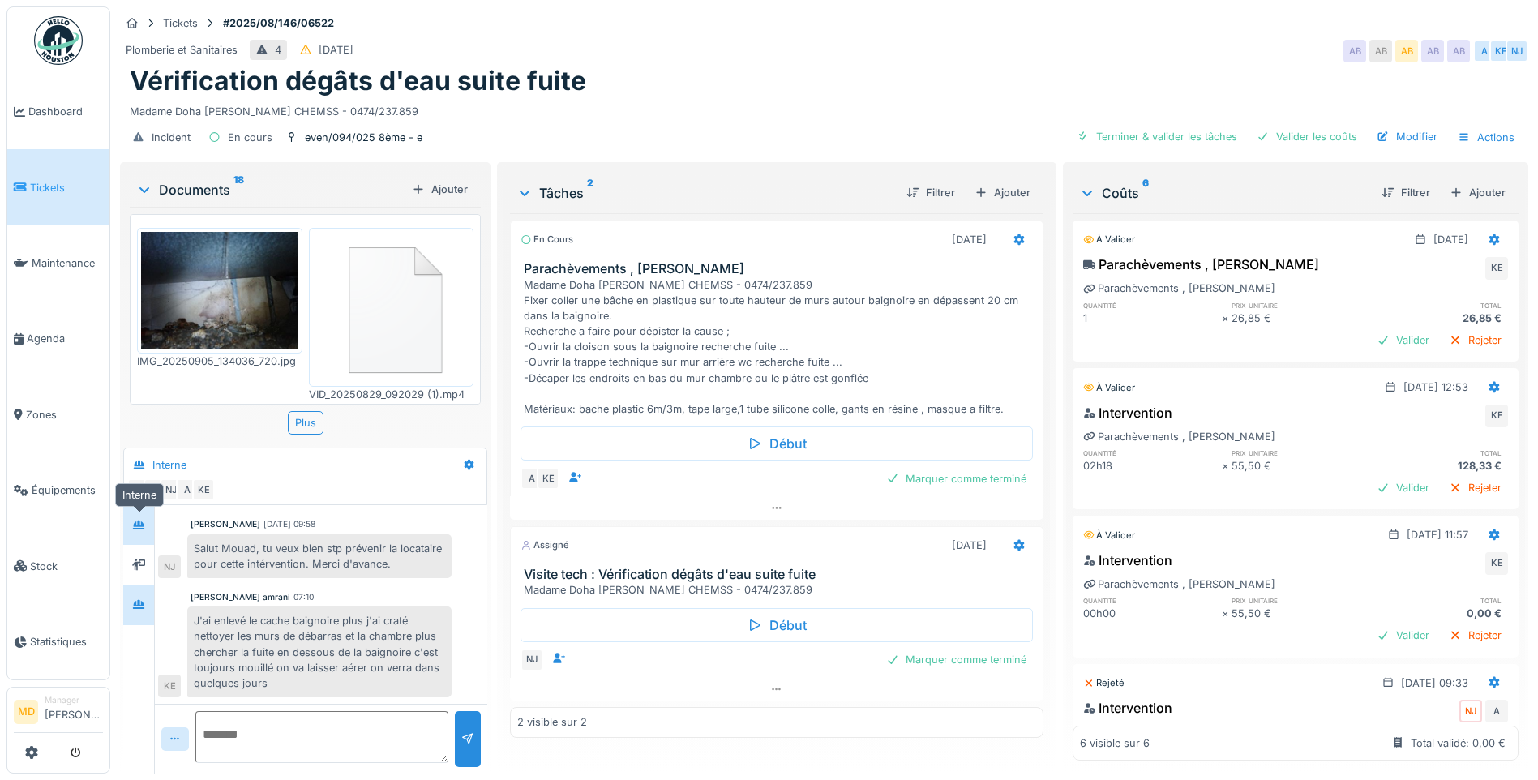
click at [143, 519] on div at bounding box center [138, 524] width 13 height 15
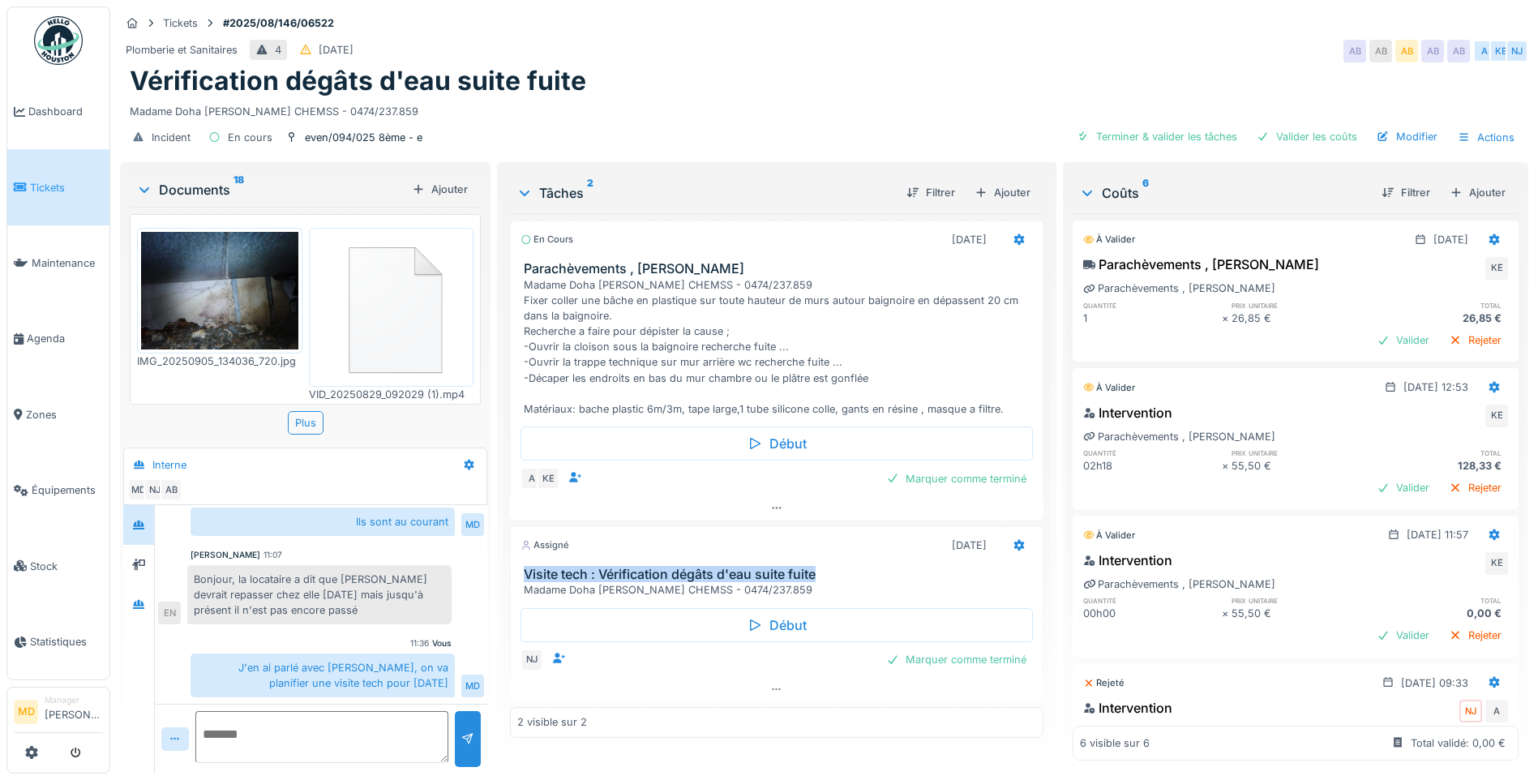
drag, startPoint x: 523, startPoint y: 560, endPoint x: 817, endPoint y: 569, distance: 293.7
click at [817, 569] on h3 "Visite tech : Vérification dégâts d'eau suite fuite" at bounding box center [780, 574] width 513 height 15
copy h3 "Visite tech : Vérification dégâts d'eau suite fuite"
click at [975, 661] on div at bounding box center [988, 664] width 26 height 24
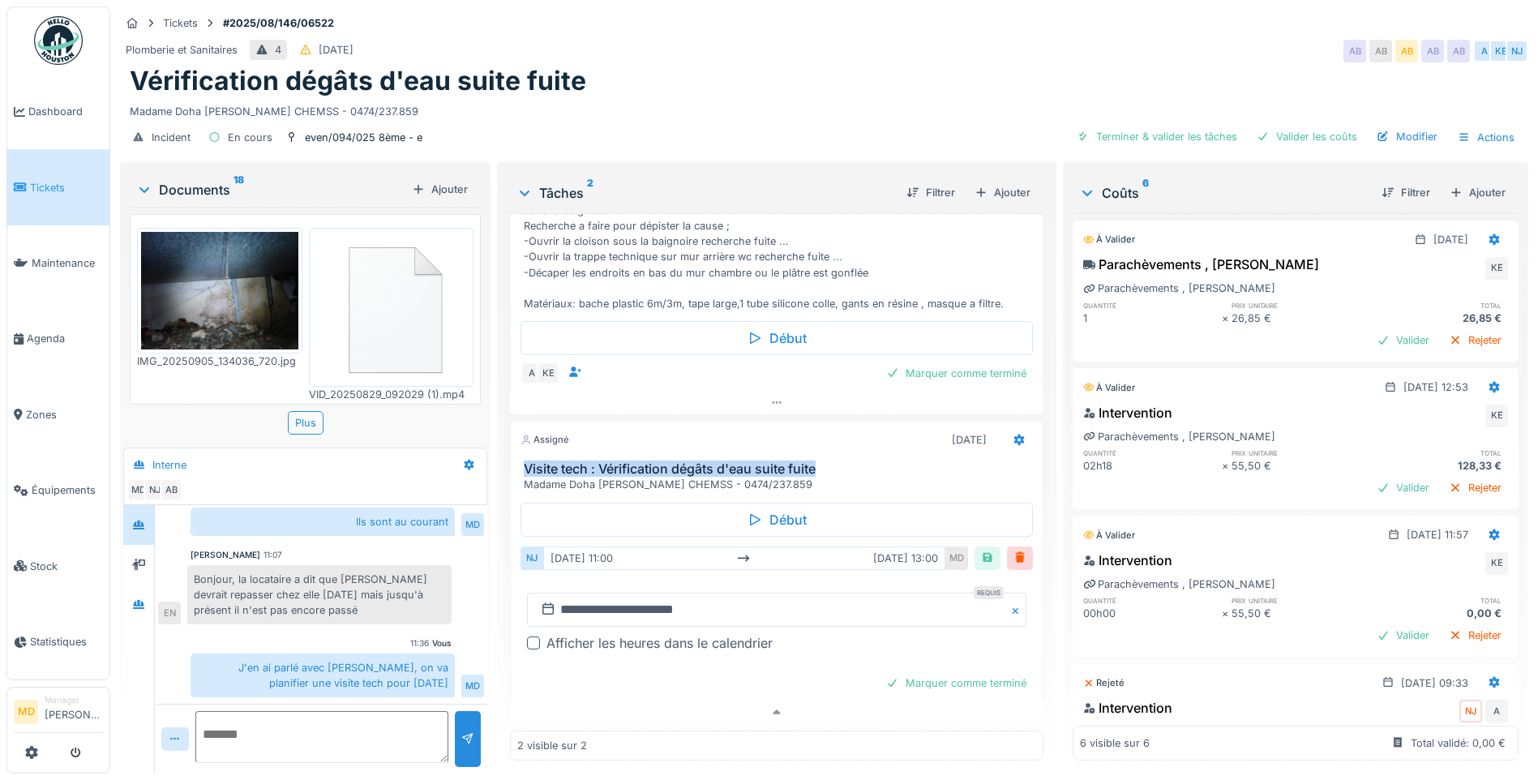
scroll to position [107, 0]
click at [585, 633] on div "Afficher les heures dans le calendrier" at bounding box center [660, 642] width 226 height 19
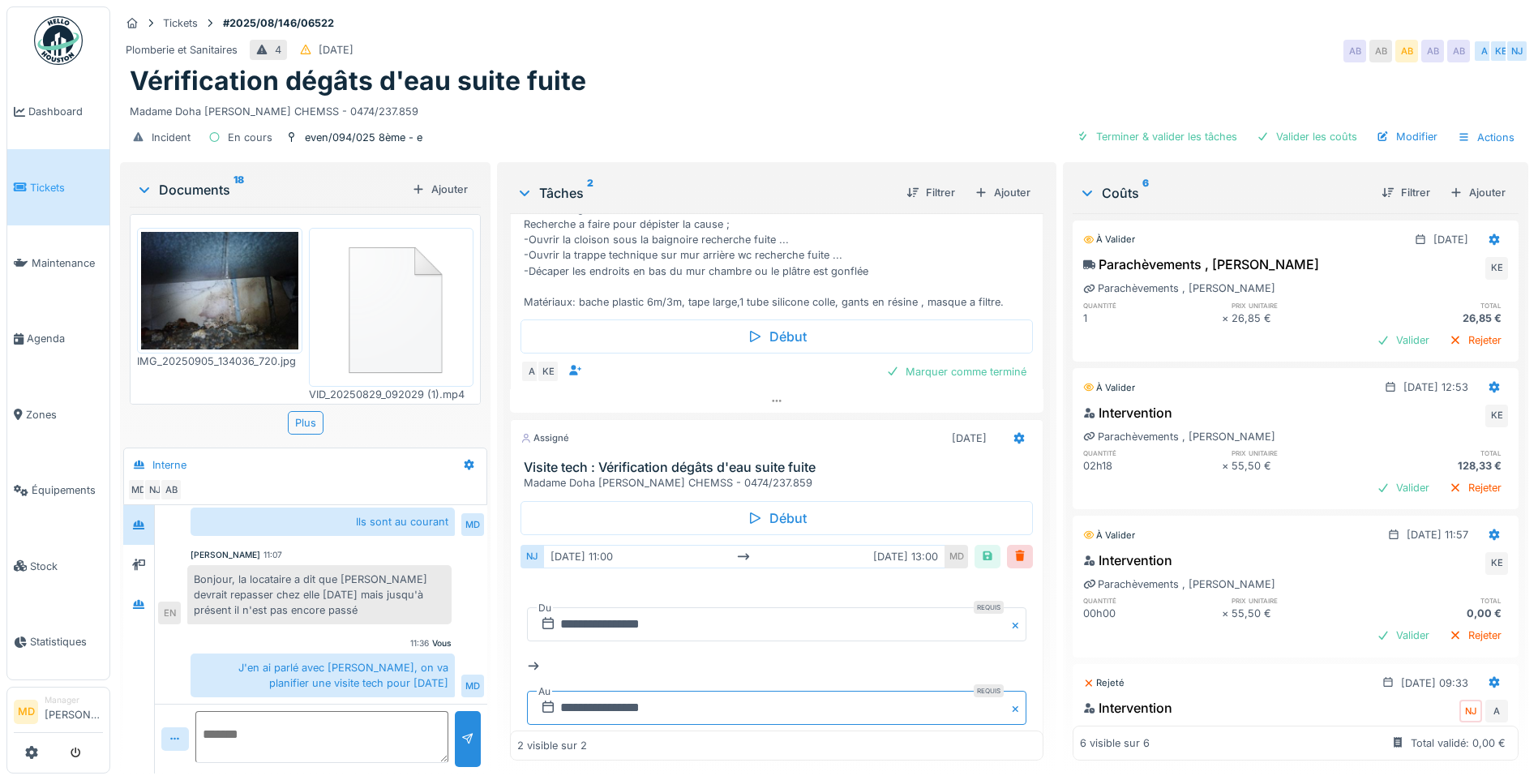
click at [690, 706] on input "**********" at bounding box center [777, 708] width 500 height 34
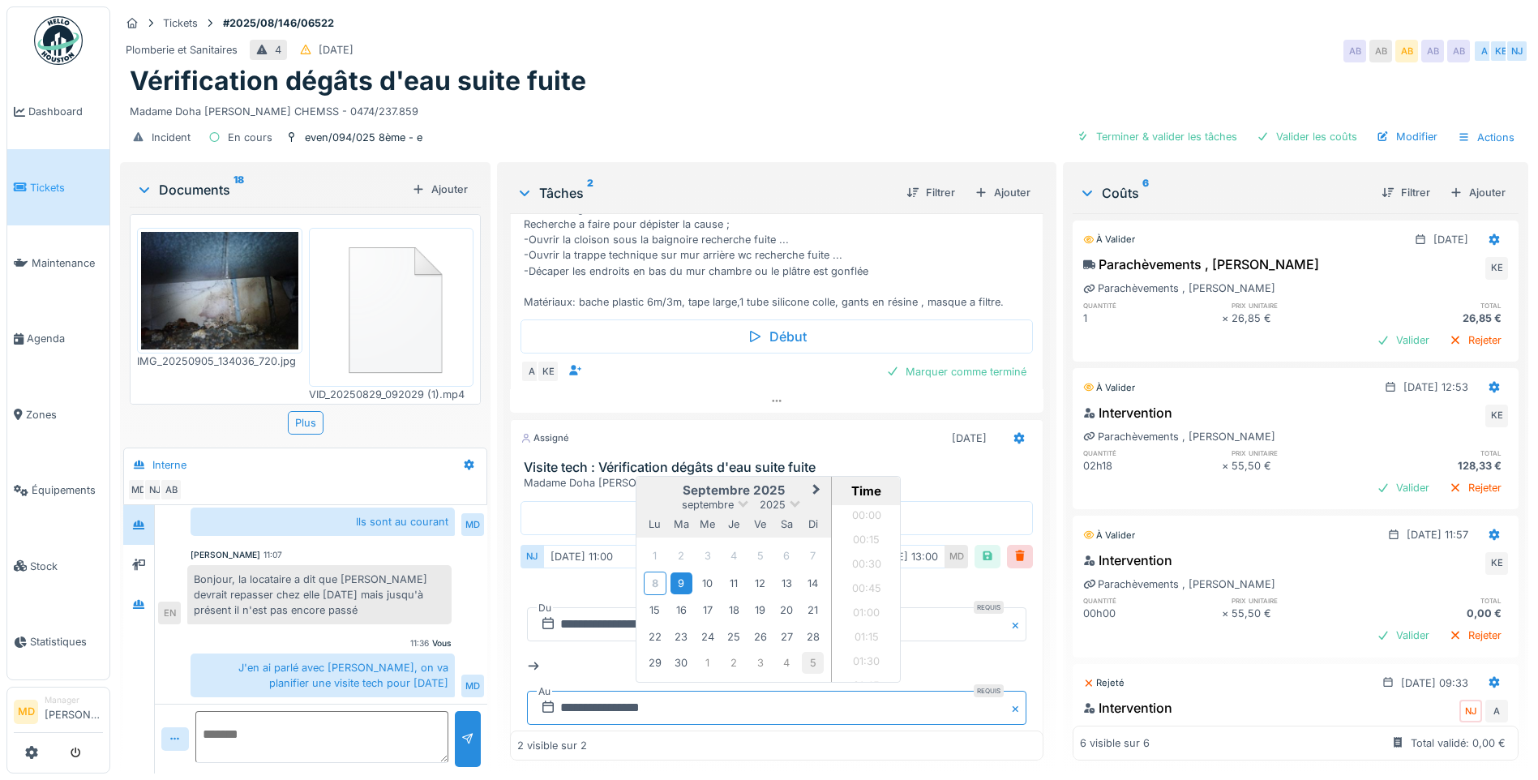
scroll to position [1189, 0]
click at [860, 535] on li "12:30" at bounding box center [866, 545] width 69 height 24
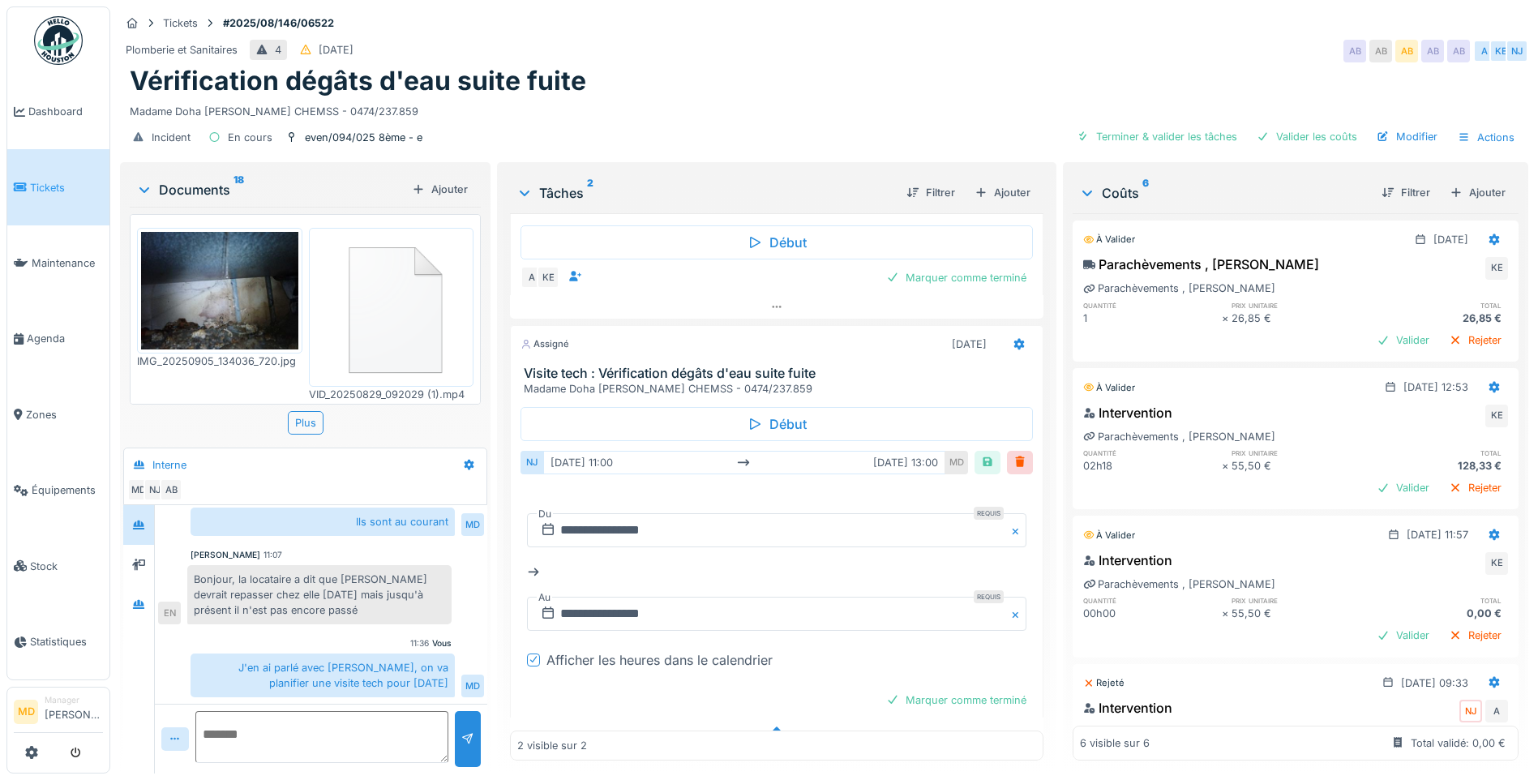
scroll to position [220, 0]
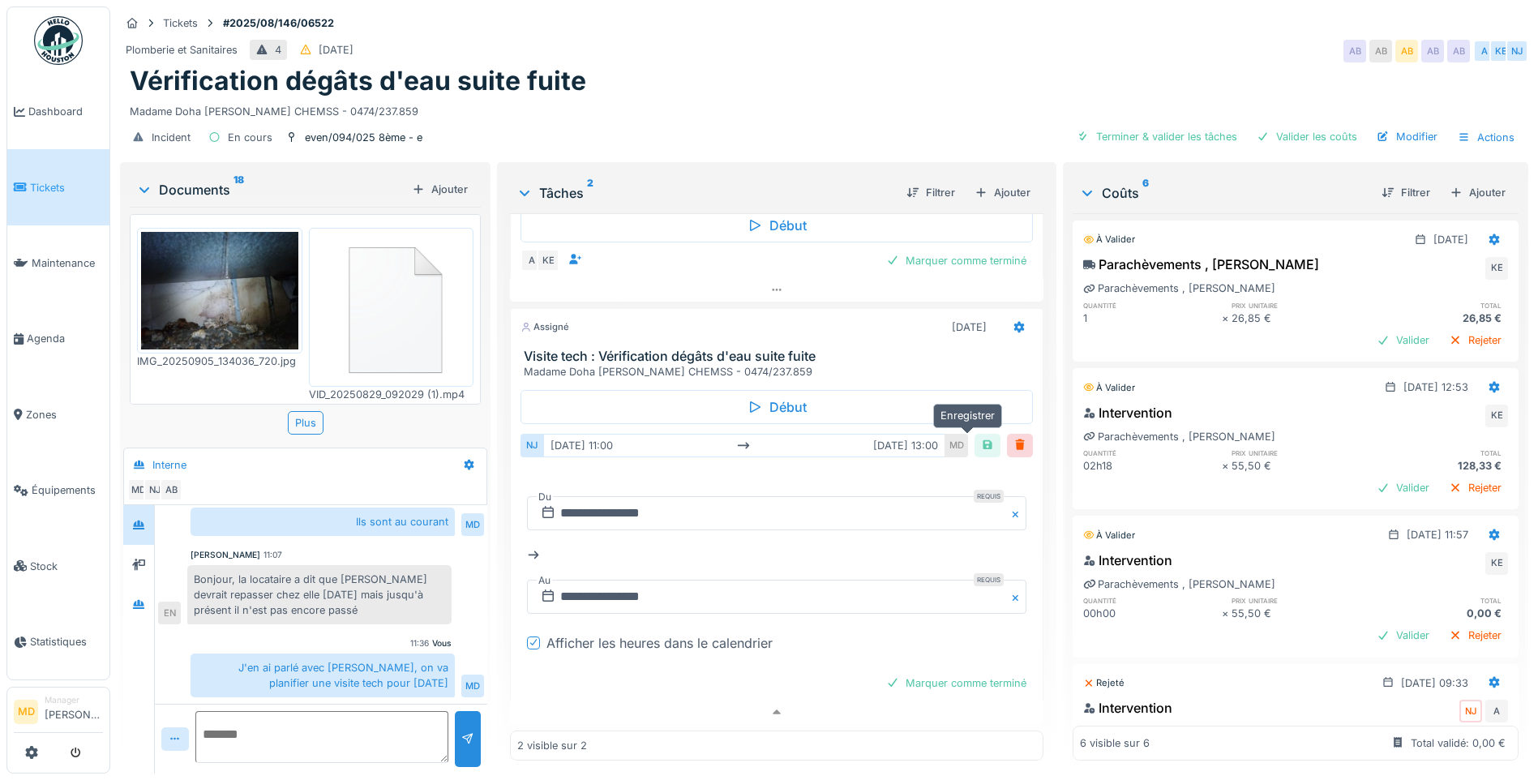
click at [981, 438] on div at bounding box center [987, 445] width 13 height 15
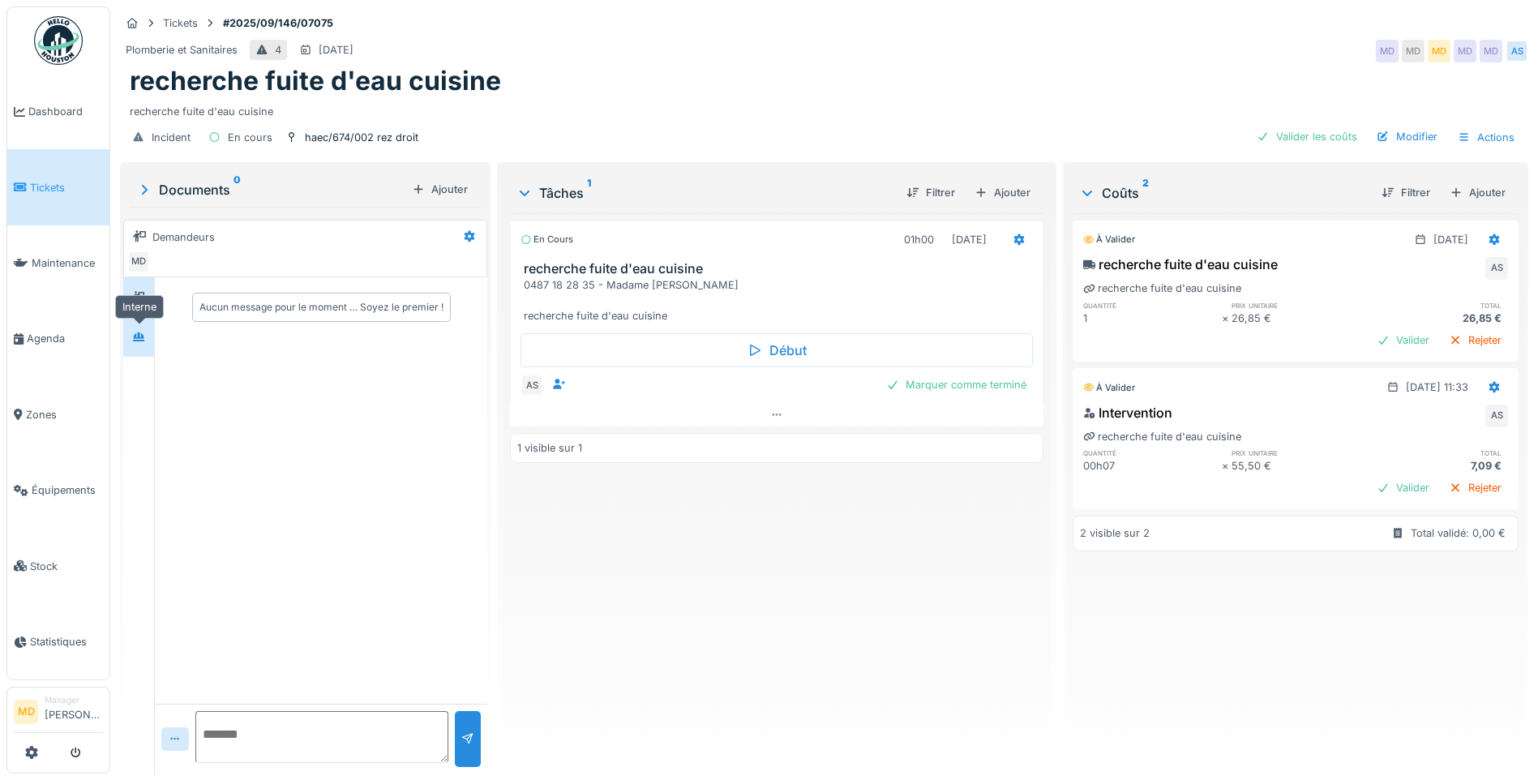
click at [137, 336] on icon at bounding box center [138, 337] width 11 height 9
click at [142, 302] on icon at bounding box center [138, 297] width 13 height 11
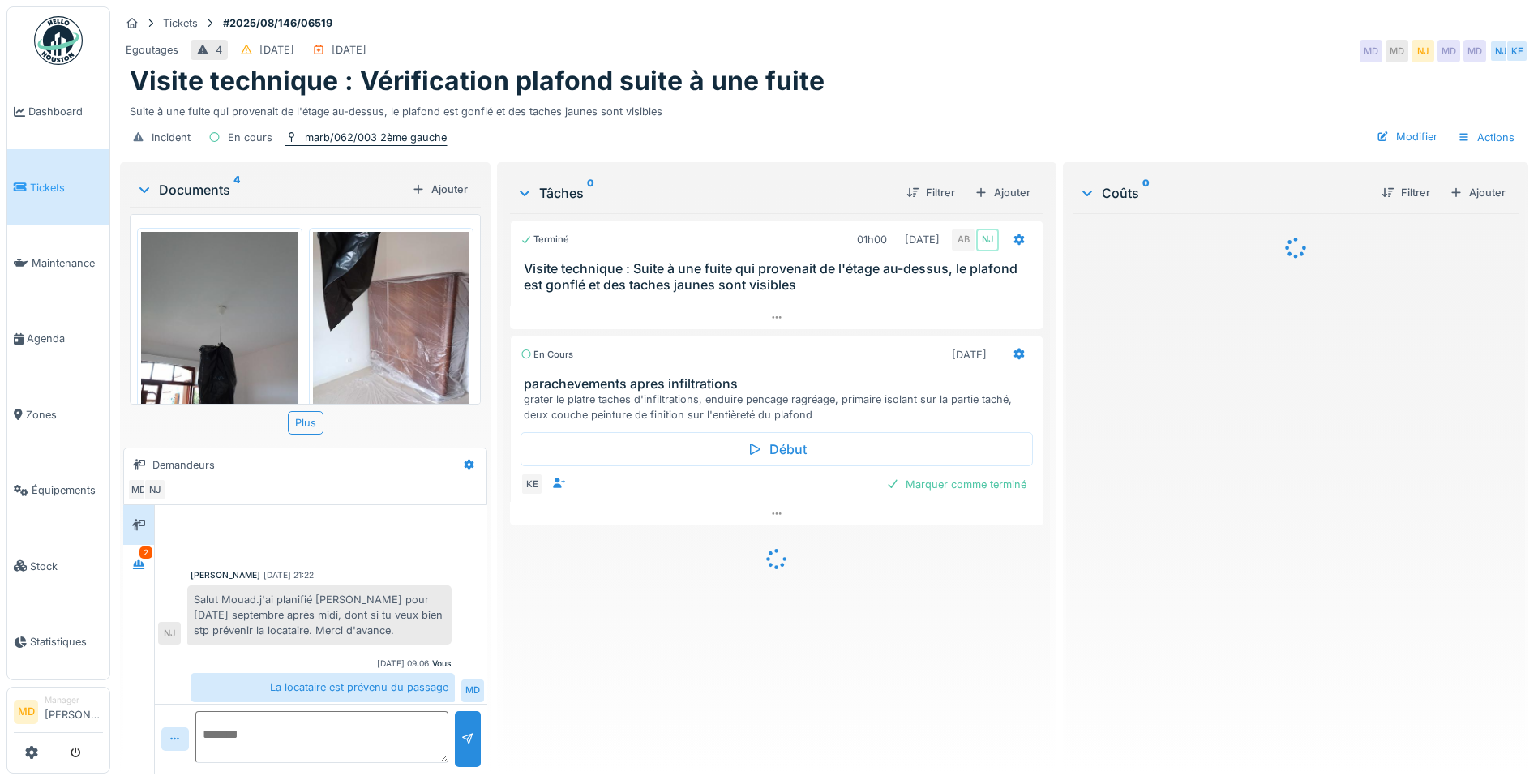
scroll to position [78, 0]
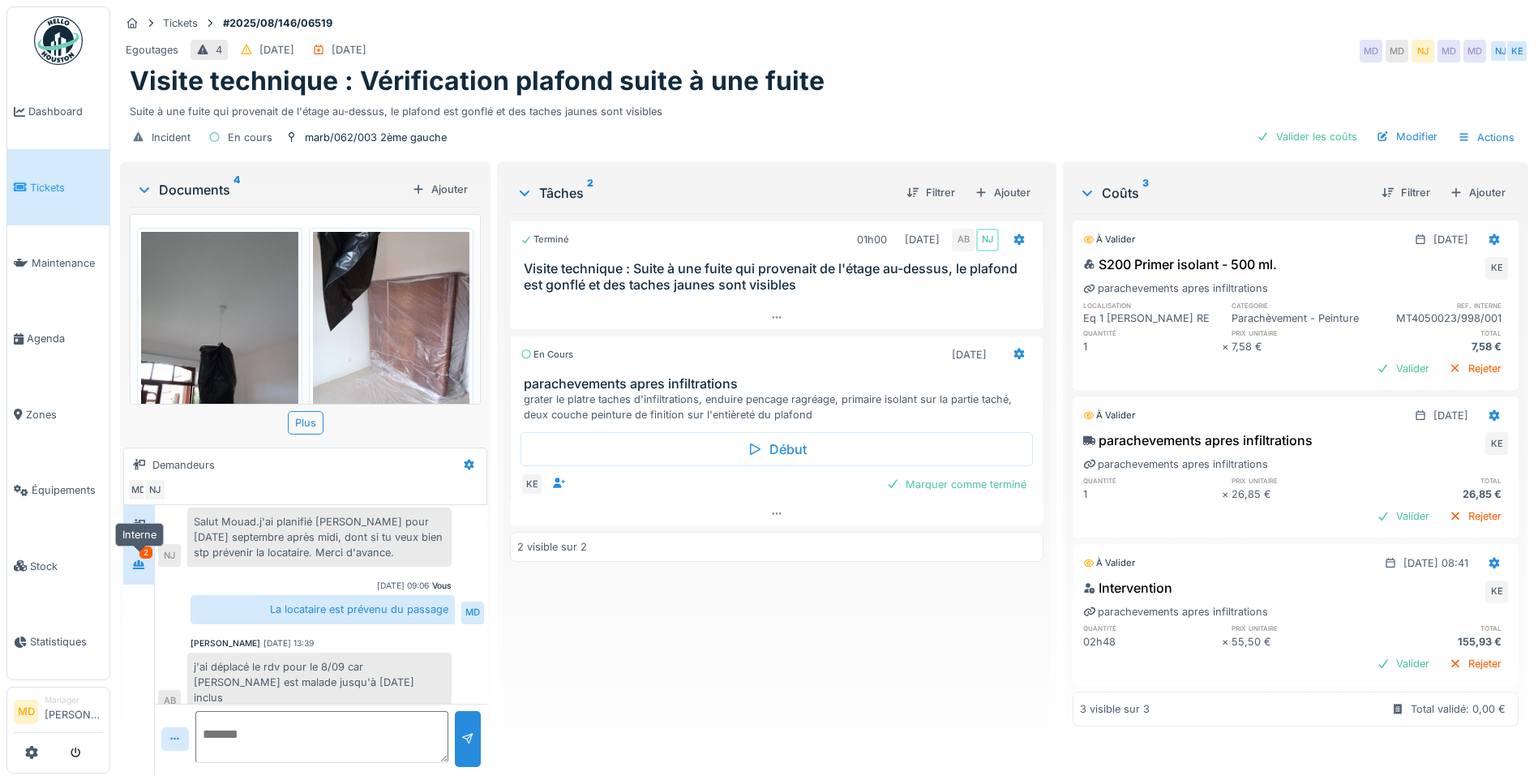
click at [135, 564] on icon at bounding box center [138, 564] width 11 height 9
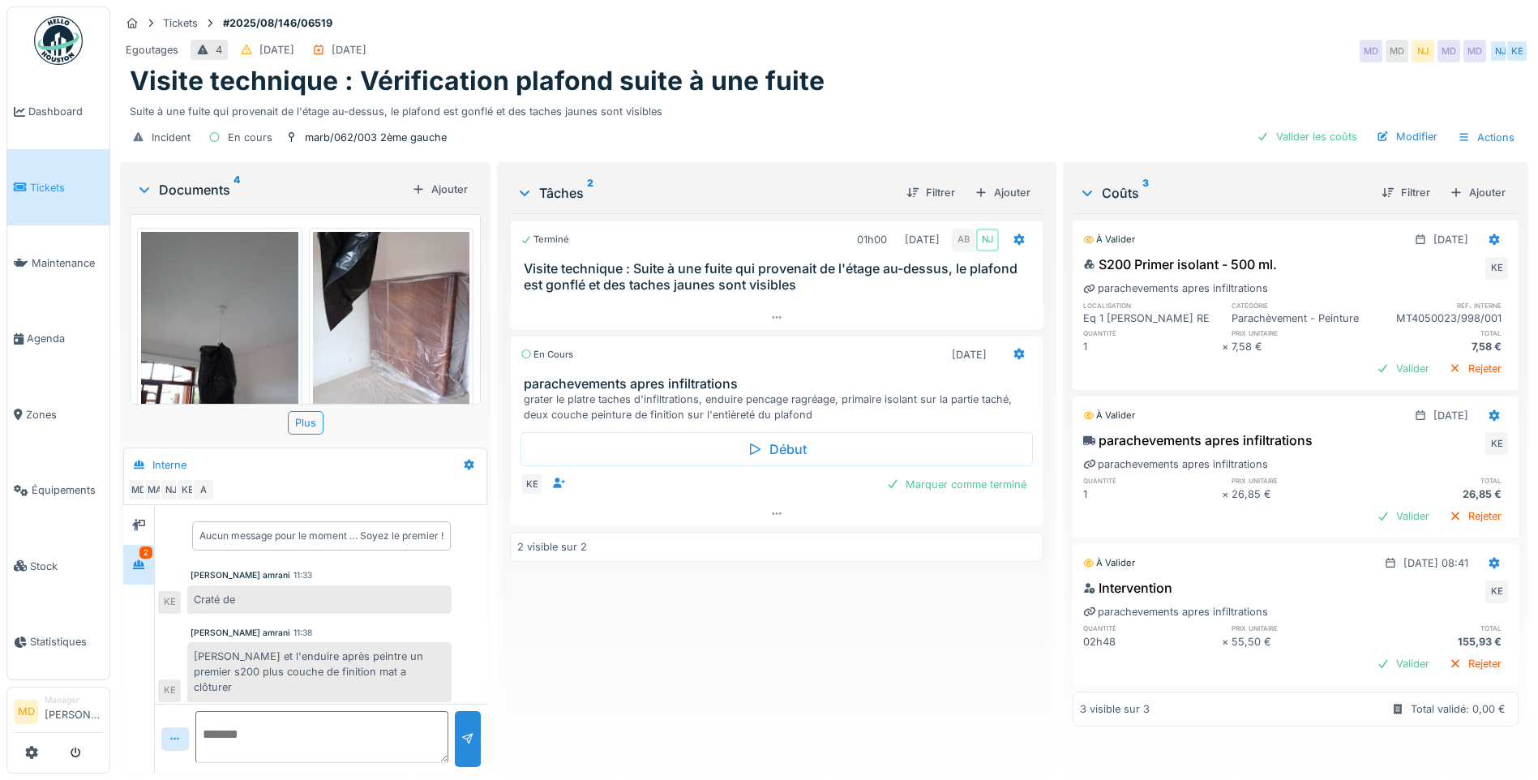
scroll to position [12, 0]
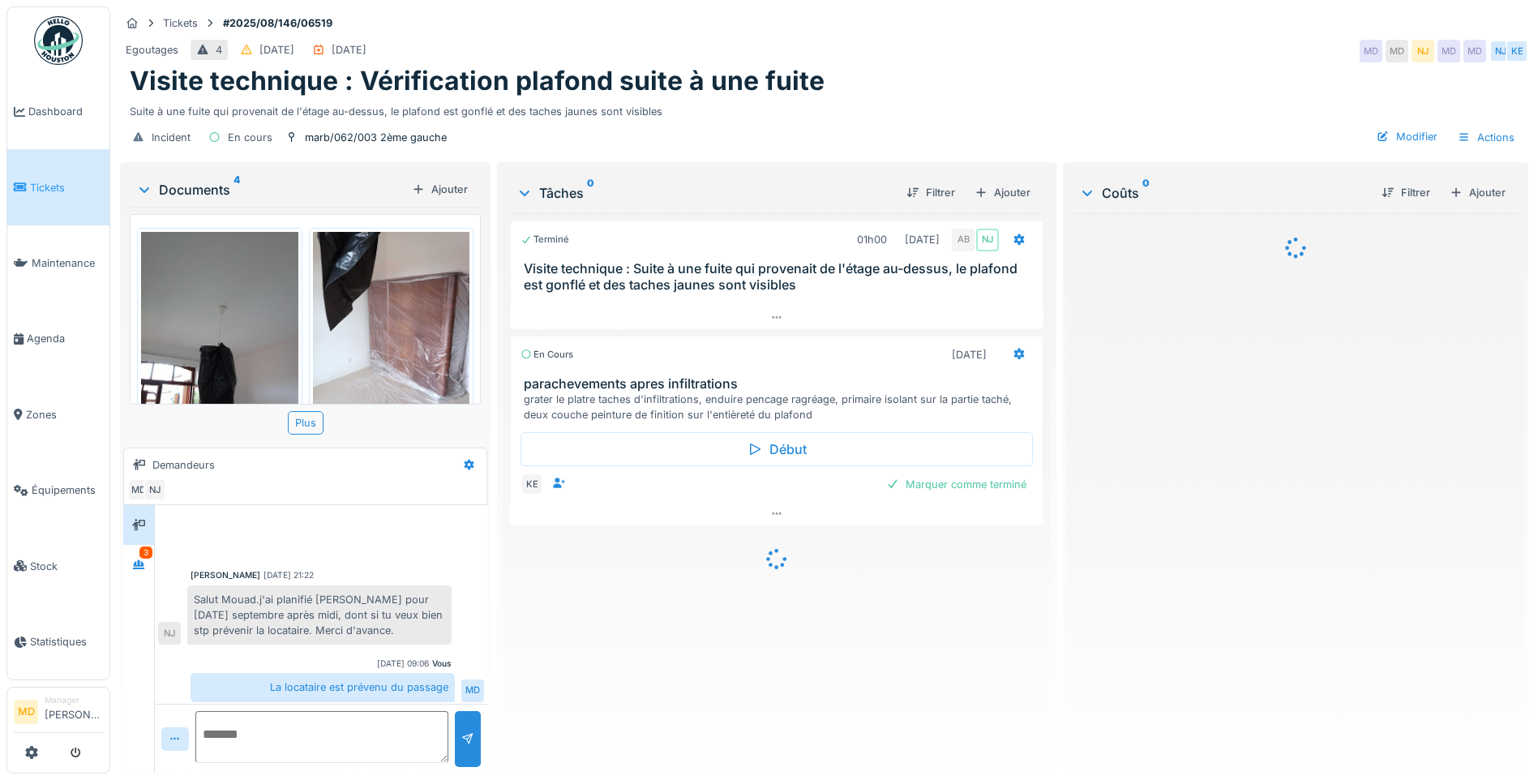
scroll to position [78, 0]
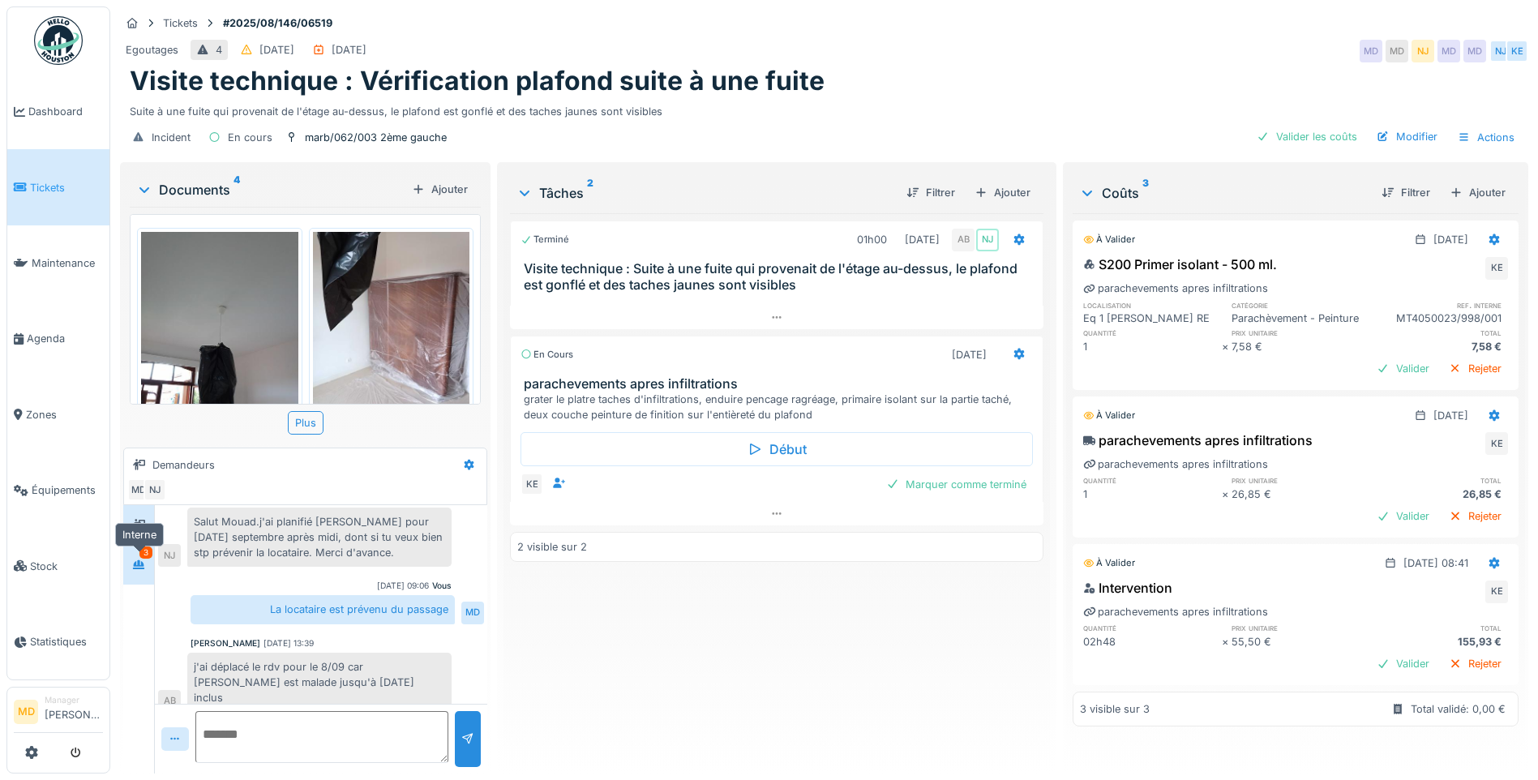
click at [136, 558] on div at bounding box center [138, 564] width 13 height 15
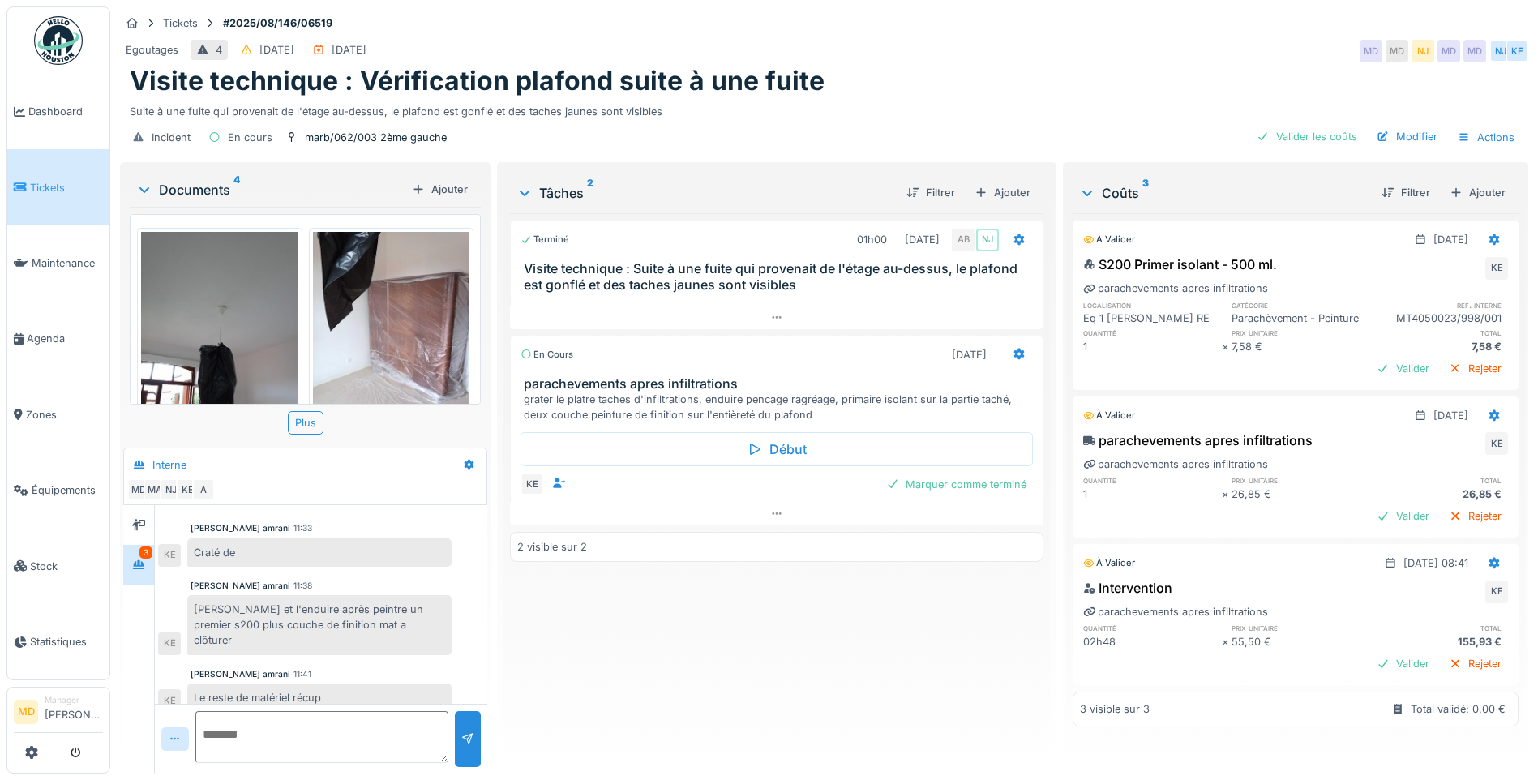
scroll to position [12, 0]
click at [143, 520] on div at bounding box center [138, 524] width 13 height 15
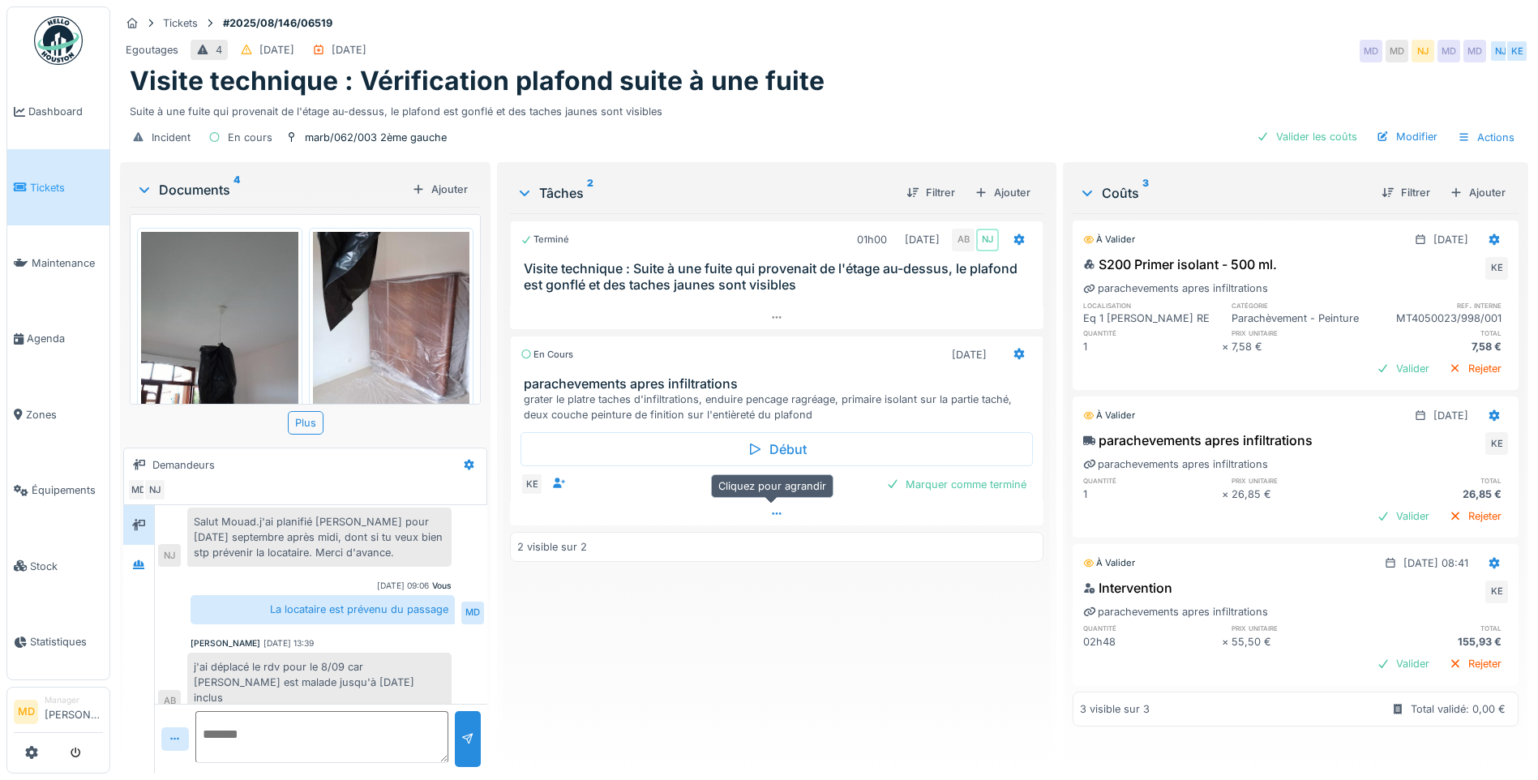
click at [762, 504] on div at bounding box center [777, 514] width 534 height 24
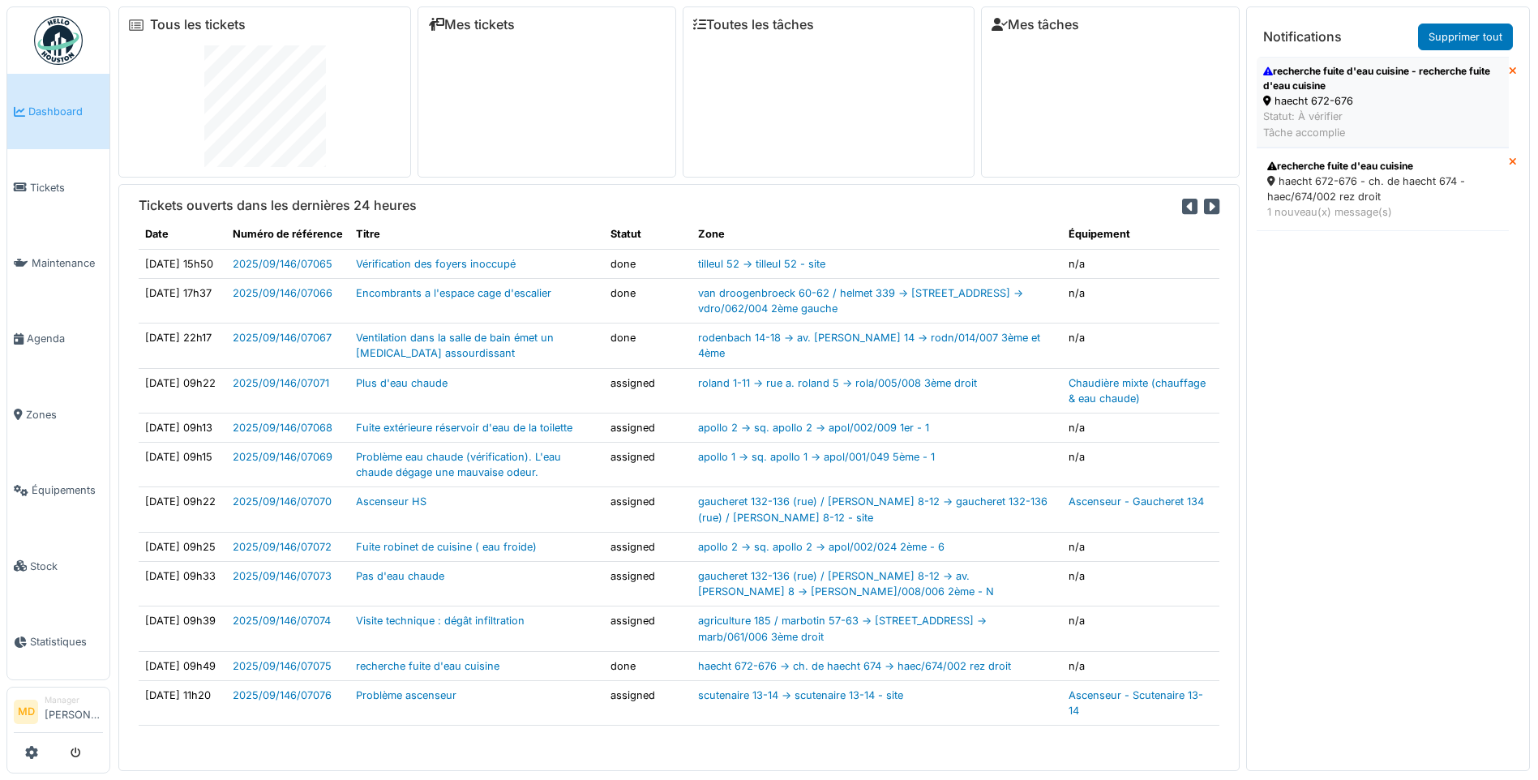
click at [1382, 88] on div "recherche fuite d'eau cuisine - recherche fuite d'eau cuisine" at bounding box center [1383, 78] width 239 height 29
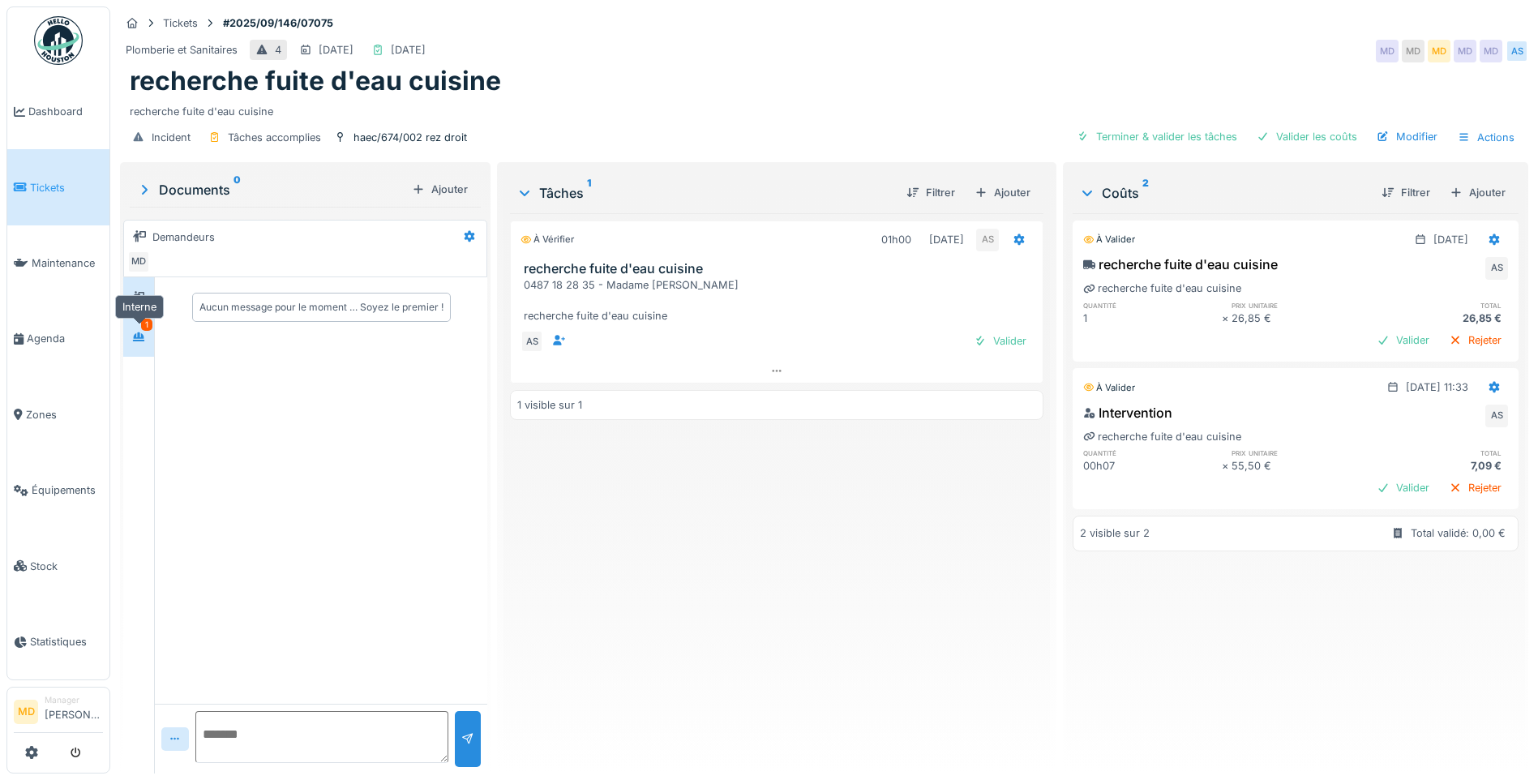
click at [141, 338] on icon at bounding box center [138, 337] width 11 height 9
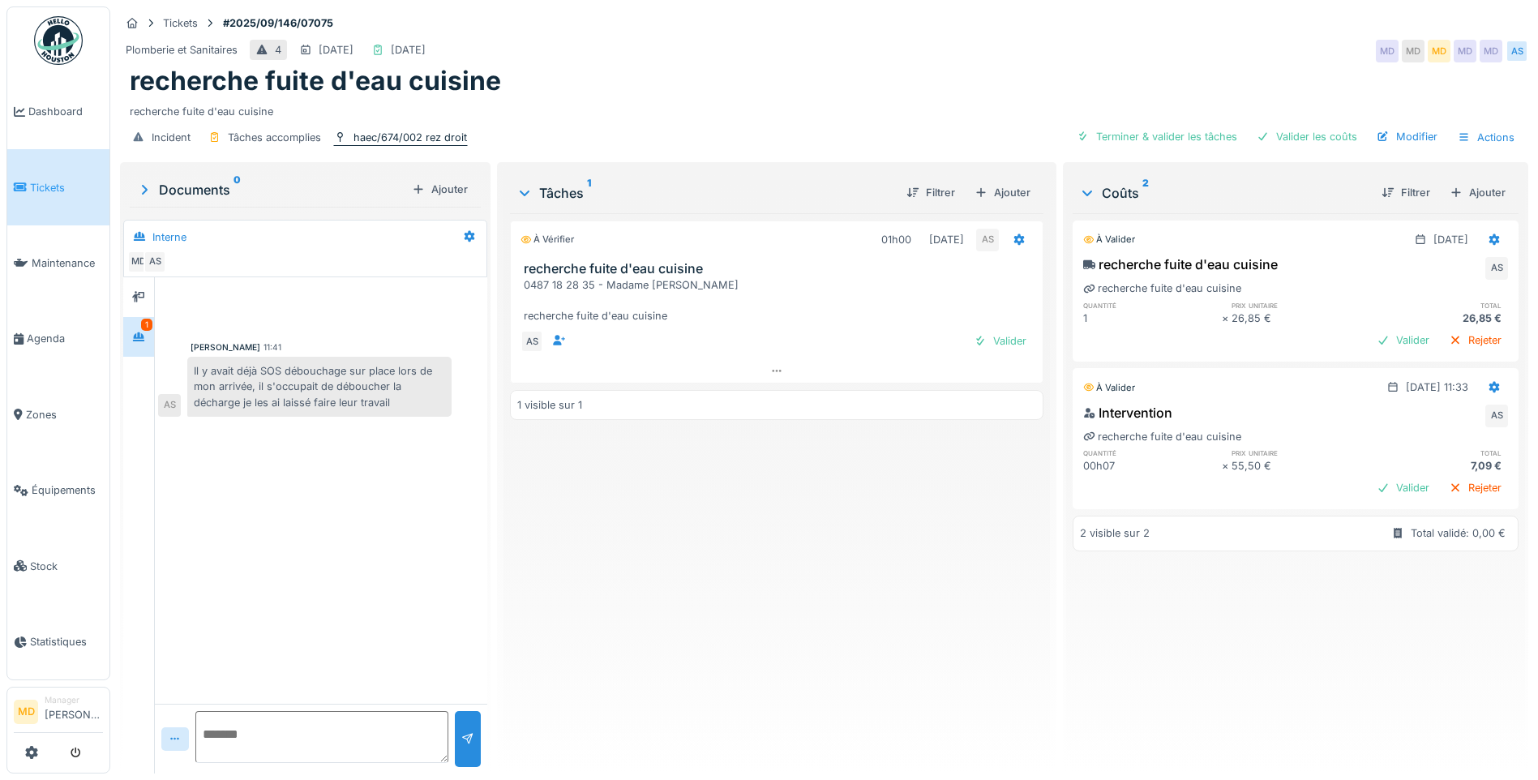
click at [387, 135] on div "haec/674/002 rez droit" at bounding box center [411, 137] width 114 height 15
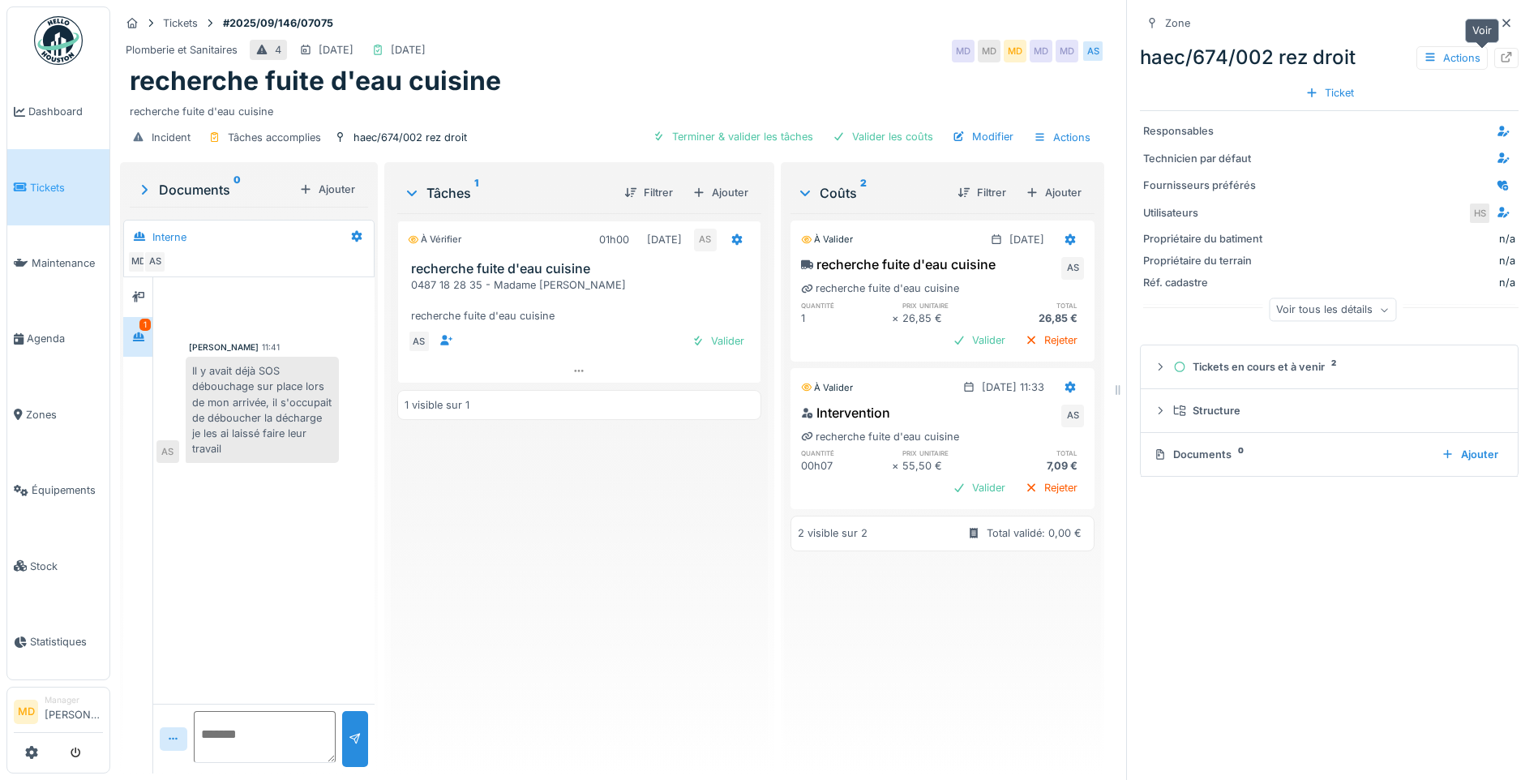
click at [1500, 58] on icon at bounding box center [1506, 57] width 13 height 11
click at [1500, 24] on icon at bounding box center [1506, 23] width 13 height 11
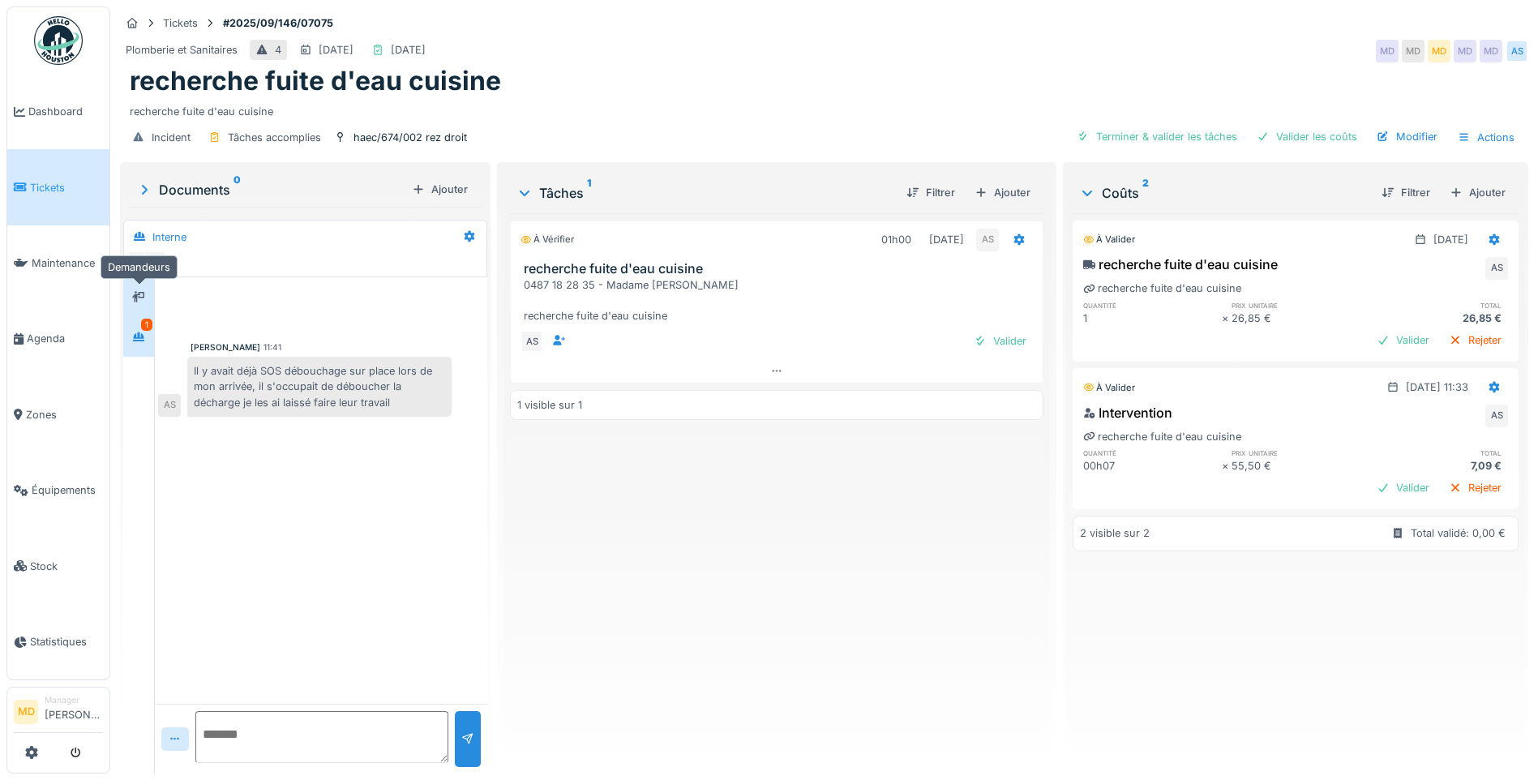
click at [139, 294] on icon at bounding box center [138, 297] width 13 height 11
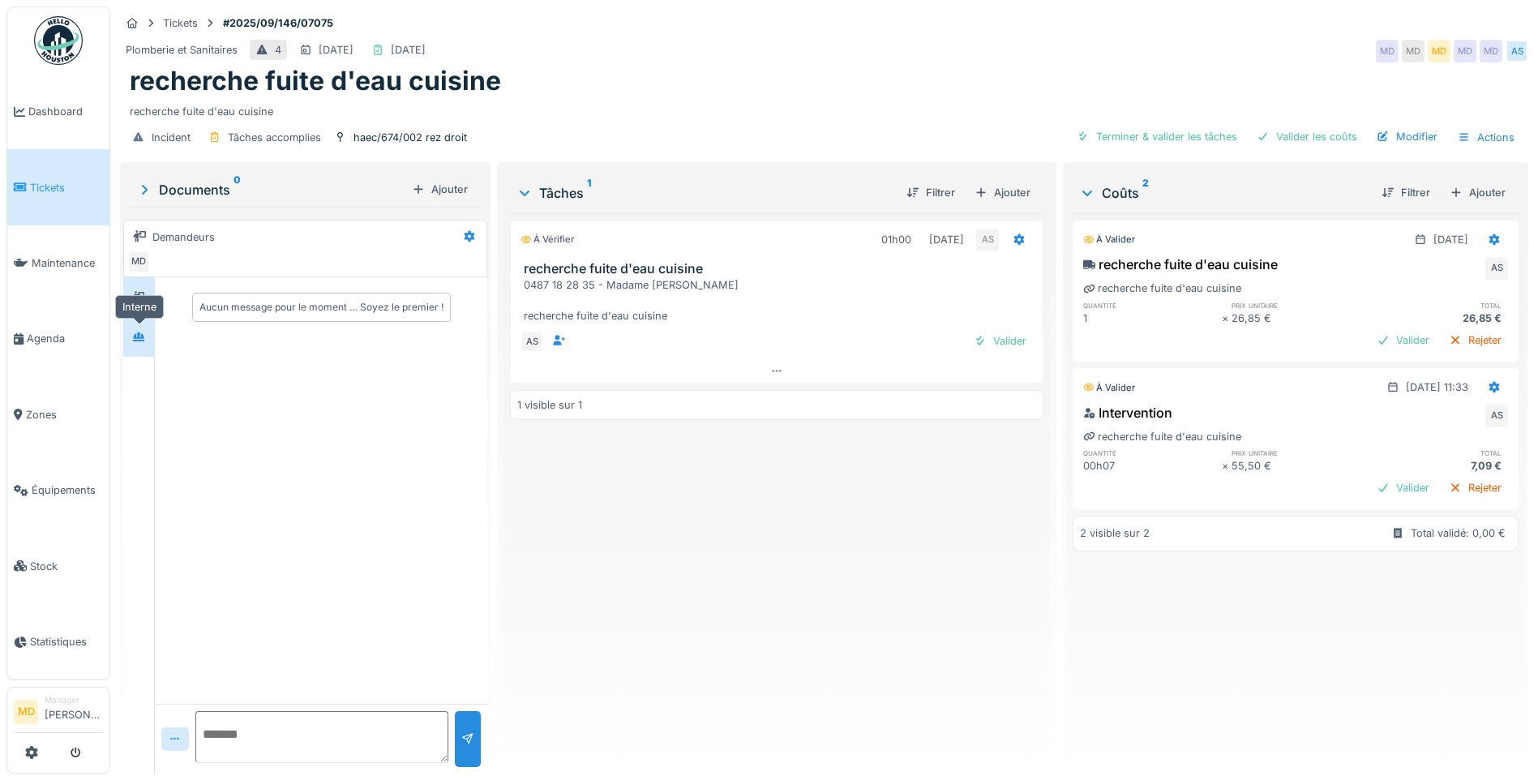
click at [147, 328] on div at bounding box center [139, 337] width 24 height 20
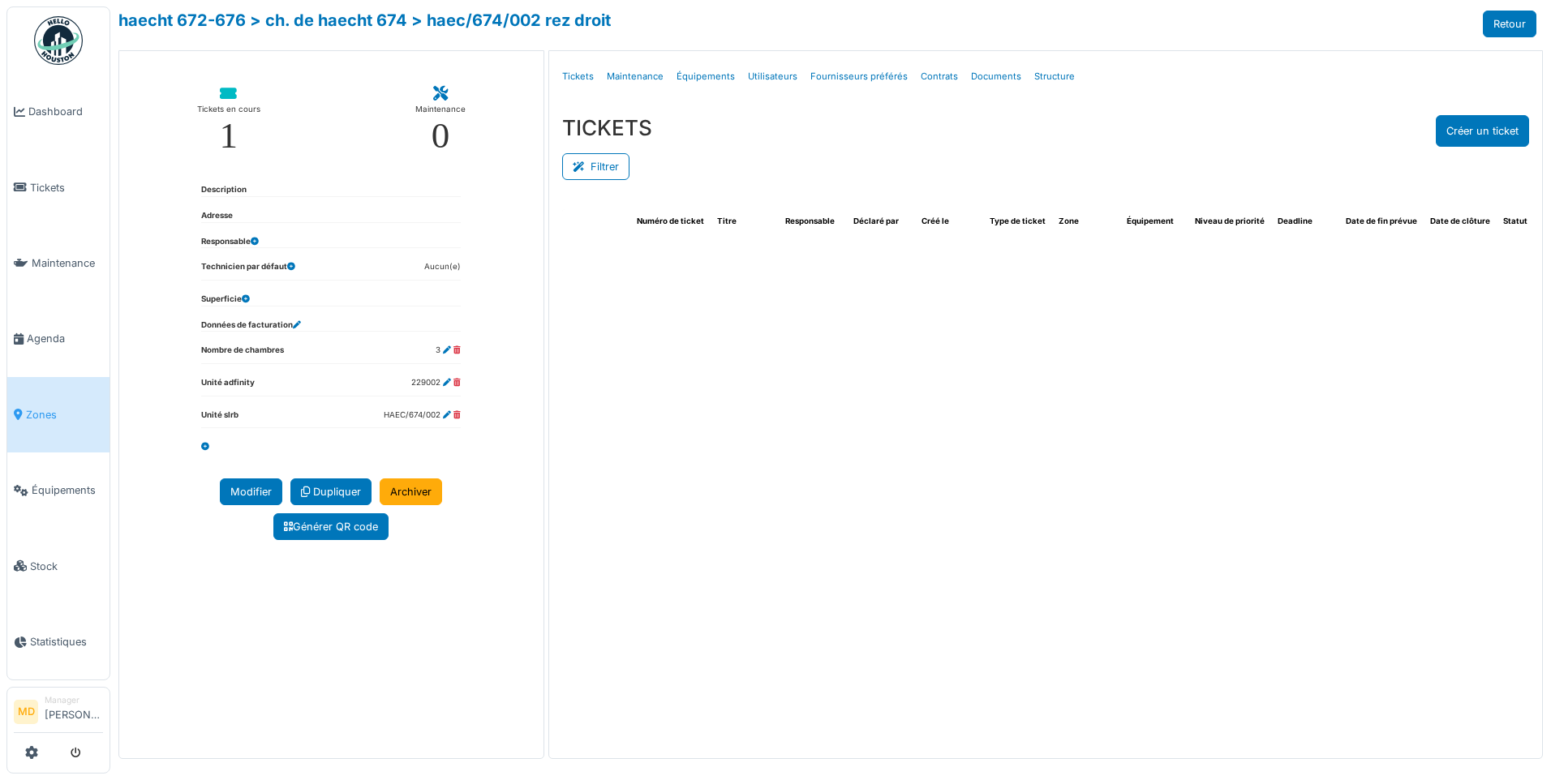
select select "***"
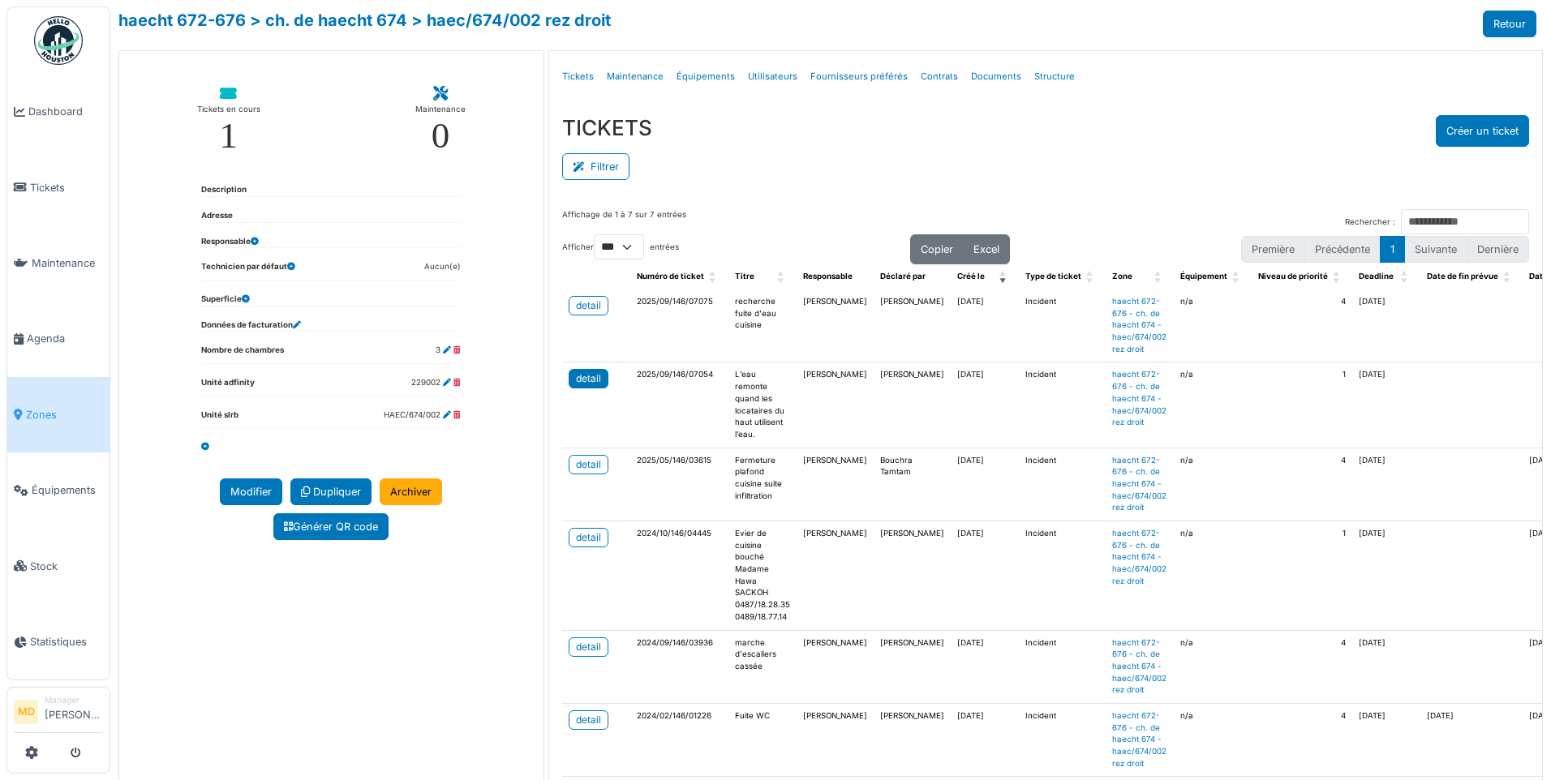
click at [590, 386] on div "detail" at bounding box center [588, 378] width 25 height 15
click at [569, 371] on link "detail" at bounding box center [589, 378] width 40 height 19
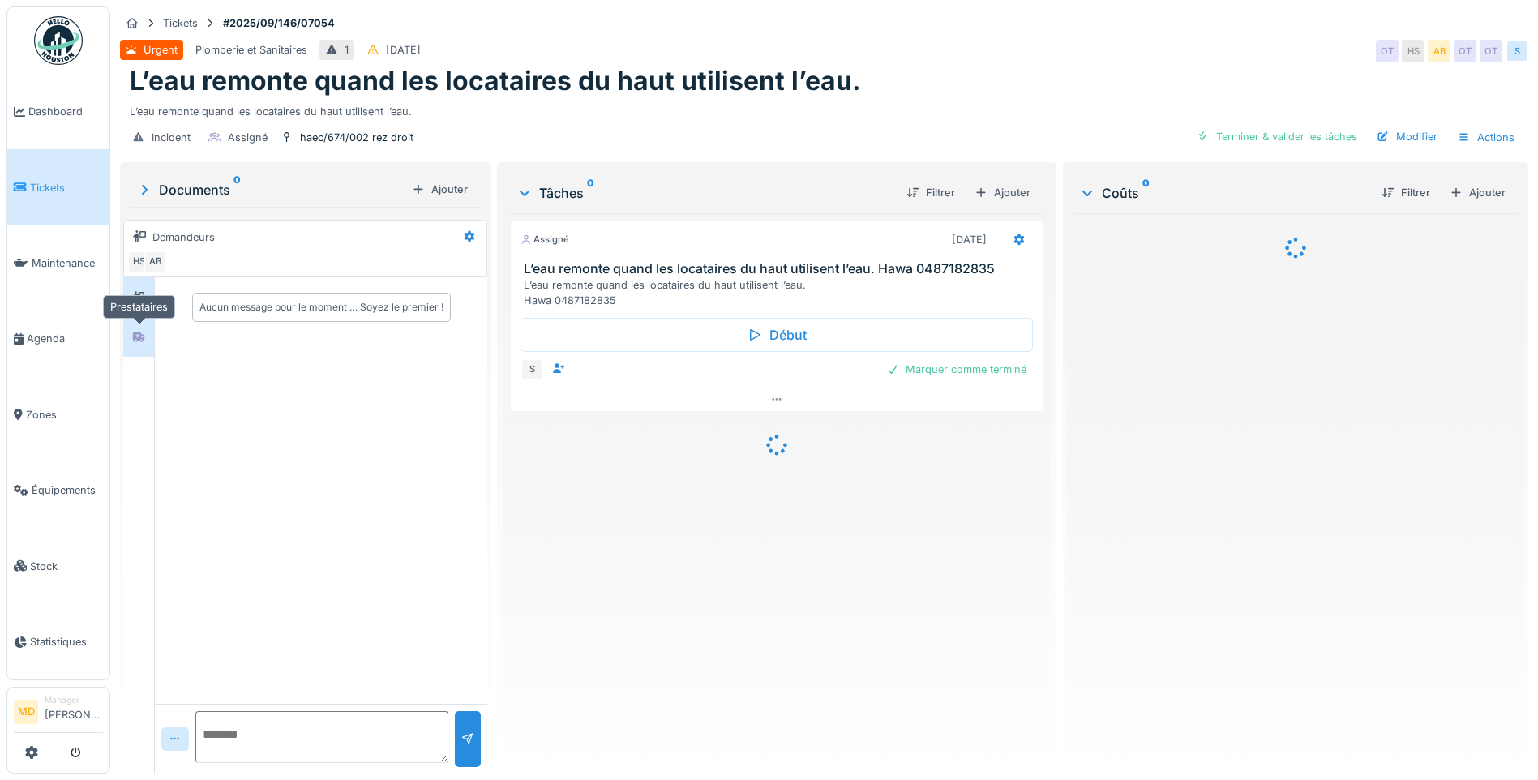
click at [147, 340] on div at bounding box center [139, 337] width 24 height 20
click at [142, 337] on icon at bounding box center [138, 338] width 11 height 10
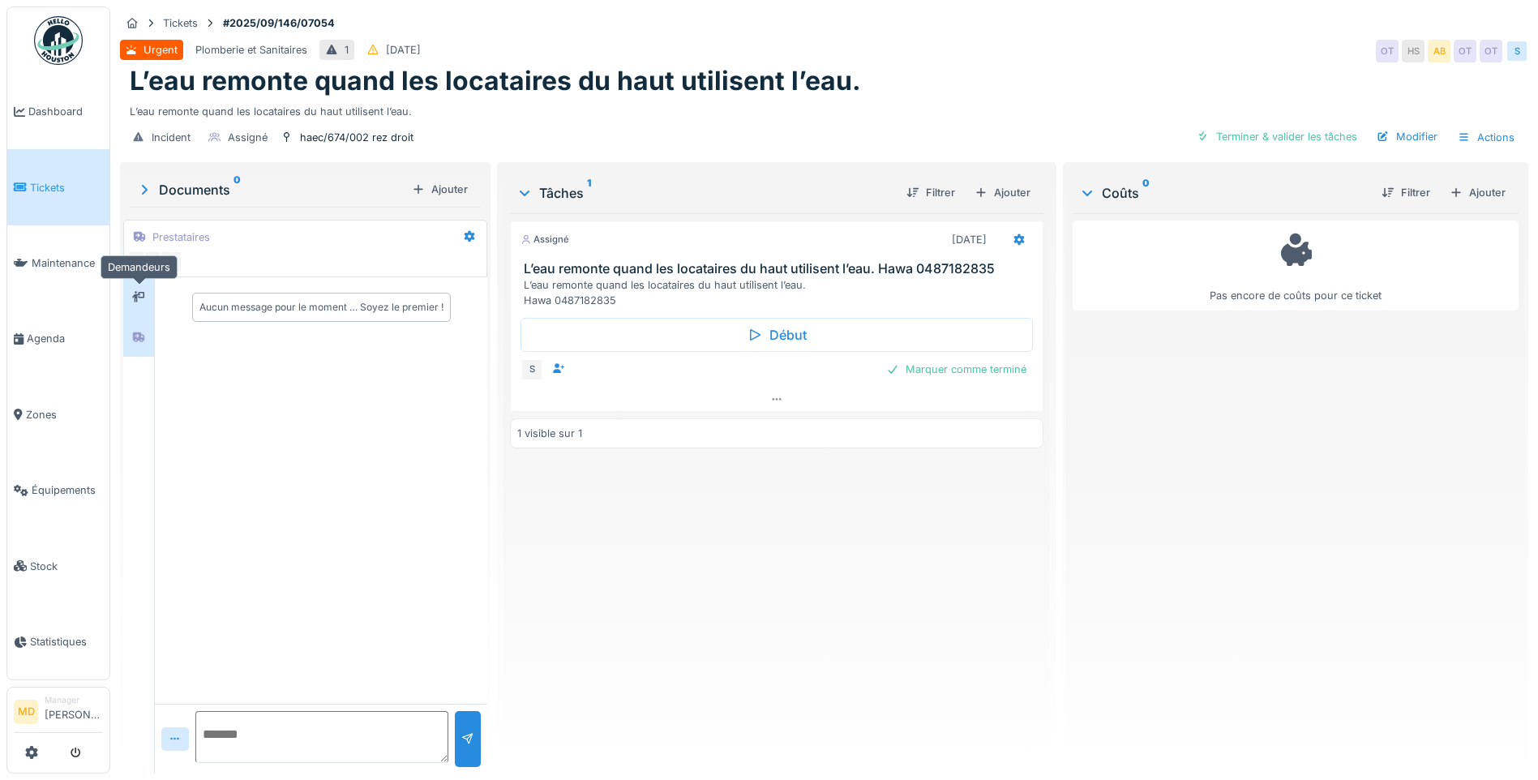
click at [139, 297] on icon at bounding box center [138, 297] width 13 height 11
